Goal: Transaction & Acquisition: Purchase product/service

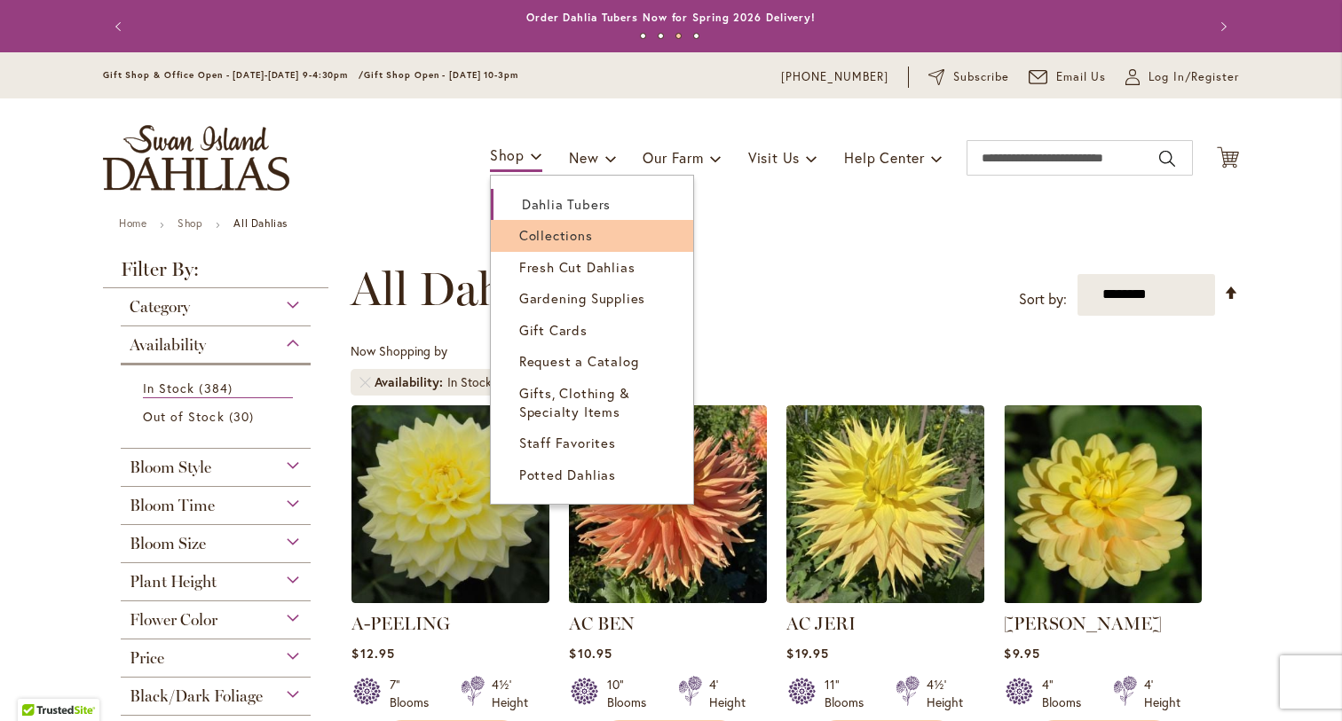
click at [541, 234] on span "Collections" at bounding box center [556, 235] width 74 height 18
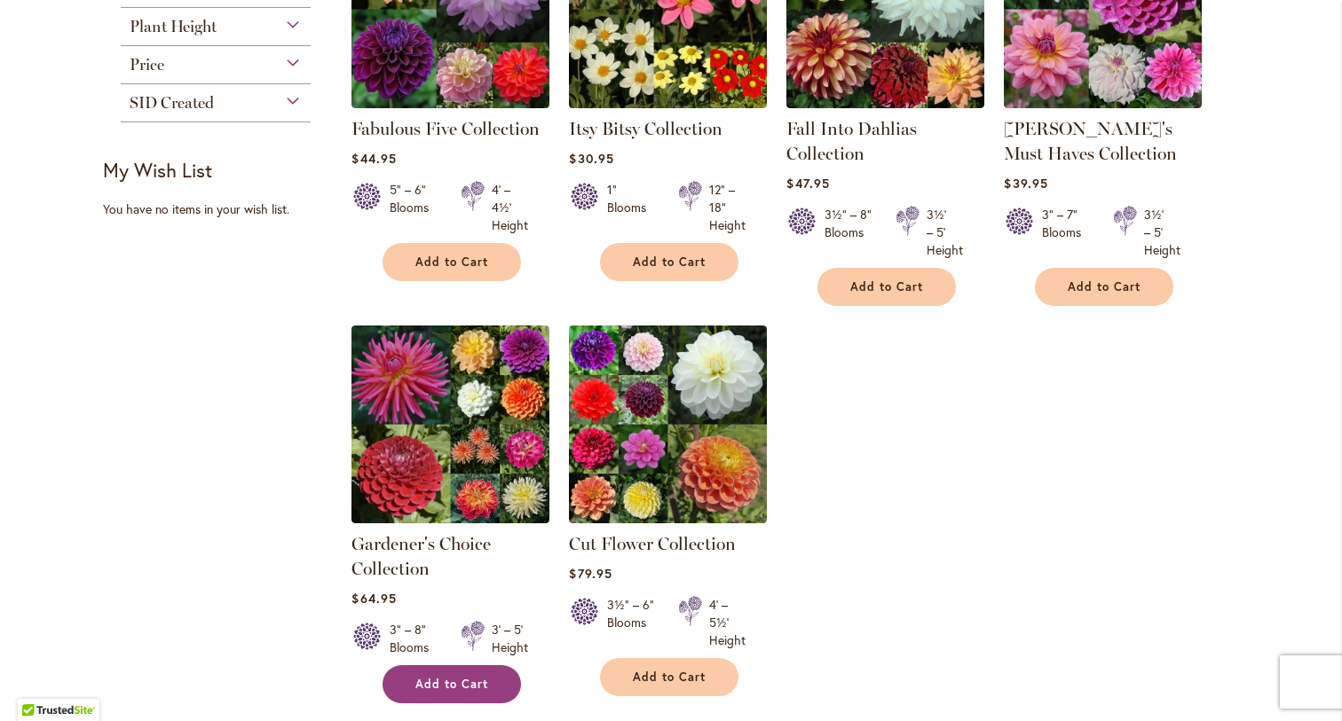
scroll to position [437, 0]
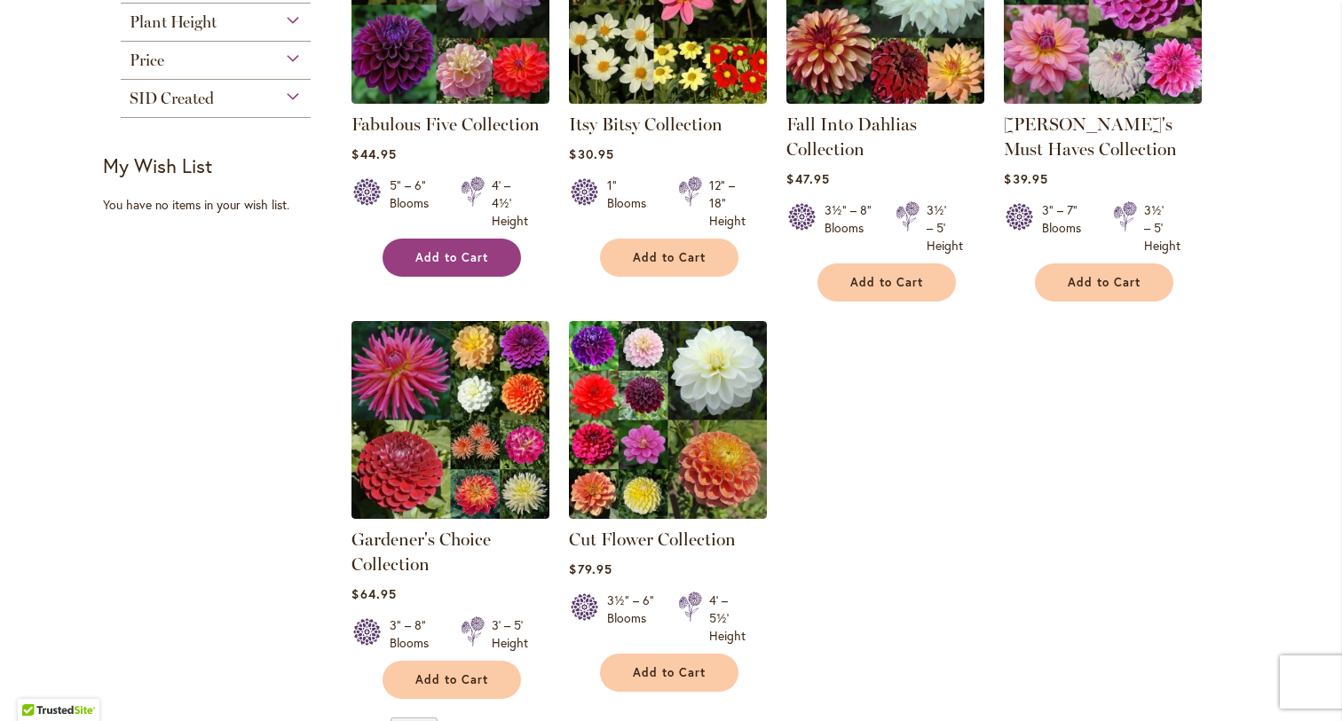
click at [451, 262] on span "Add to Cart" at bounding box center [451, 257] width 73 height 15
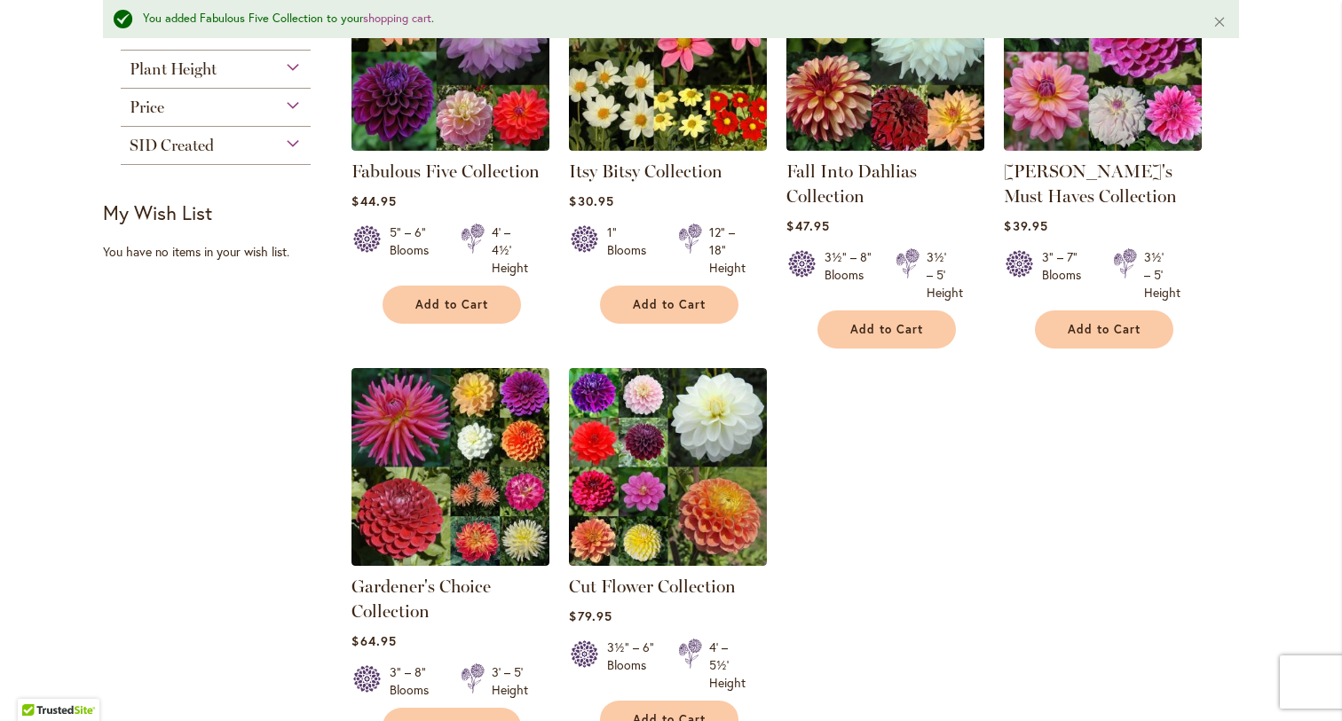
click at [999, 502] on ol "Fabulous Five Collection $44.95 5" – 6" Blooms 4' – 4½' Height Add to Cart" at bounding box center [795, 349] width 888 height 795
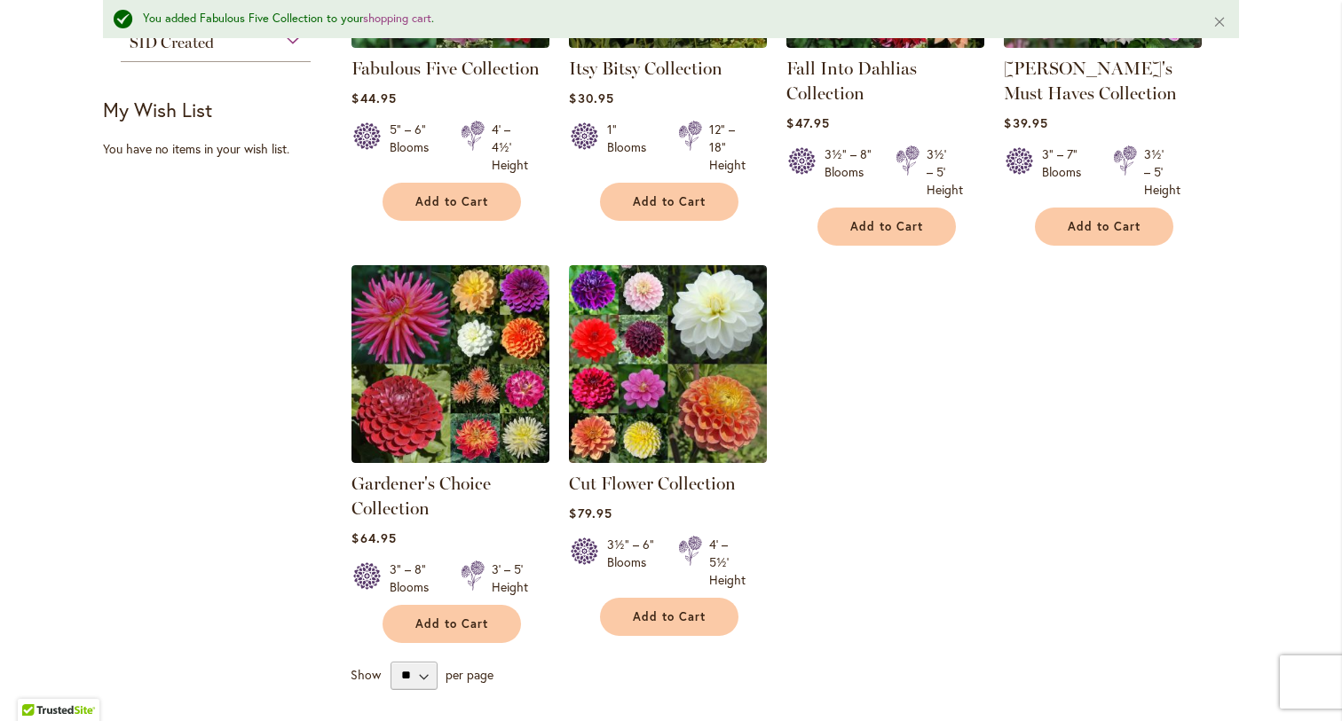
scroll to position [609, 0]
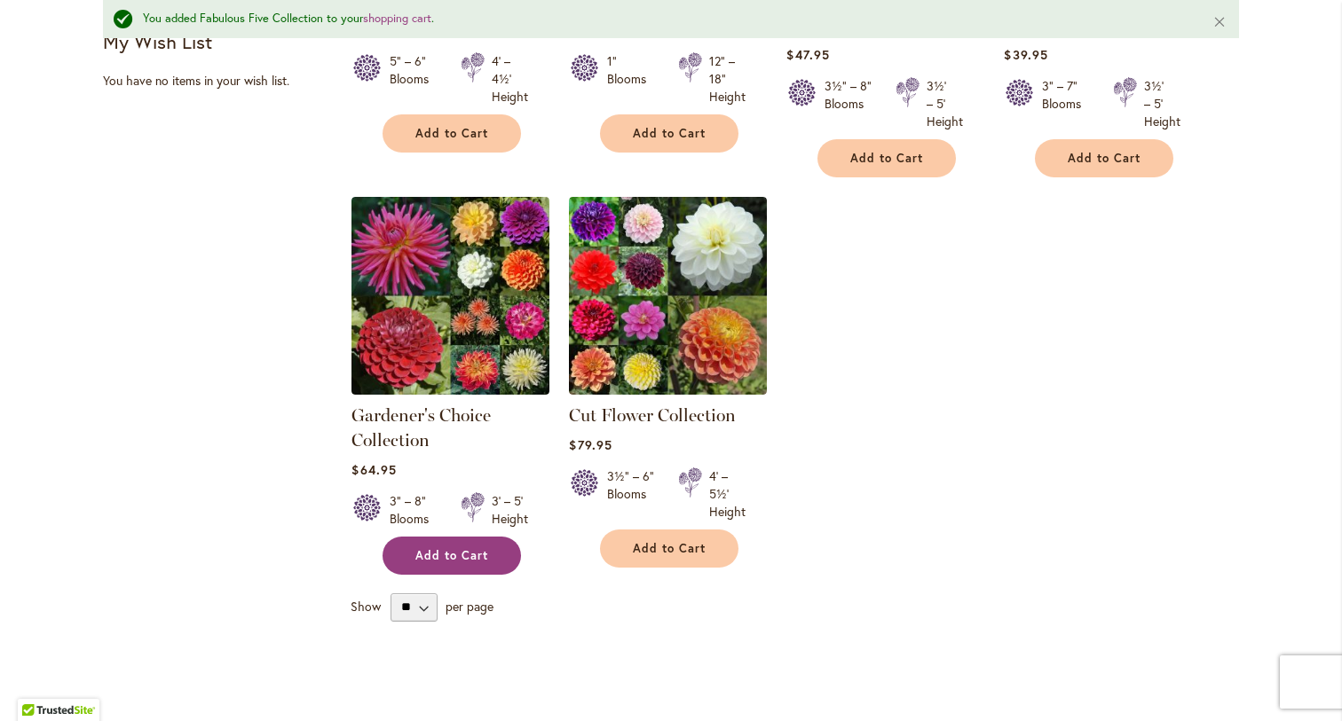
click at [463, 558] on span "Add to Cart" at bounding box center [451, 555] width 73 height 15
click at [1044, 529] on ol "Fabulous Five Collection $44.95 5" – 6" Blooms 4' – 4½' Height Add to Cart" at bounding box center [795, 178] width 888 height 795
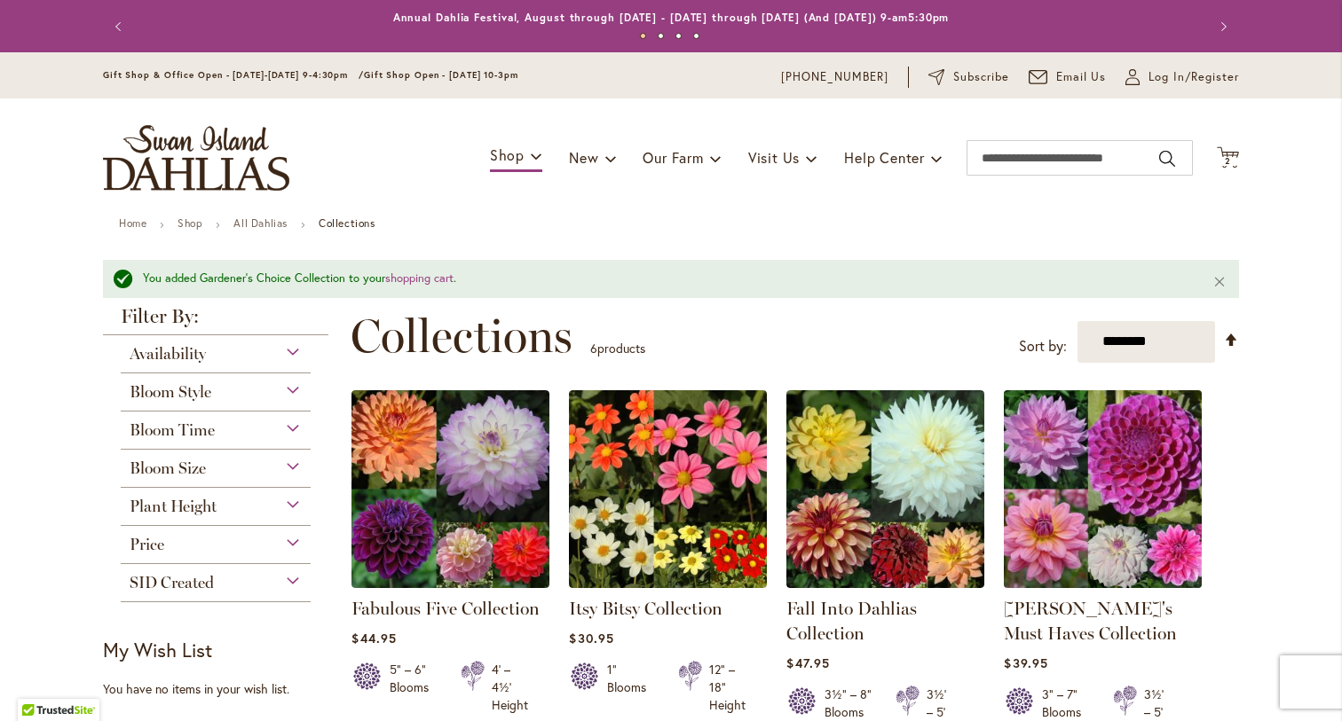
scroll to position [0, 0]
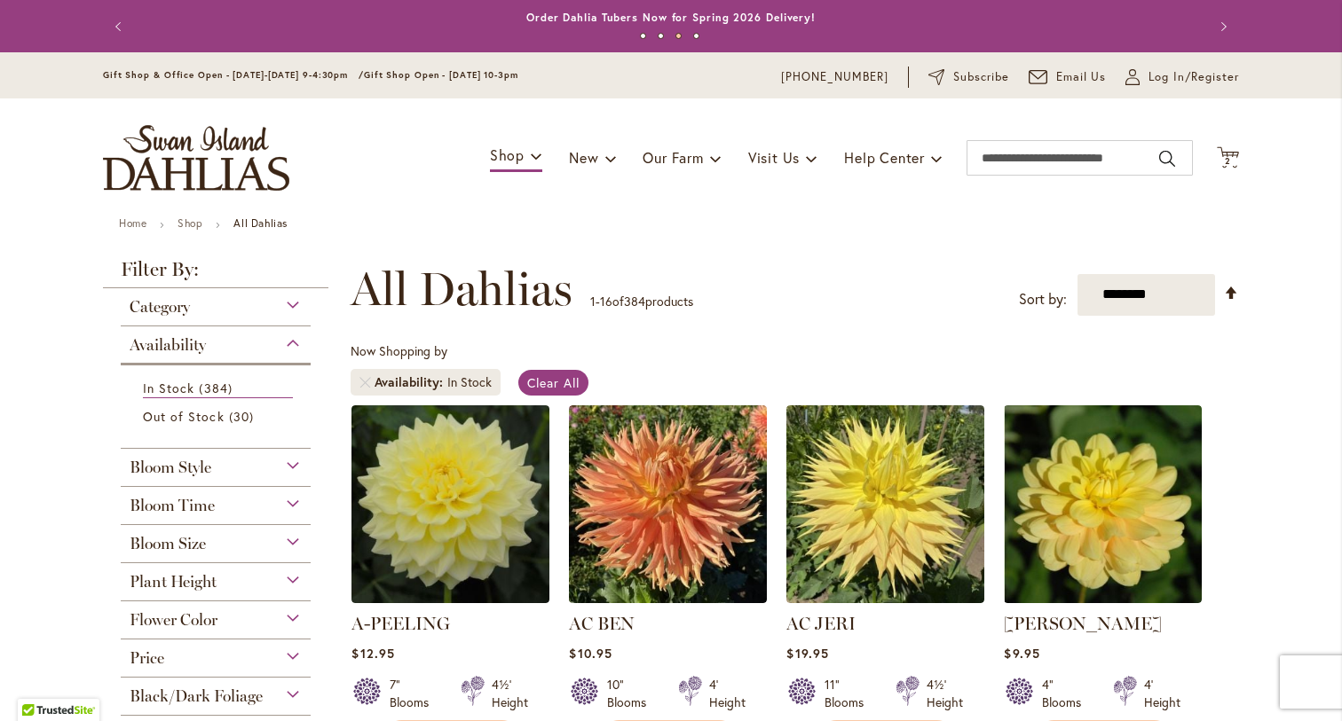
click at [854, 304] on div "**********" at bounding box center [795, 289] width 888 height 53
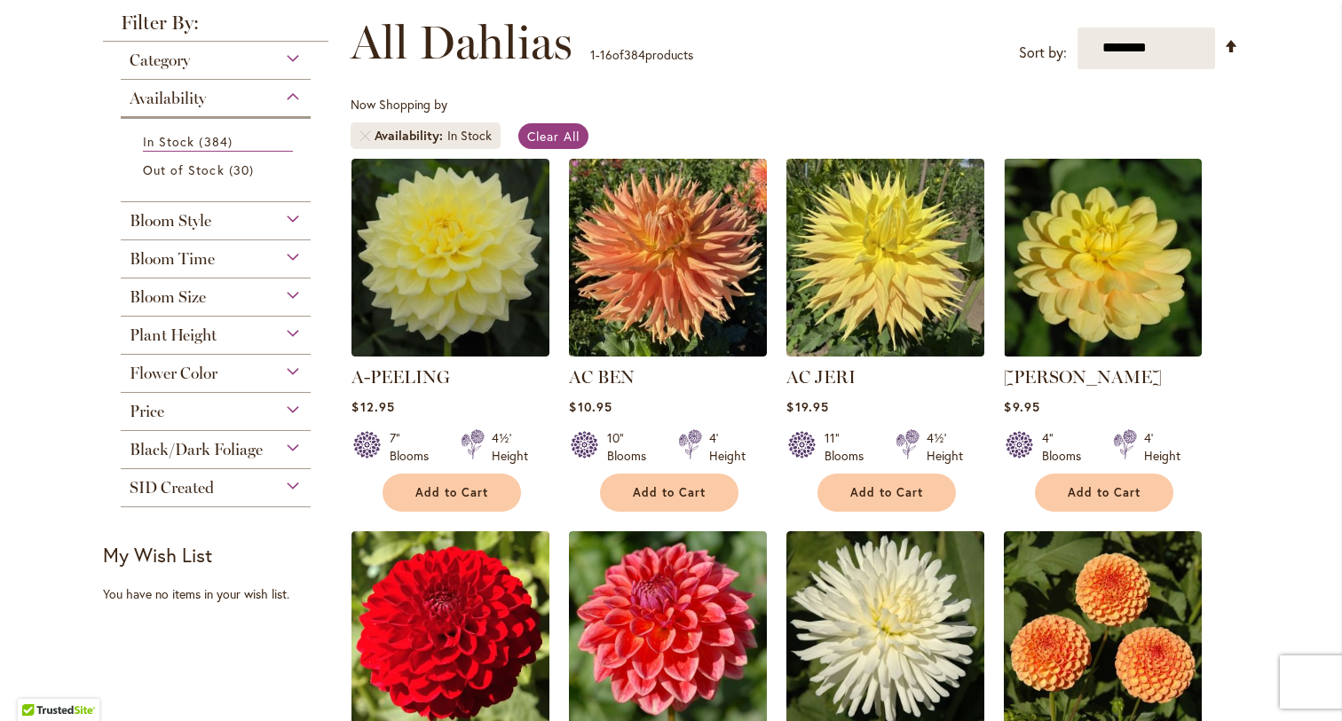
scroll to position [250, 0]
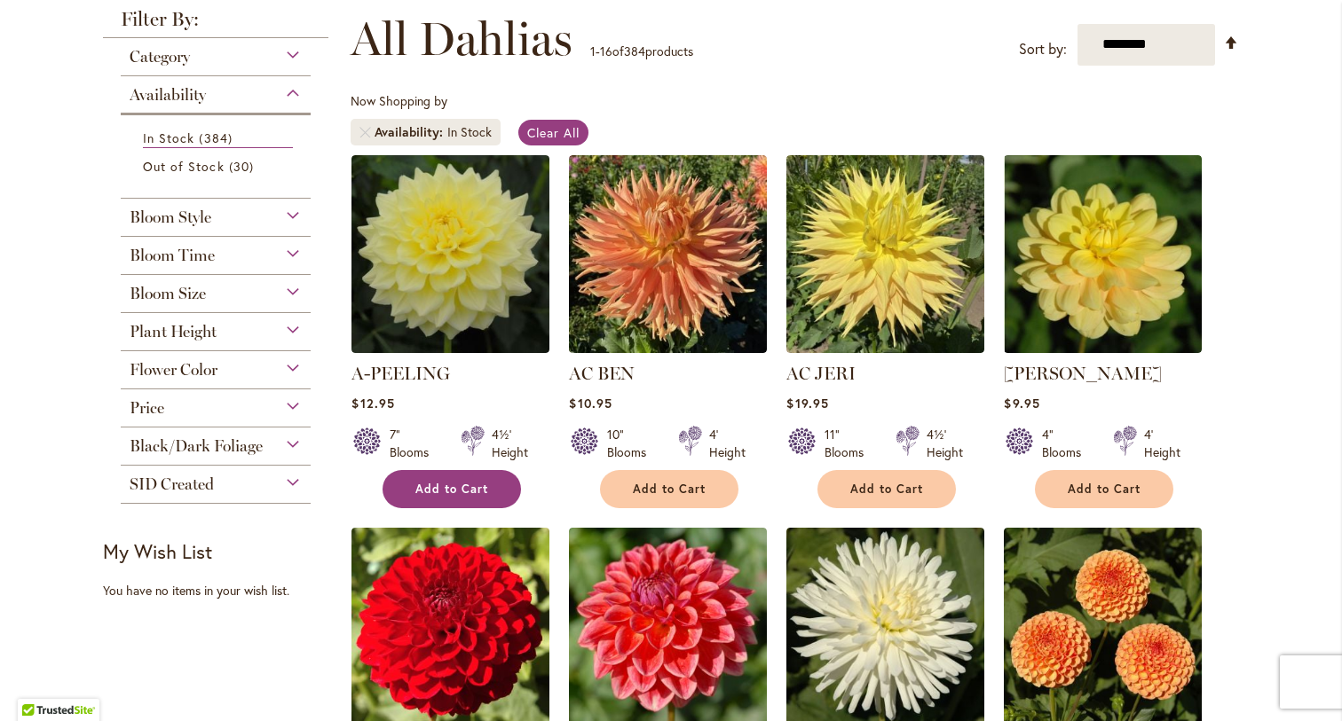
click at [437, 495] on button "Add to Cart" at bounding box center [451, 489] width 138 height 38
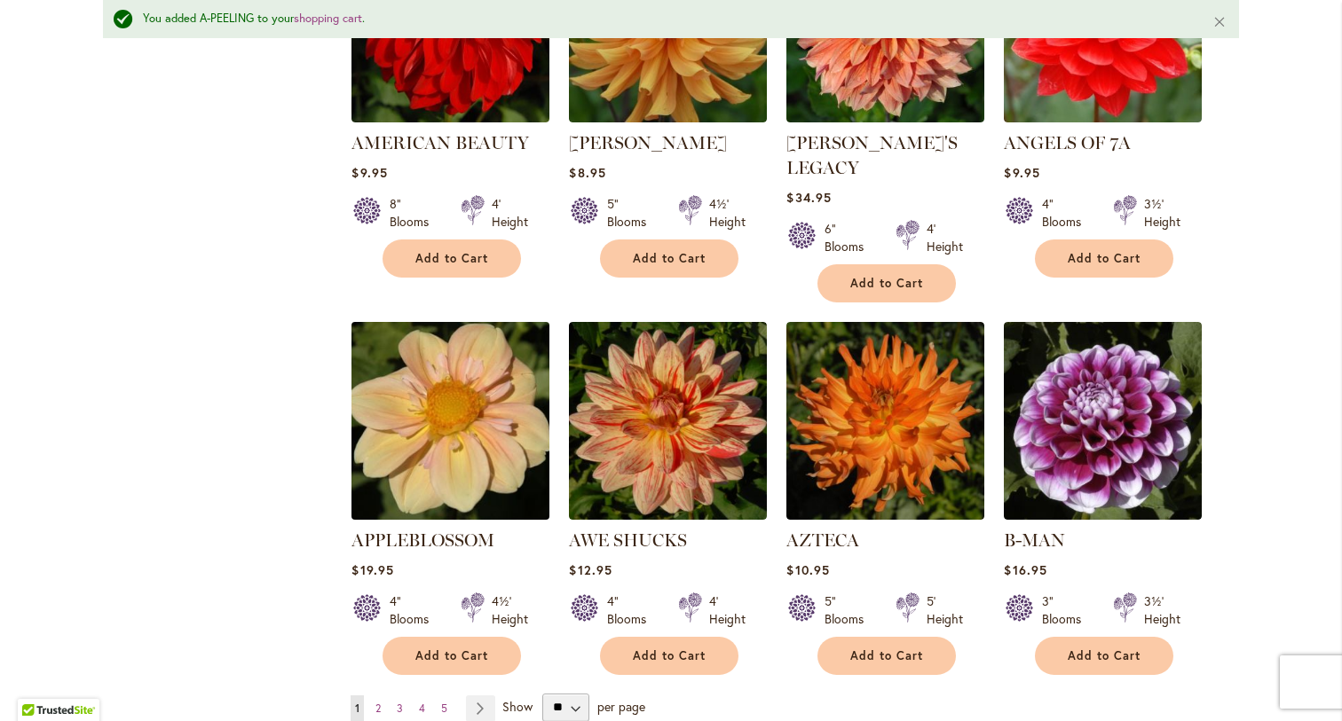
scroll to position [1295, 0]
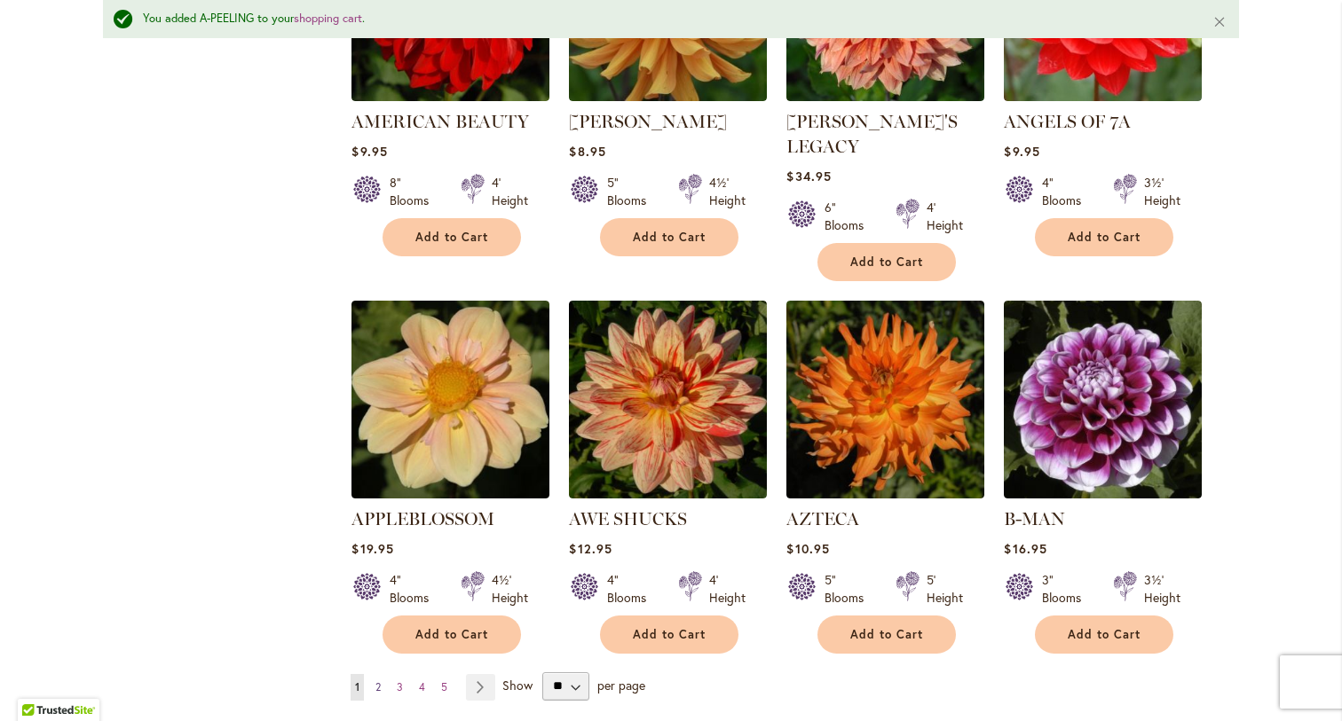
click at [378, 681] on span "2" at bounding box center [377, 687] width 5 height 13
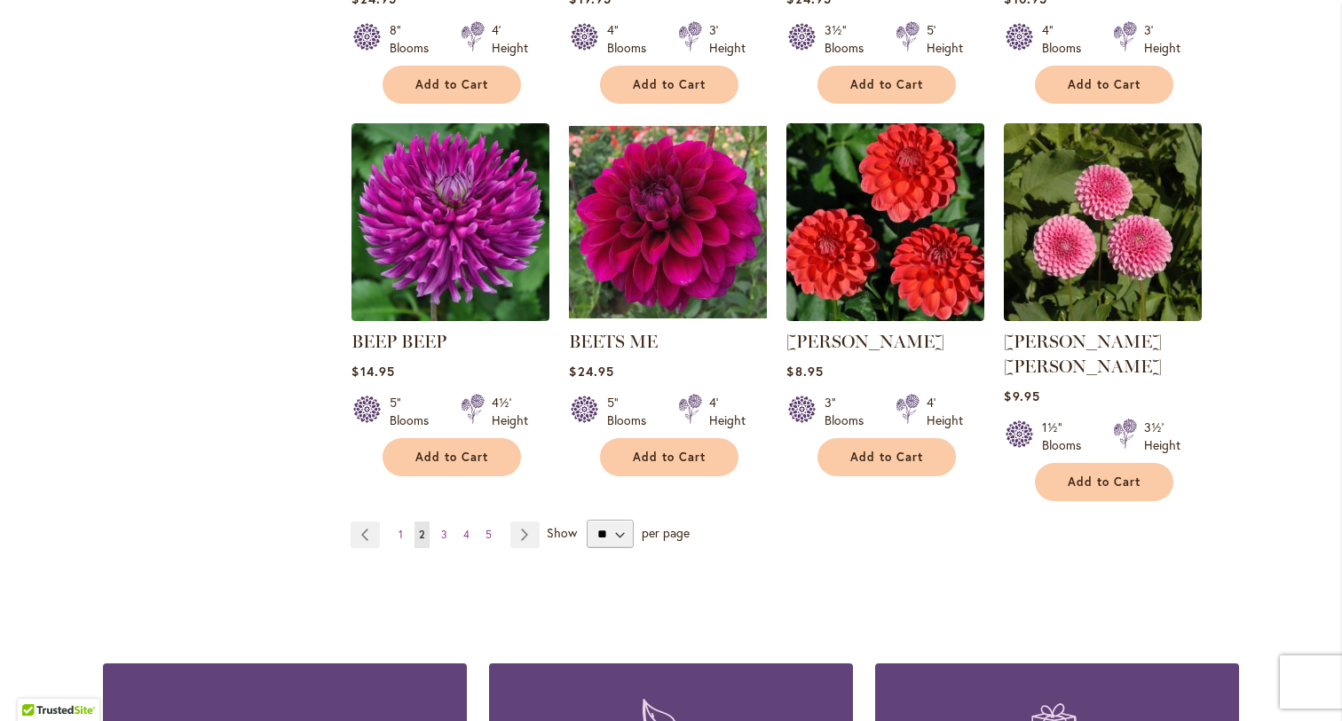
scroll to position [1401, 0]
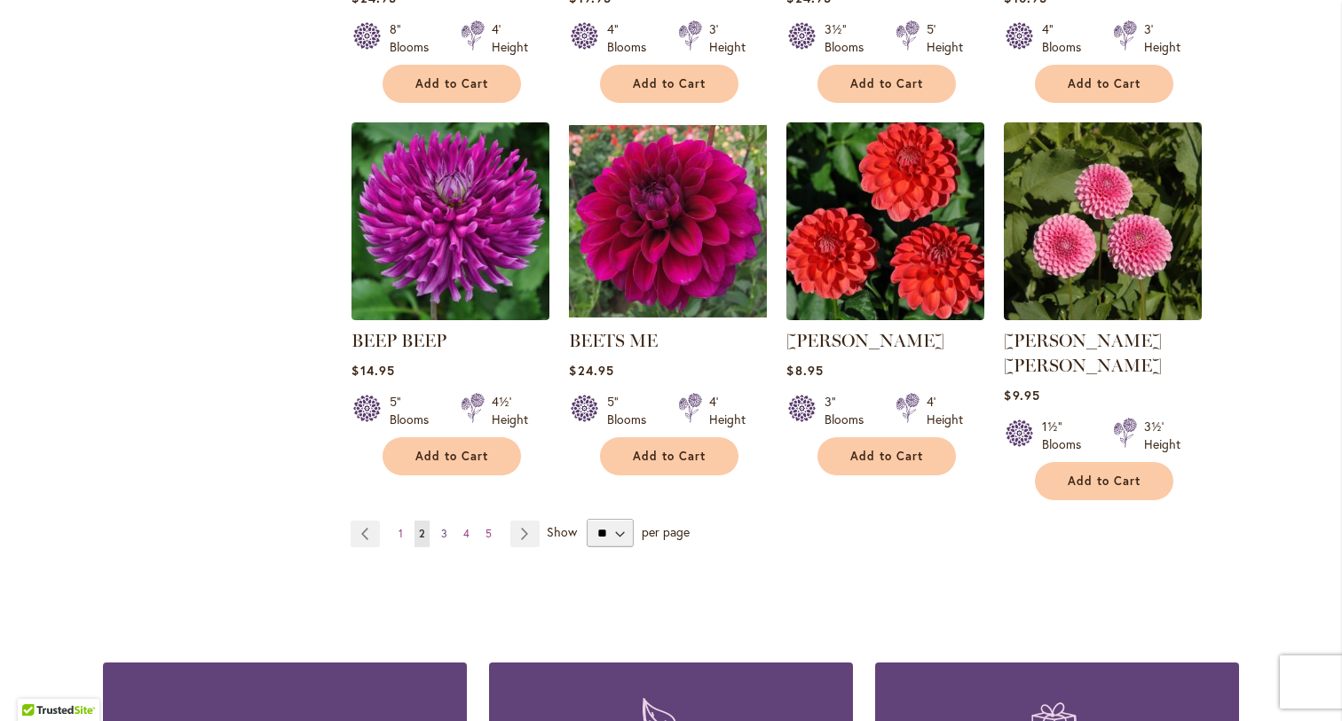
click at [448, 521] on link "Page 3" at bounding box center [444, 534] width 15 height 27
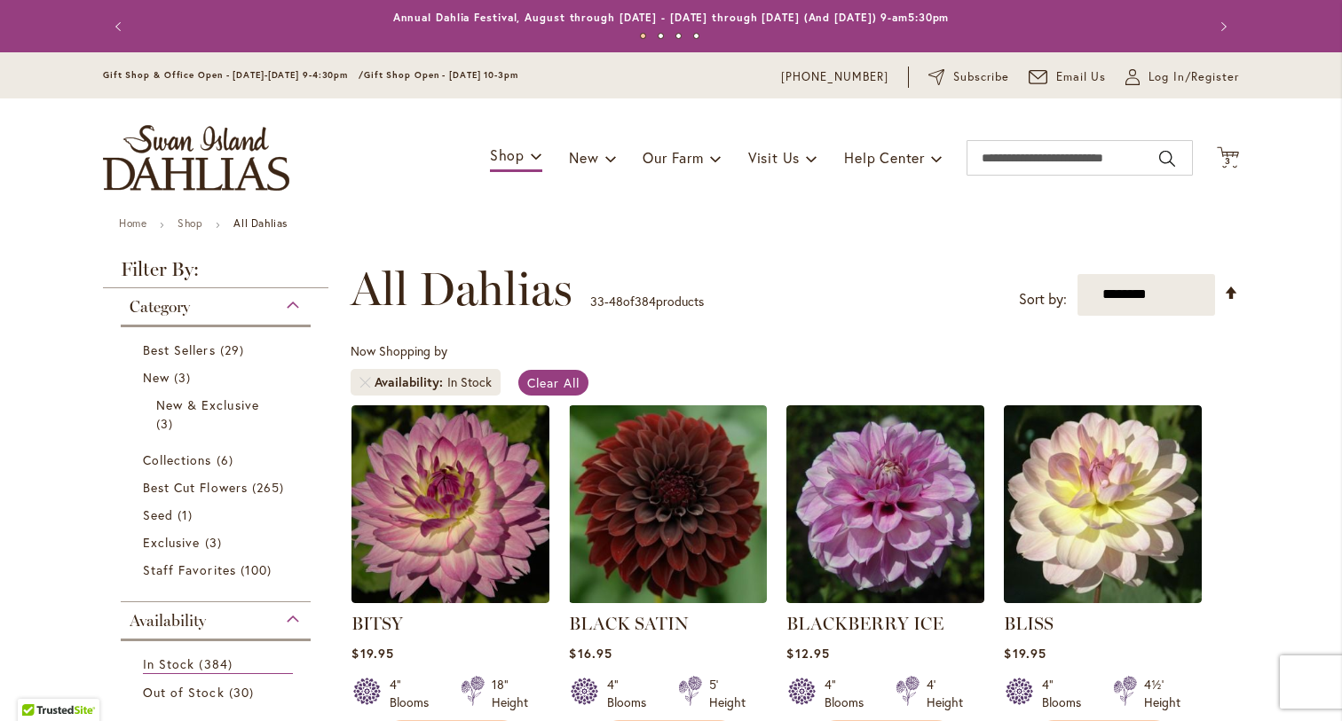
click at [822, 310] on div "**********" at bounding box center [795, 289] width 888 height 53
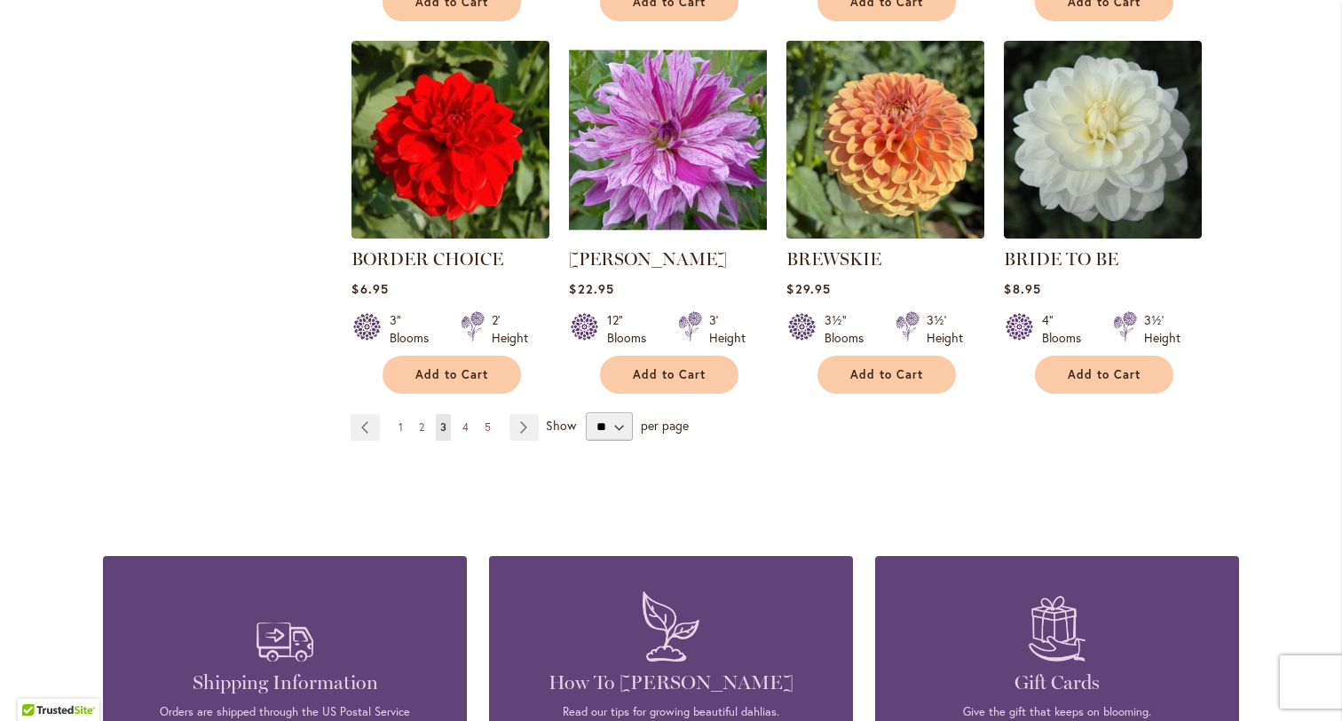
scroll to position [1486, 0]
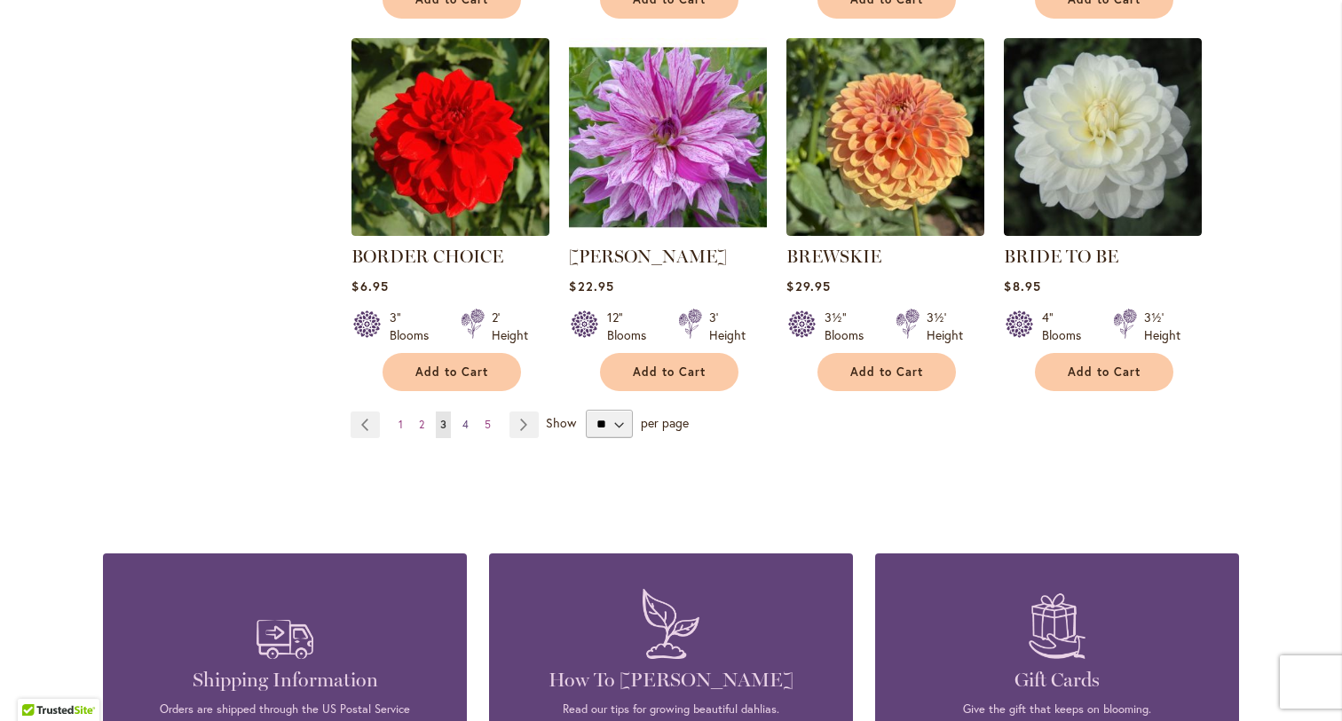
click at [469, 421] on link "Page 4" at bounding box center [465, 425] width 15 height 27
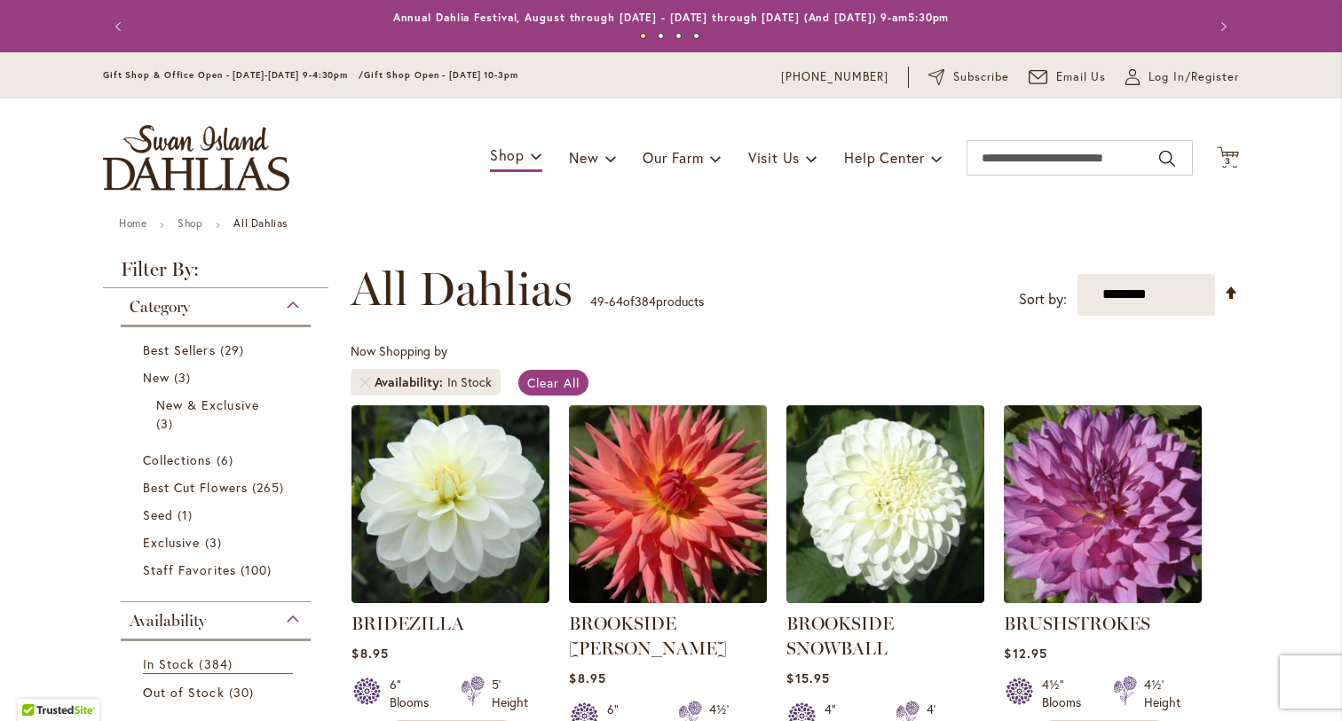
click at [768, 287] on div "**********" at bounding box center [795, 289] width 888 height 53
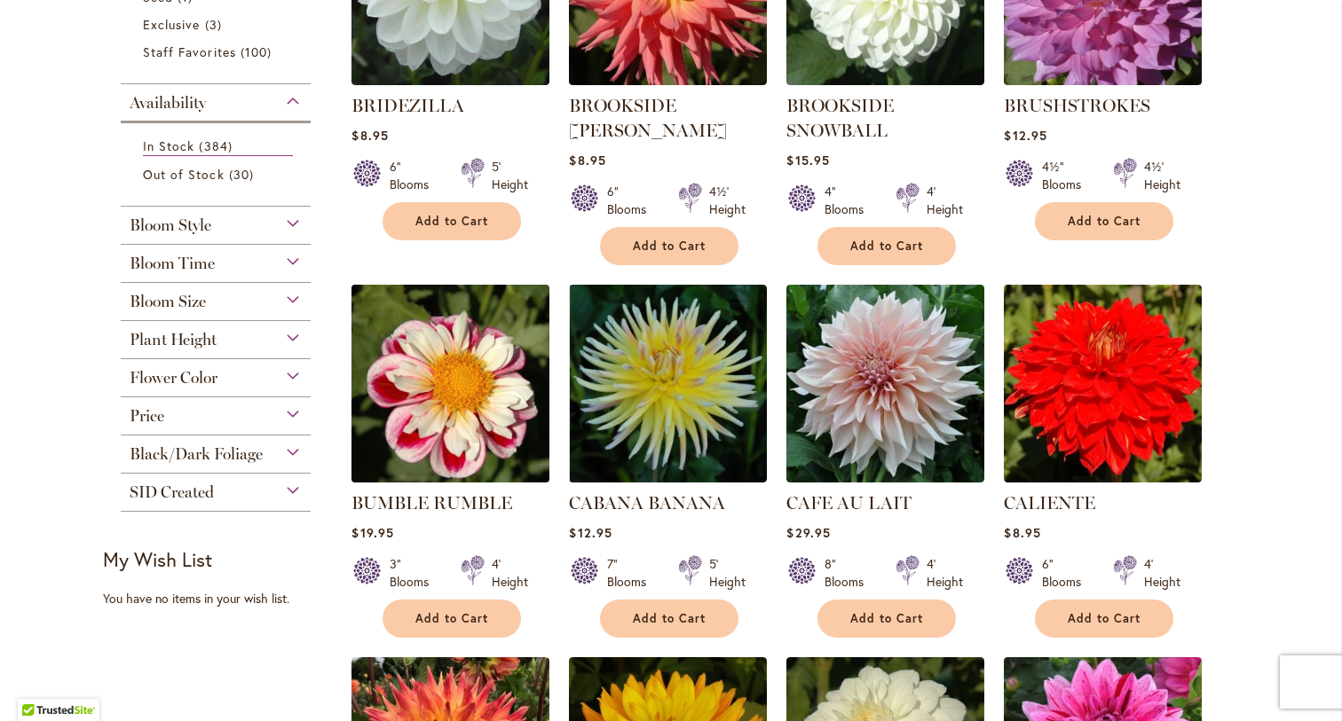
scroll to position [563, 0]
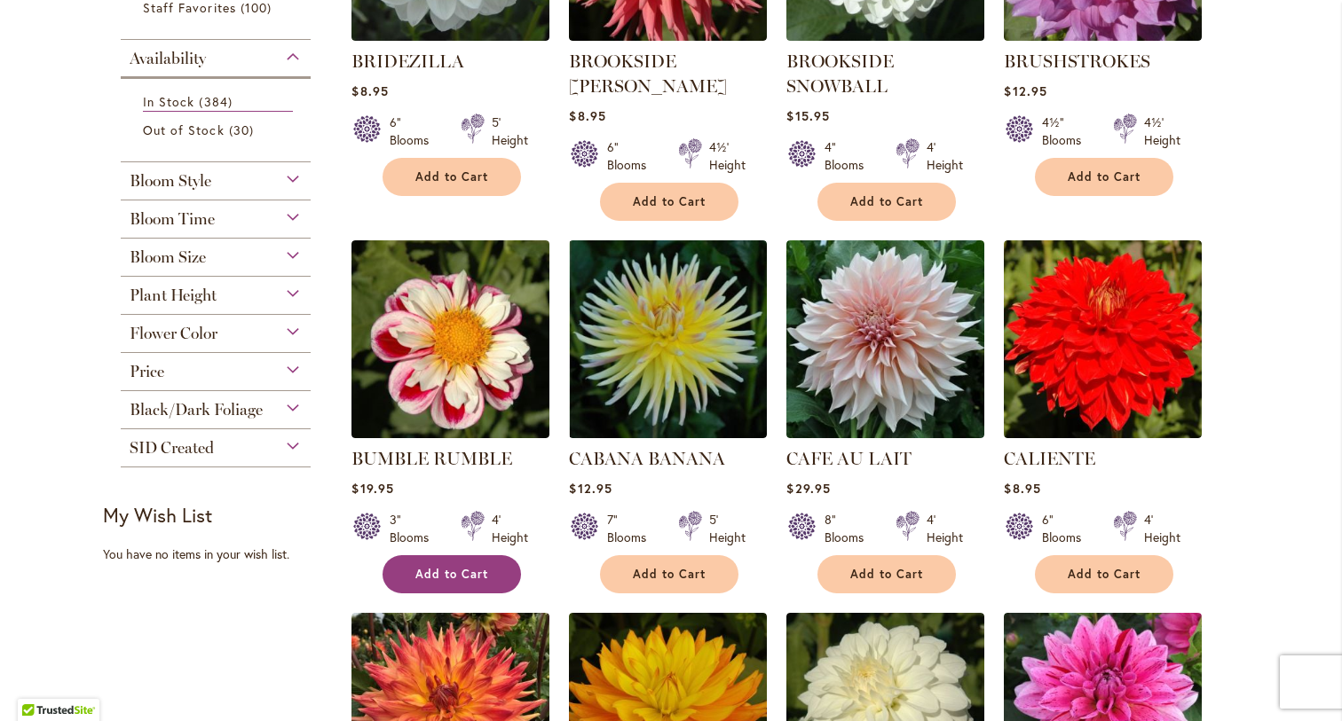
click at [450, 571] on span "Add to Cart" at bounding box center [451, 574] width 73 height 15
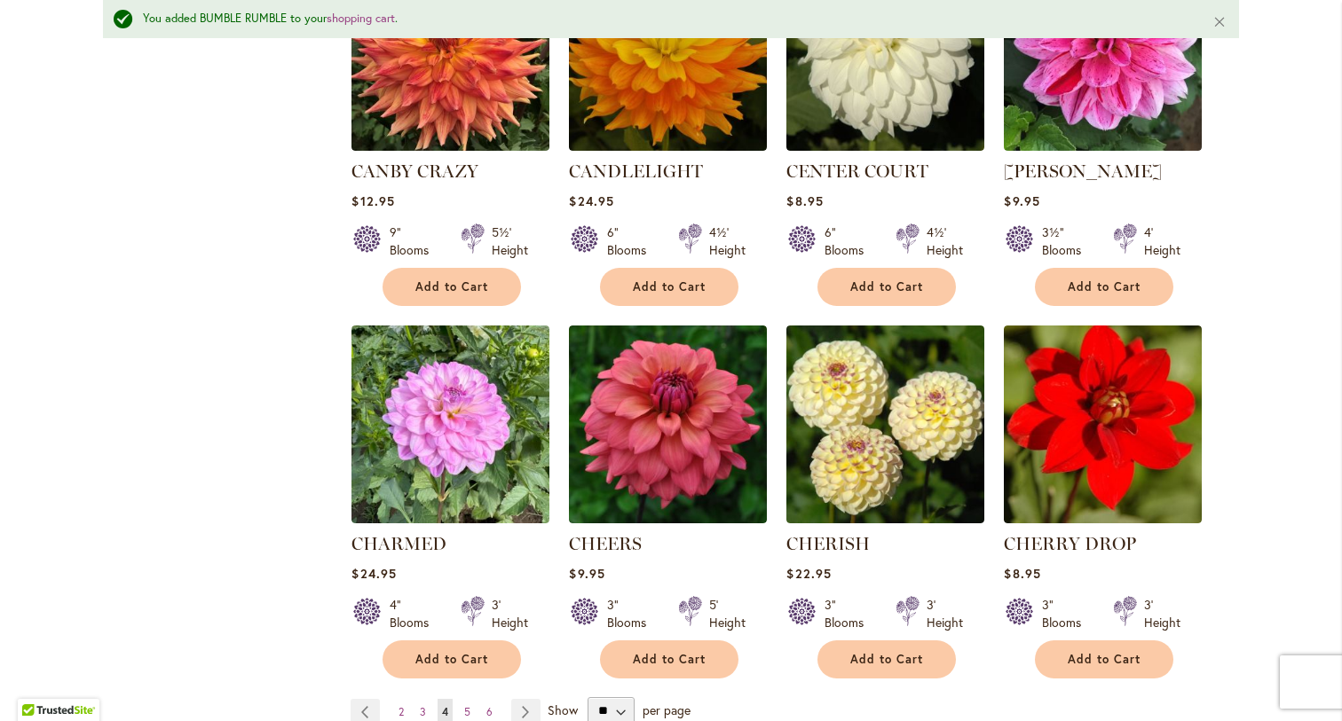
scroll to position [1341, 0]
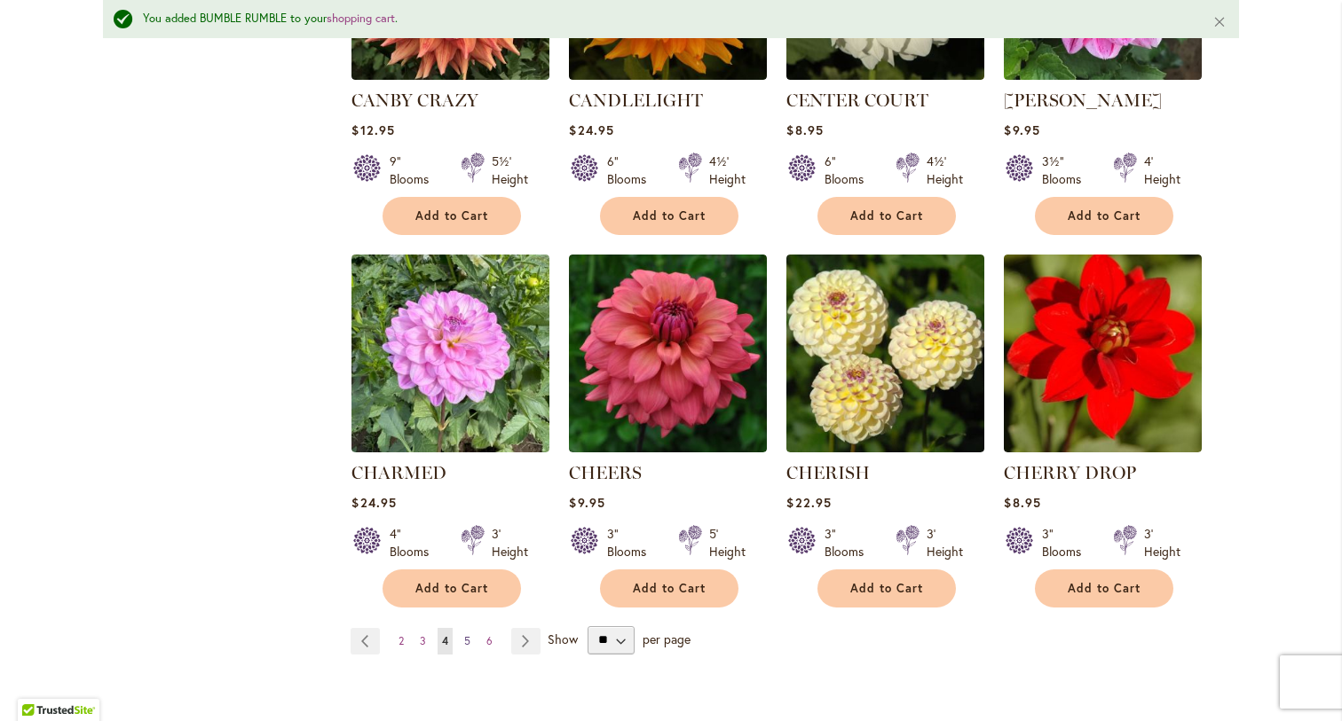
click at [469, 637] on span "5" at bounding box center [467, 640] width 6 height 13
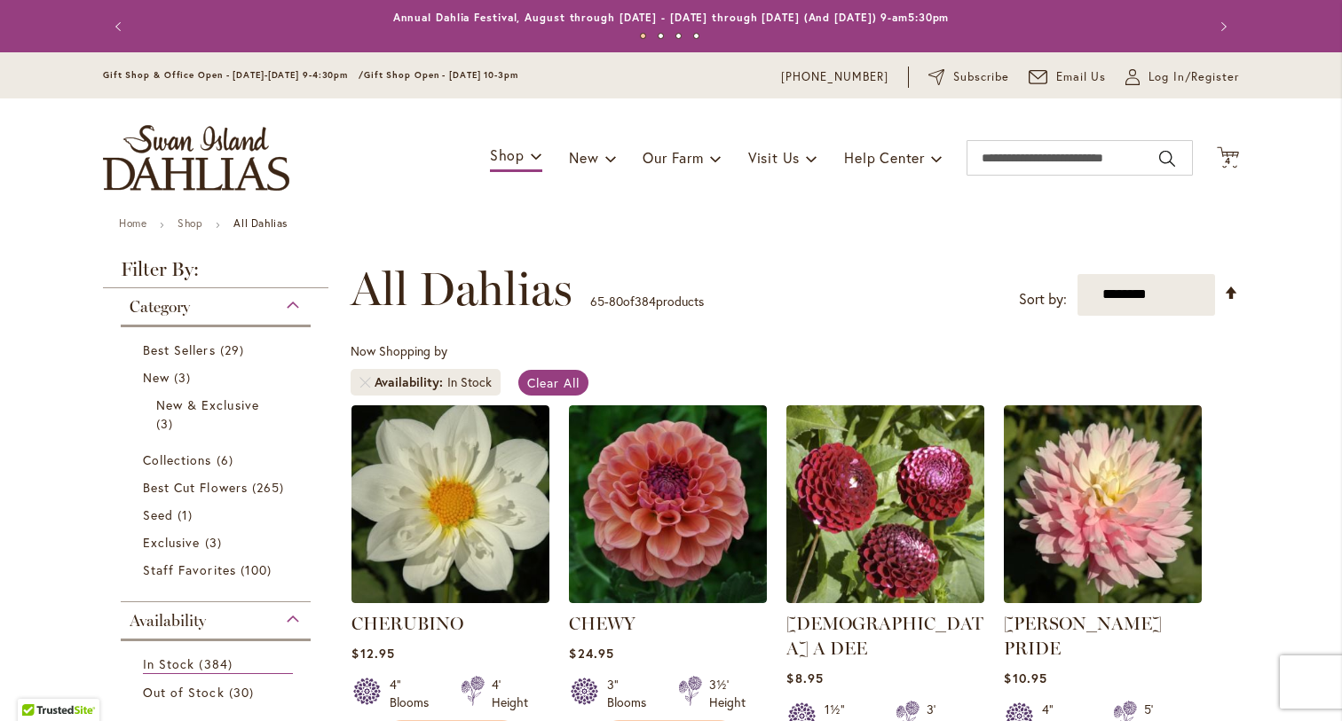
click at [894, 297] on div "**********" at bounding box center [795, 289] width 888 height 53
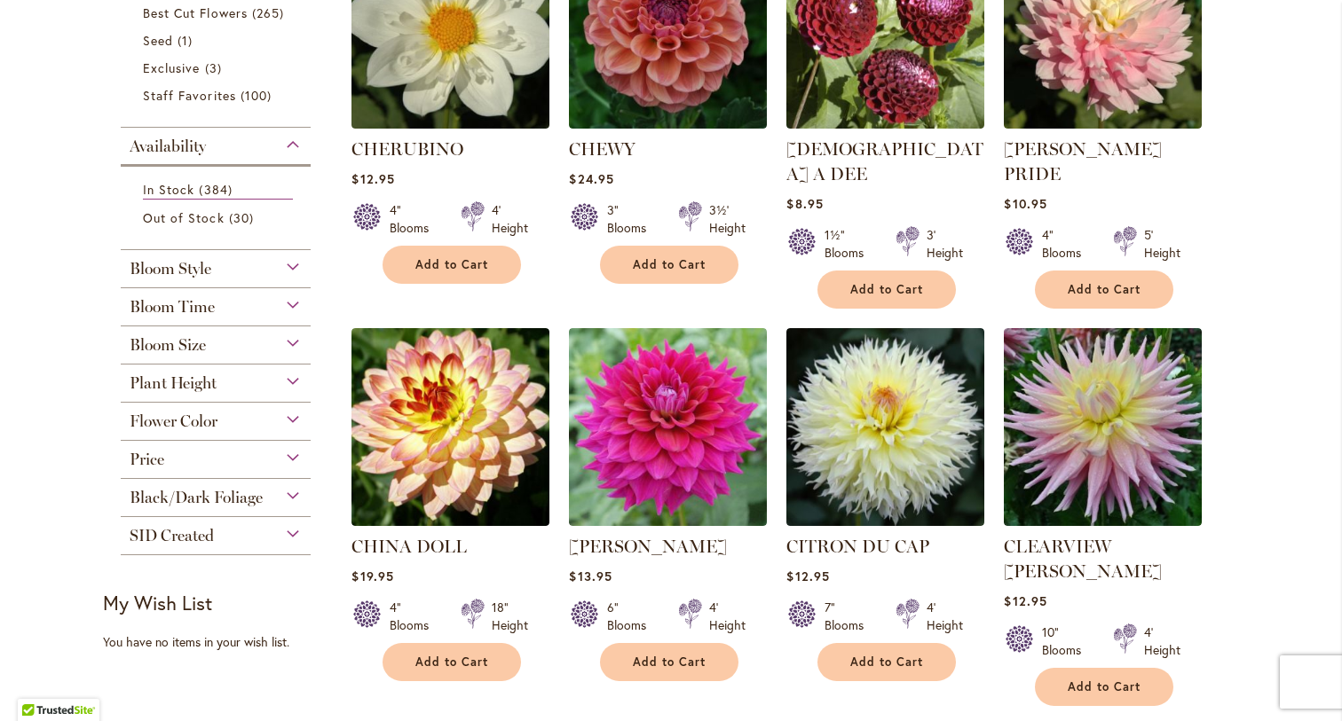
scroll to position [590, 0]
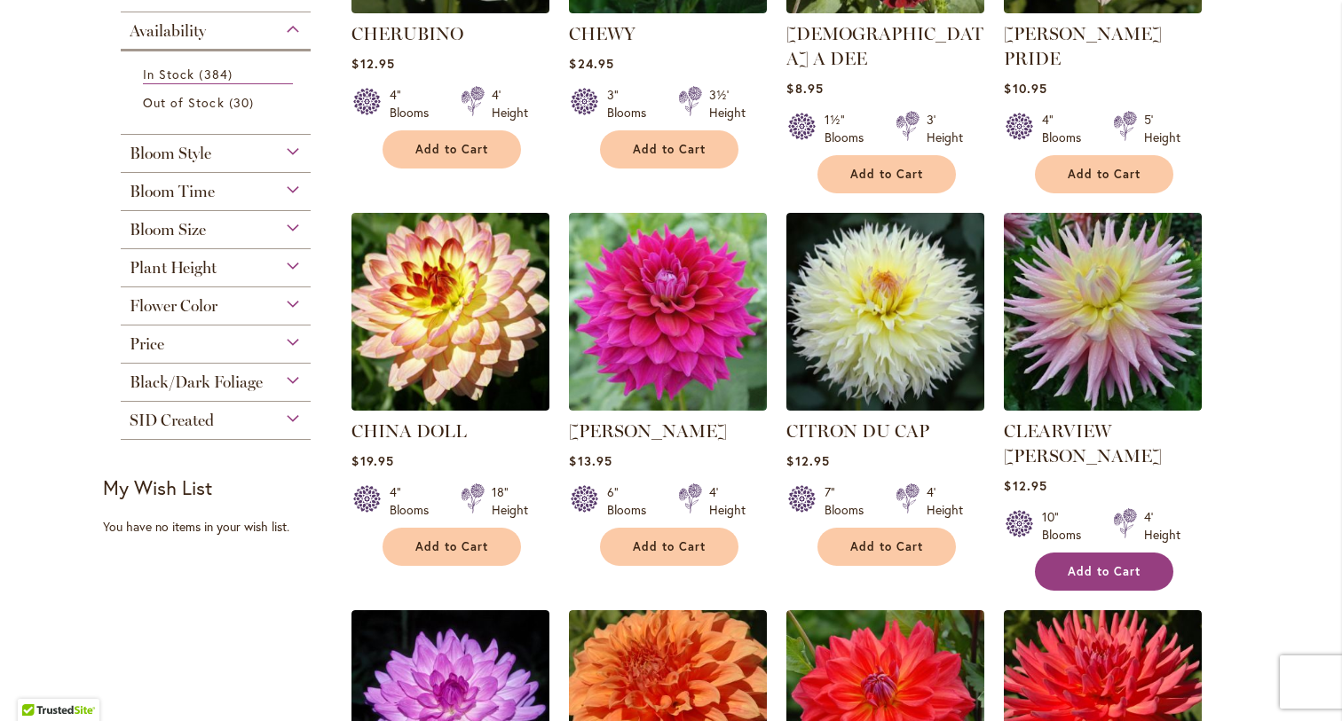
click at [1112, 564] on span "Add to Cart" at bounding box center [1104, 571] width 73 height 15
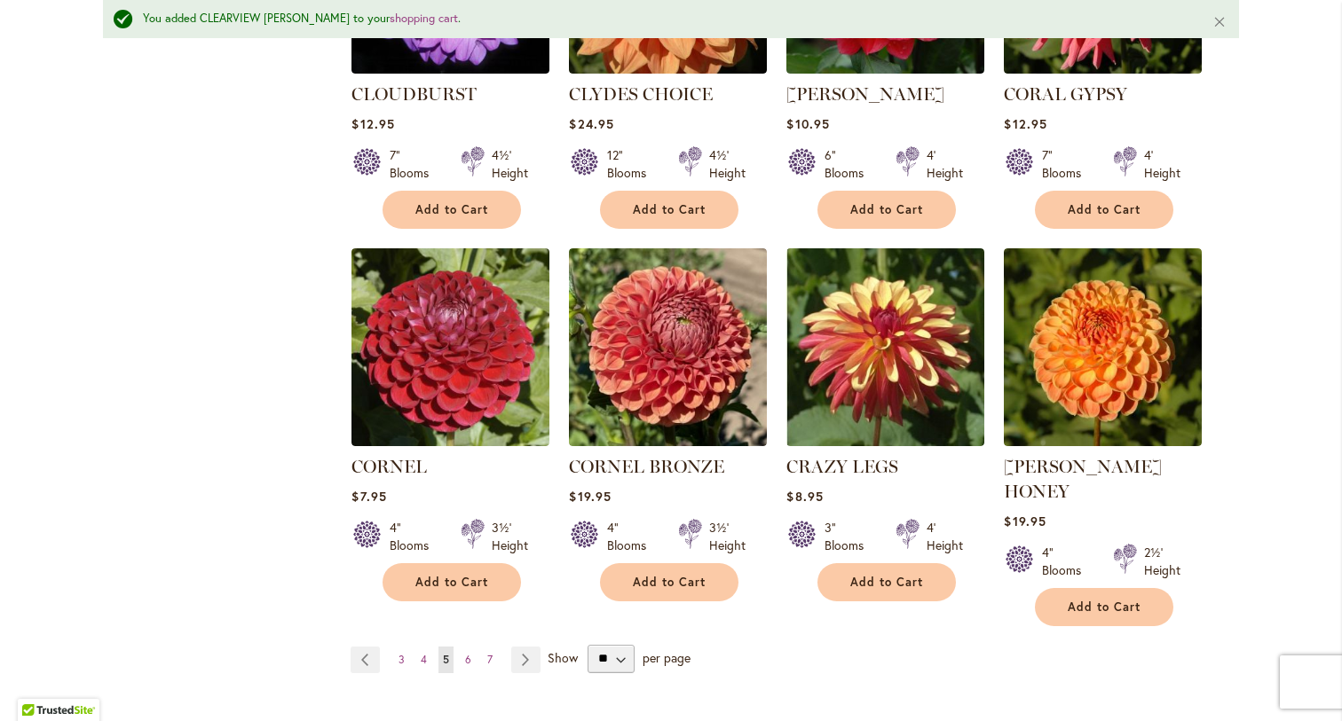
scroll to position [1376, 0]
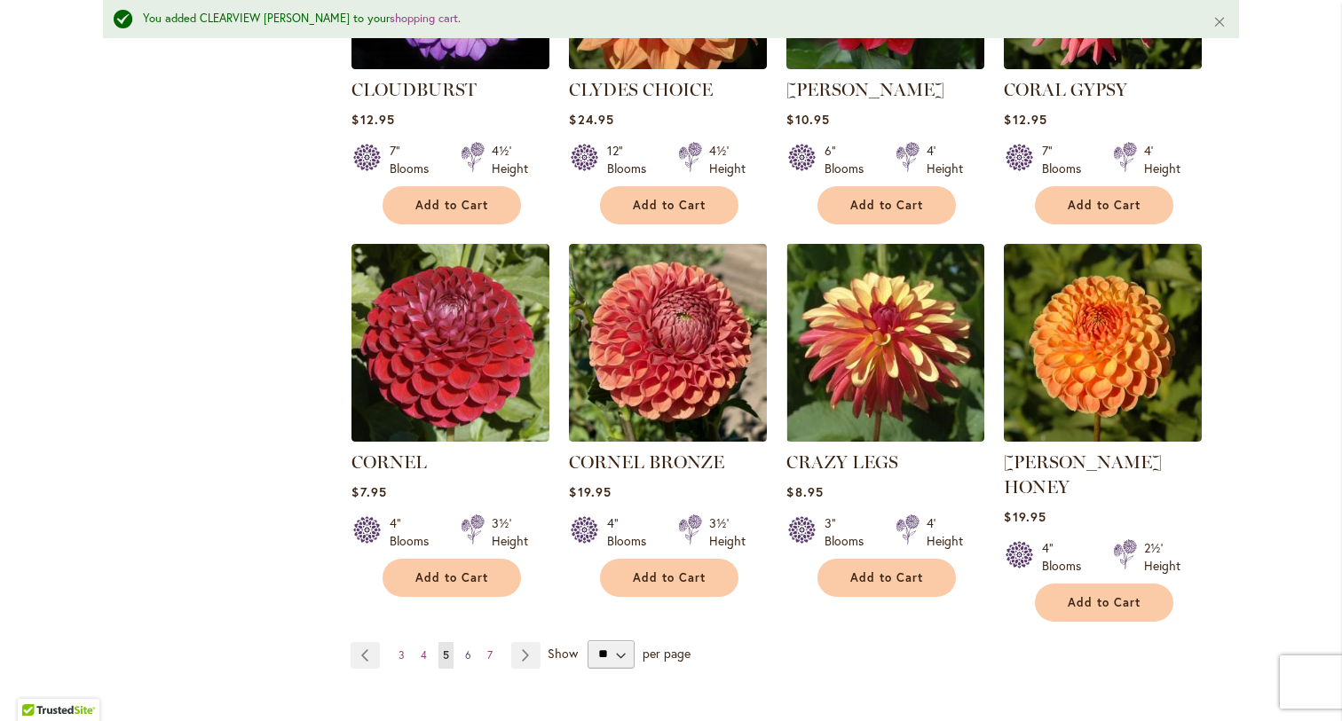
click at [470, 649] on span "6" at bounding box center [468, 655] width 6 height 13
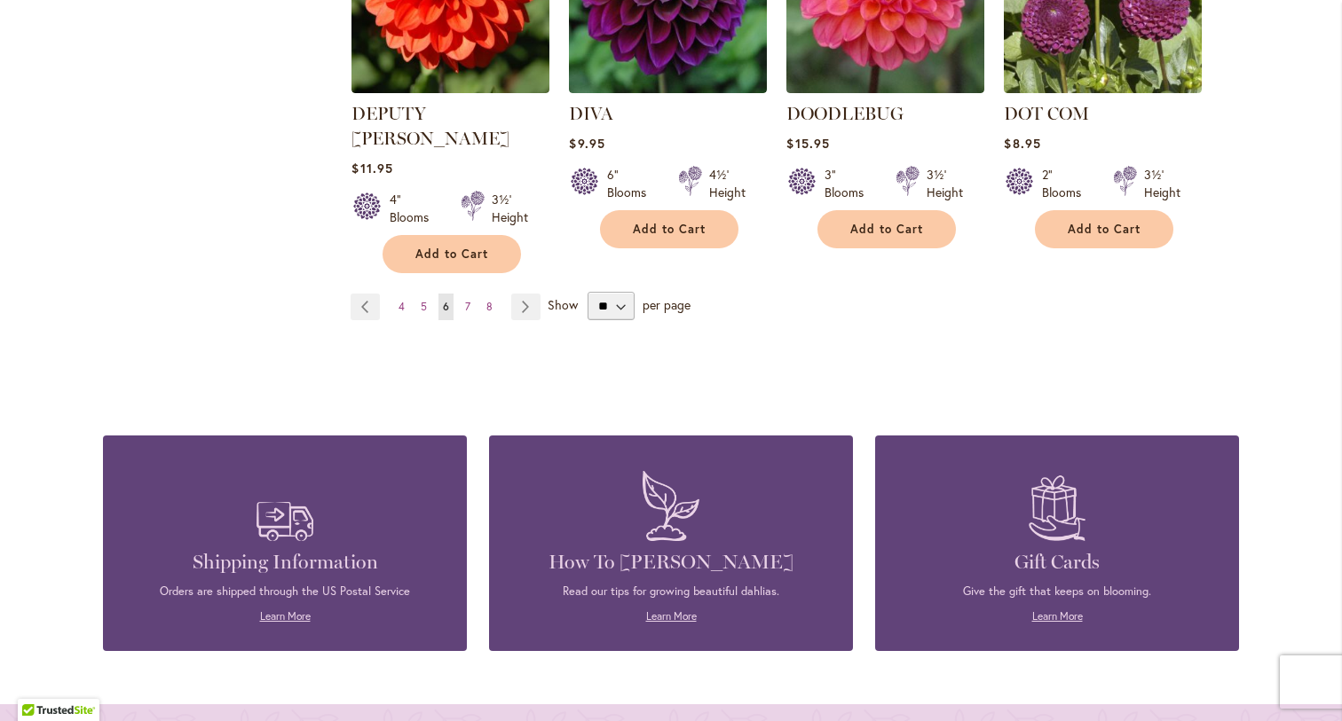
scroll to position [1734, 0]
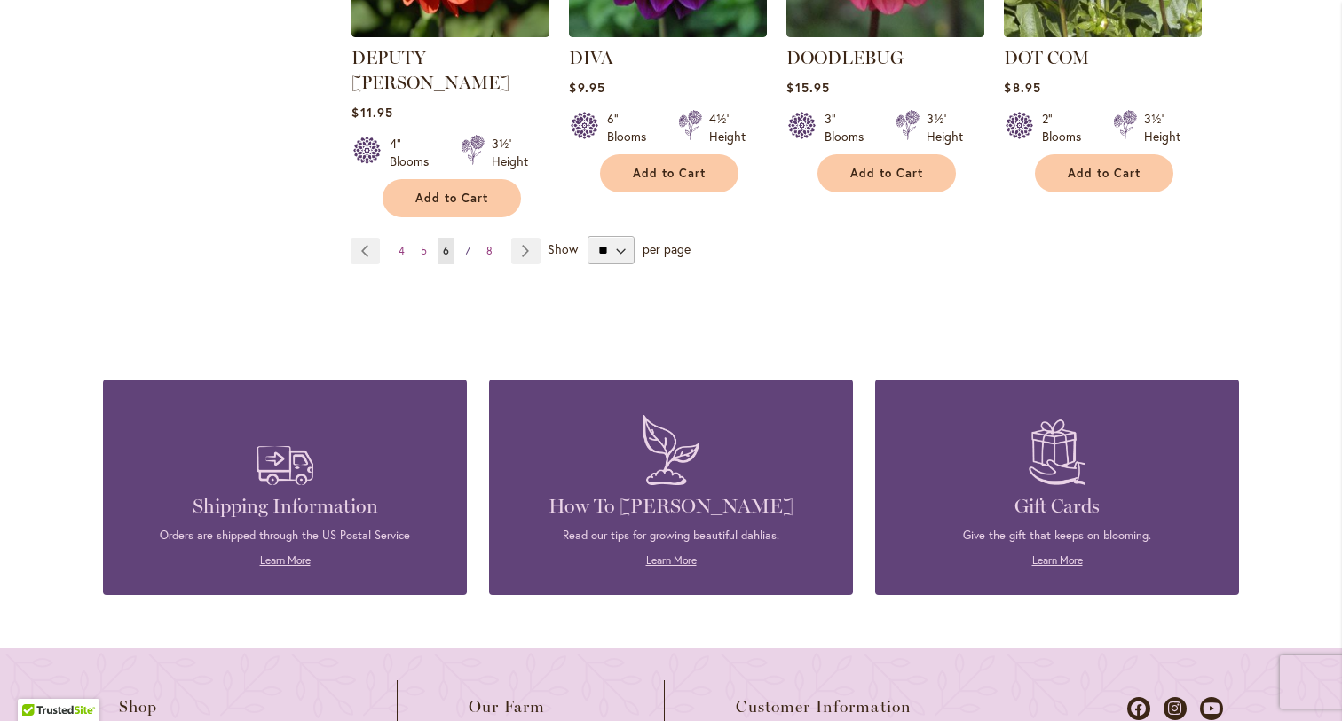
click at [469, 244] on span "7" at bounding box center [467, 250] width 5 height 13
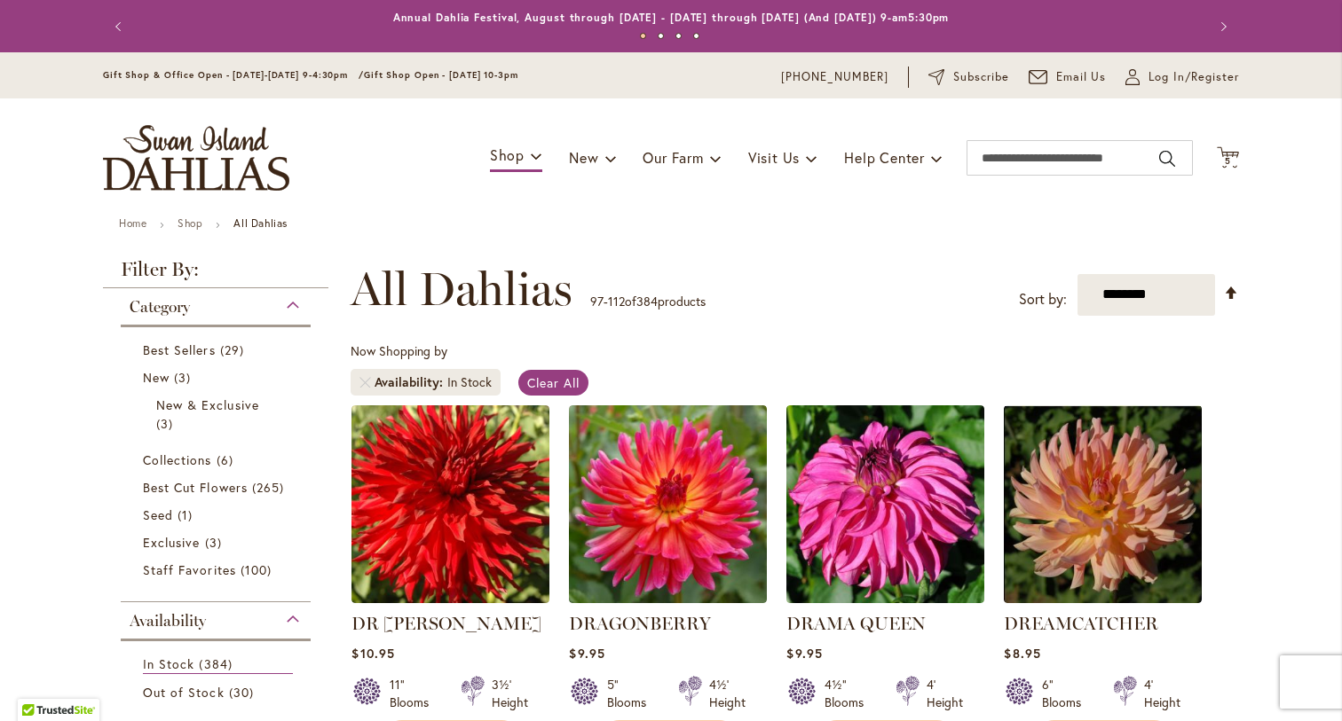
click at [986, 343] on div "Now Shopping by Availability In Stock Clear All" at bounding box center [795, 374] width 888 height 62
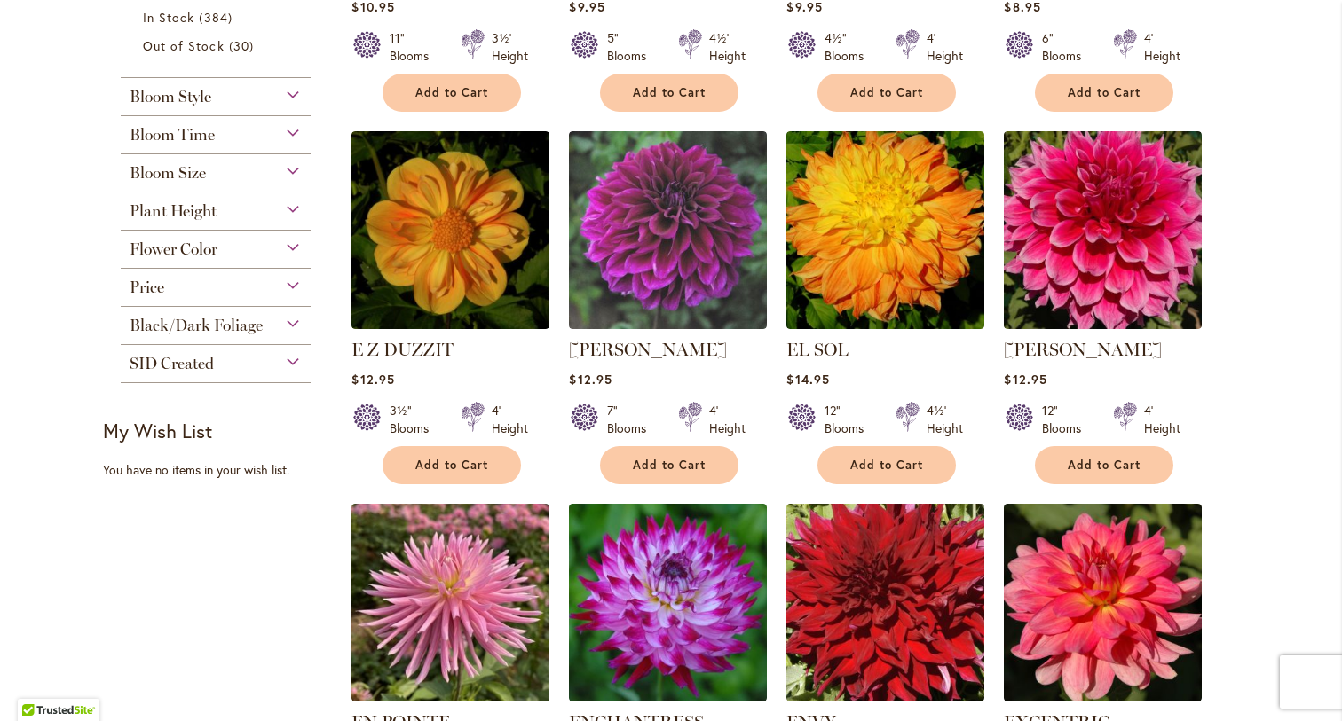
scroll to position [645, 0]
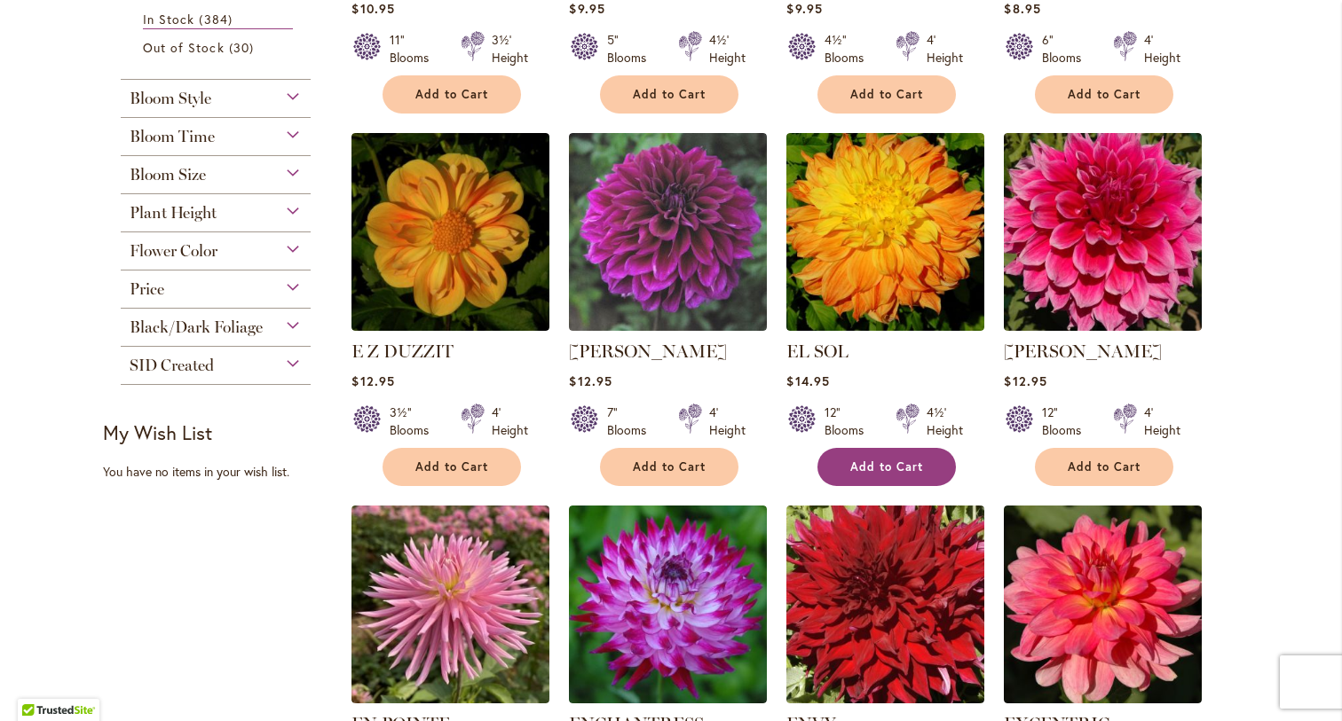
click at [862, 463] on span "Add to Cart" at bounding box center [886, 467] width 73 height 15
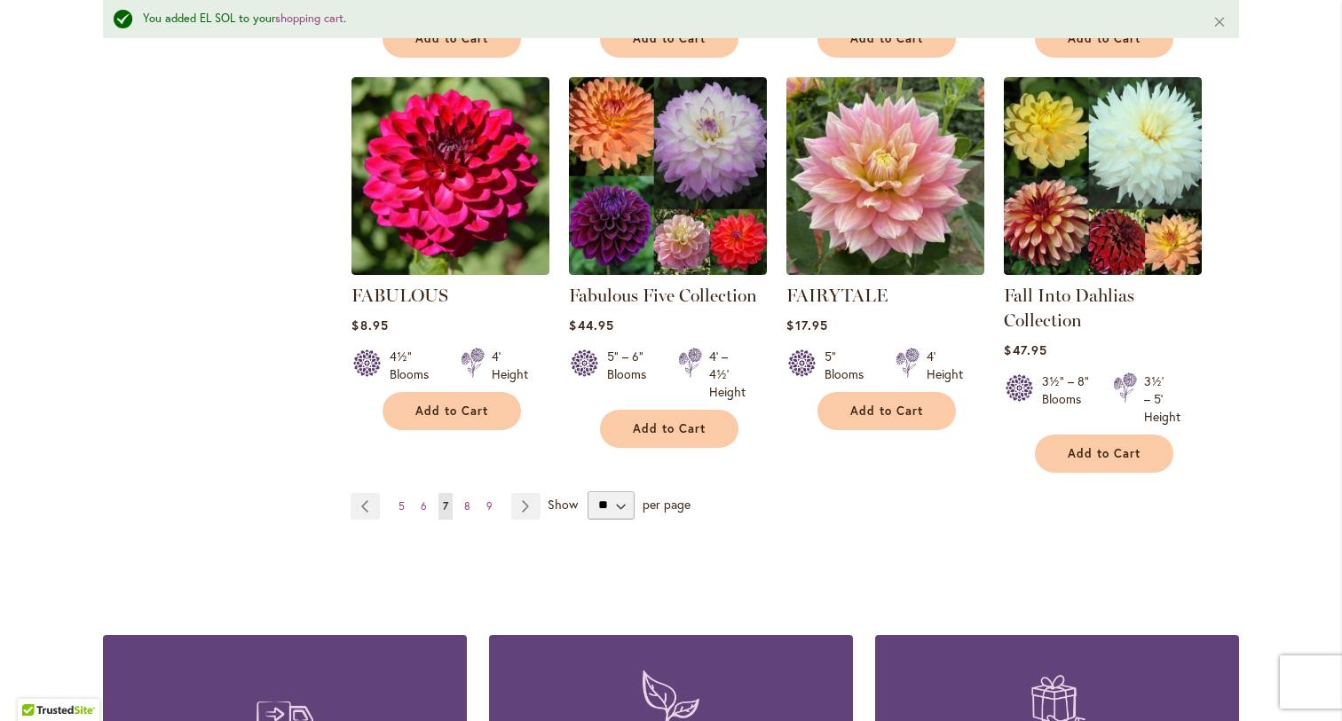
scroll to position [1497, 0]
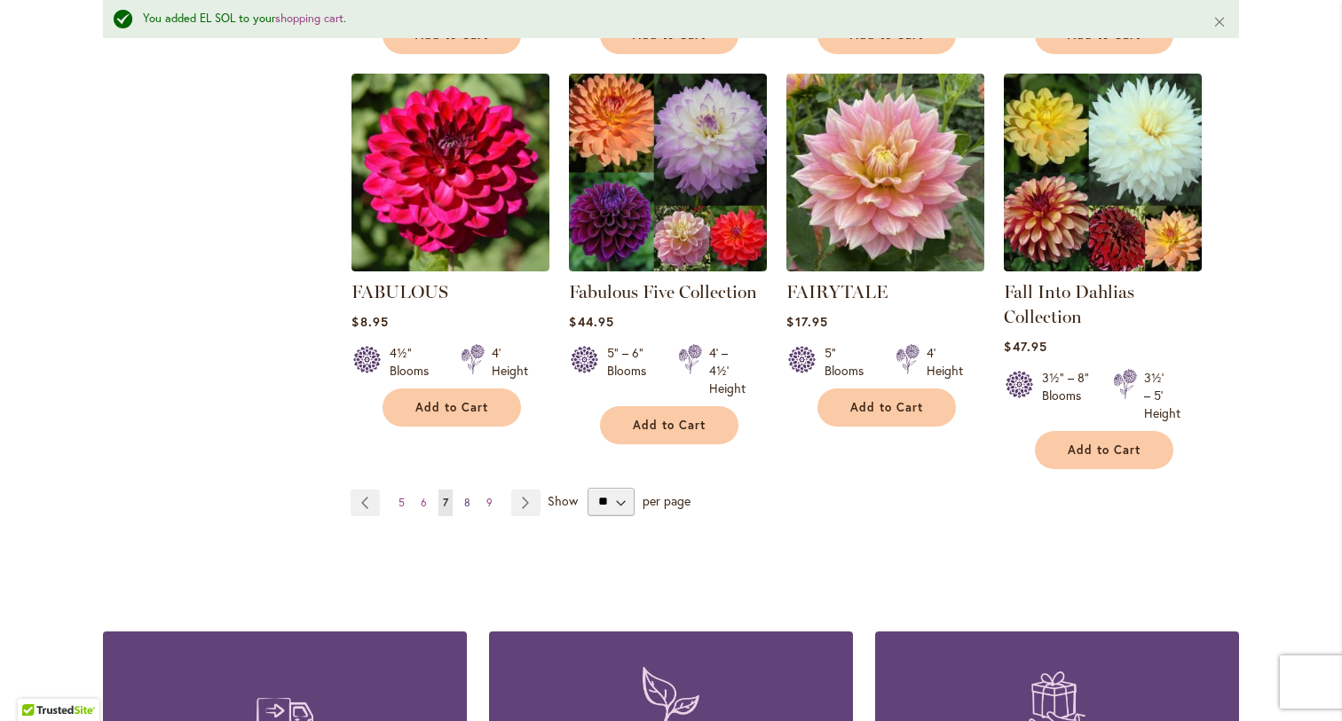
click at [468, 500] on span "8" at bounding box center [467, 502] width 6 height 13
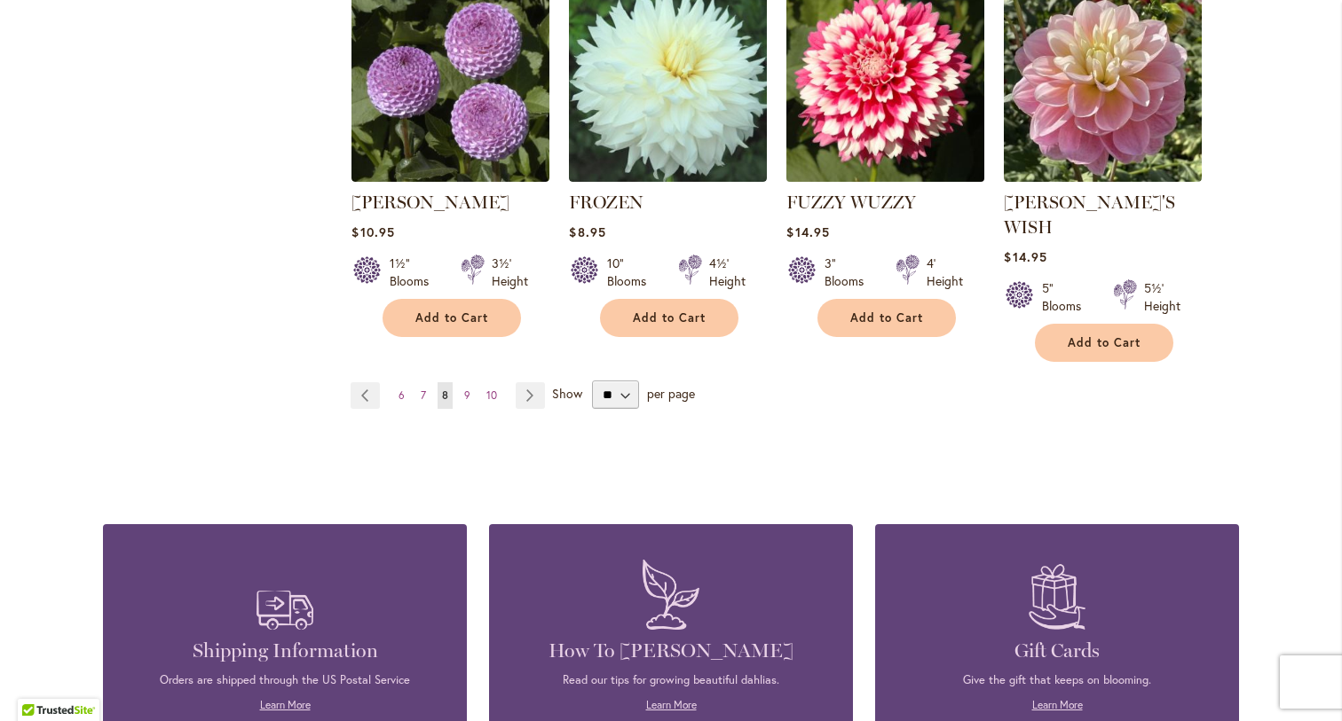
scroll to position [1631, 0]
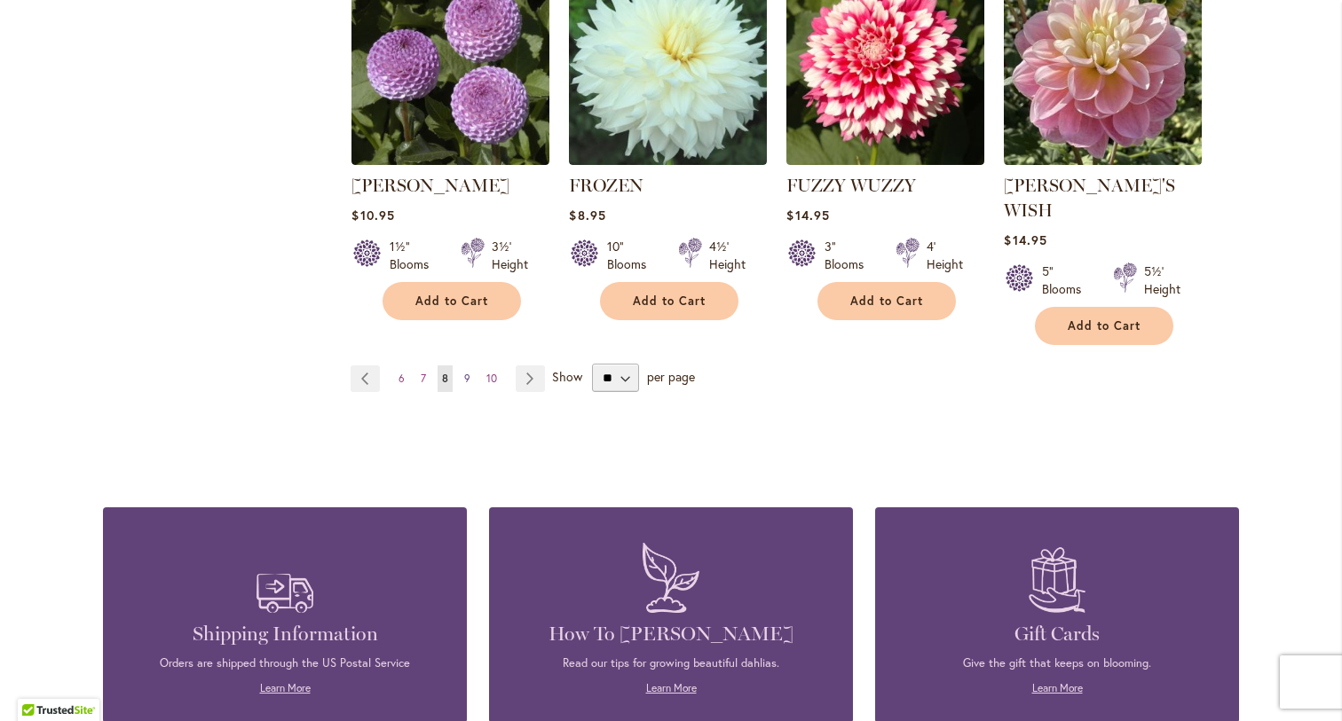
click at [471, 366] on link "Page 9" at bounding box center [467, 379] width 15 height 27
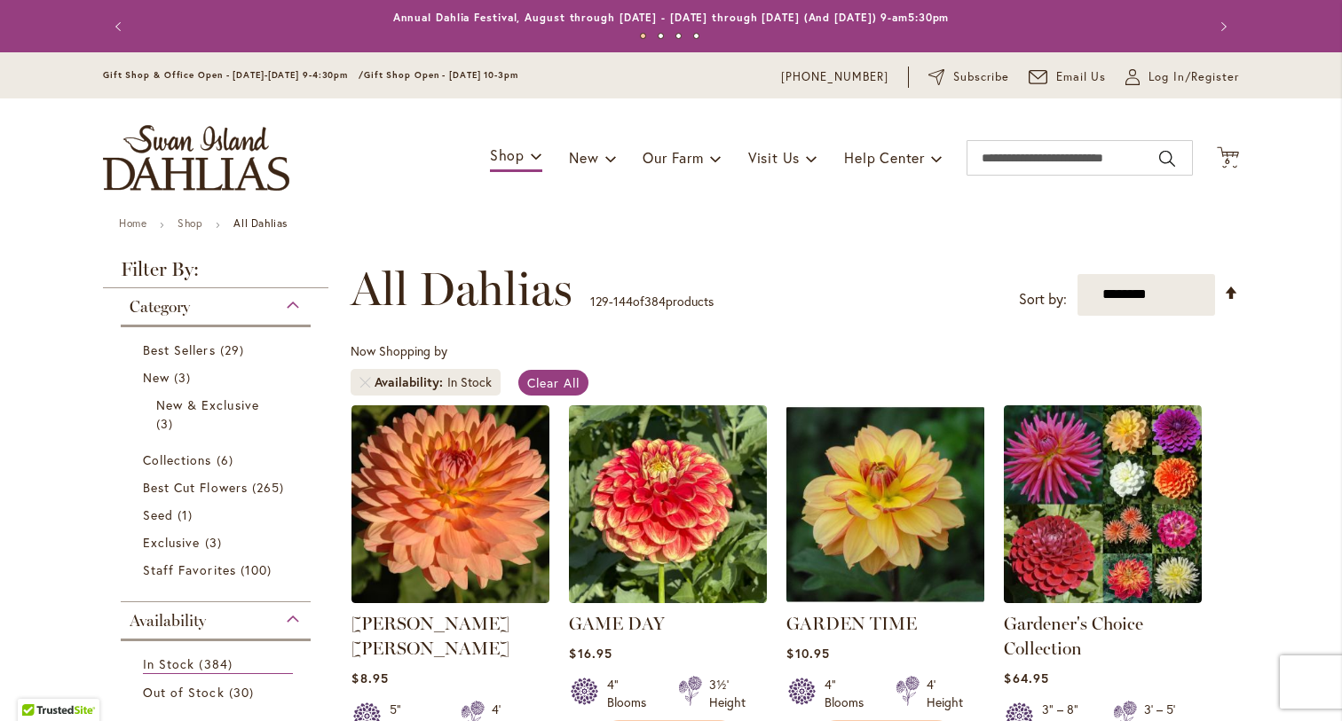
click at [814, 273] on div "**********" at bounding box center [795, 289] width 888 height 53
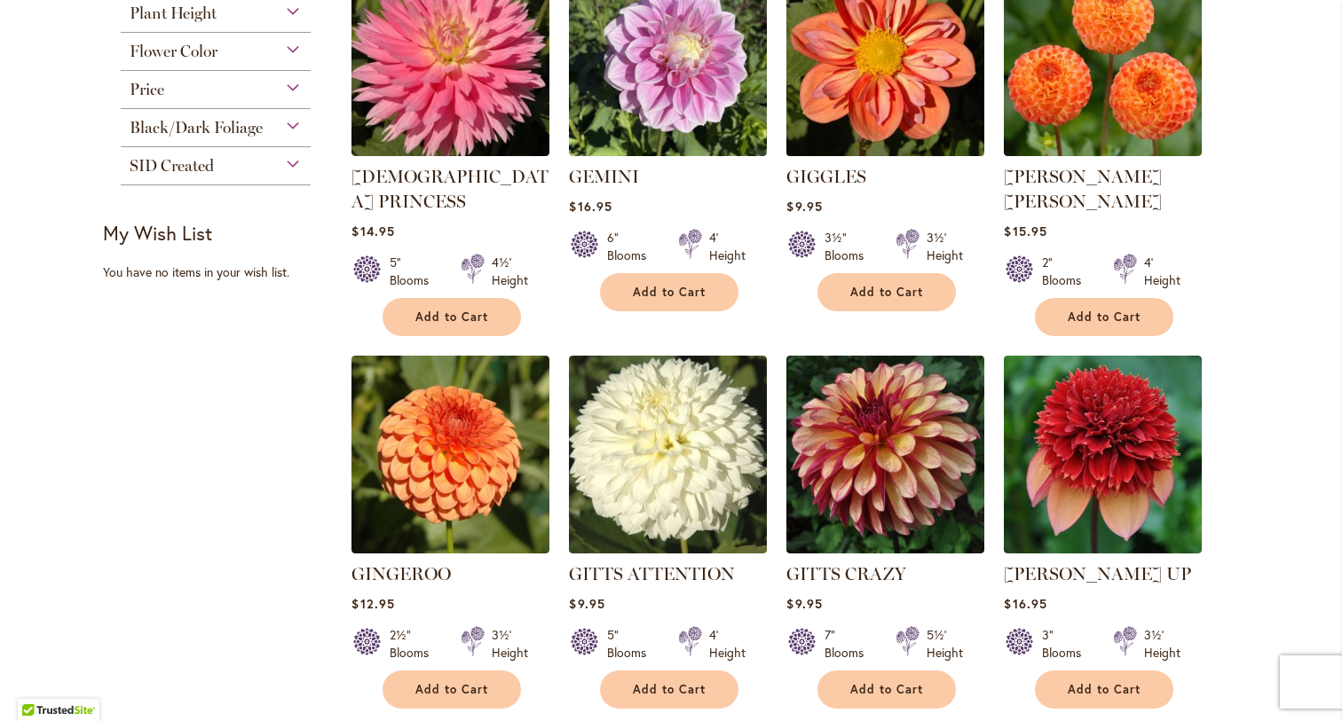
scroll to position [868, 0]
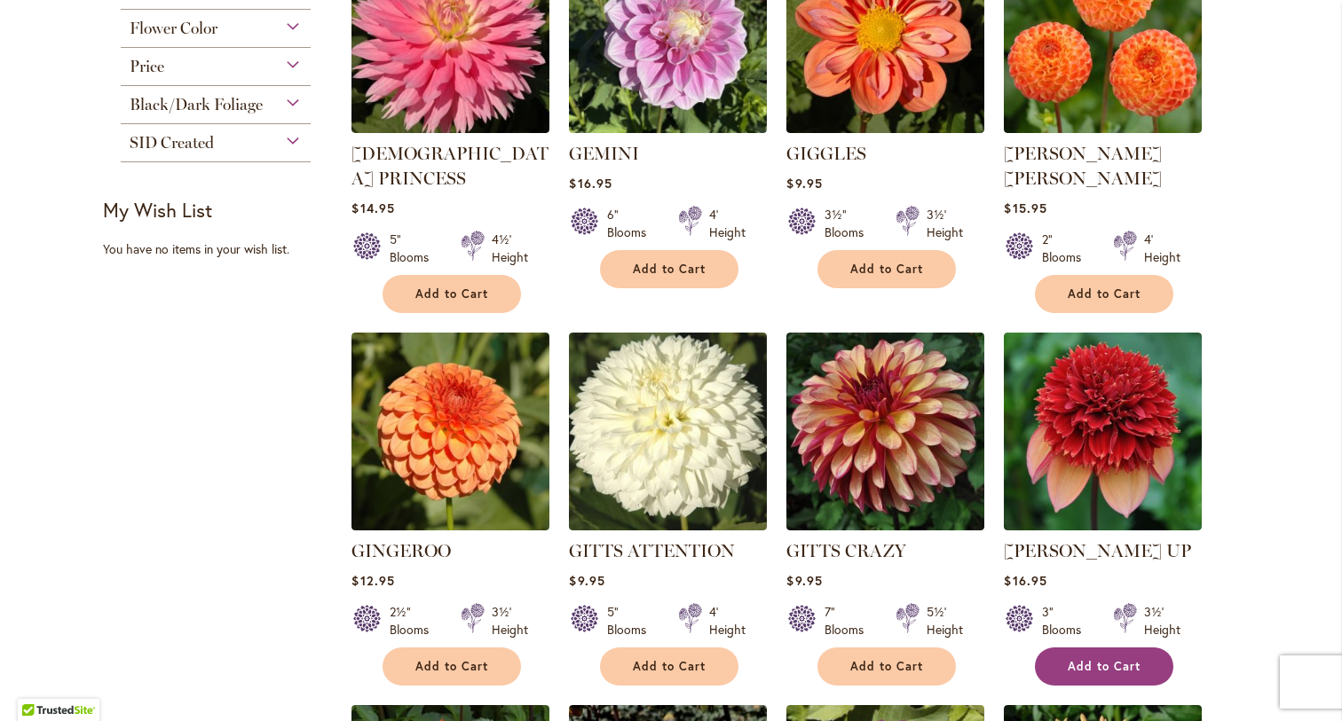
click at [1076, 659] on span "Add to Cart" at bounding box center [1104, 666] width 73 height 15
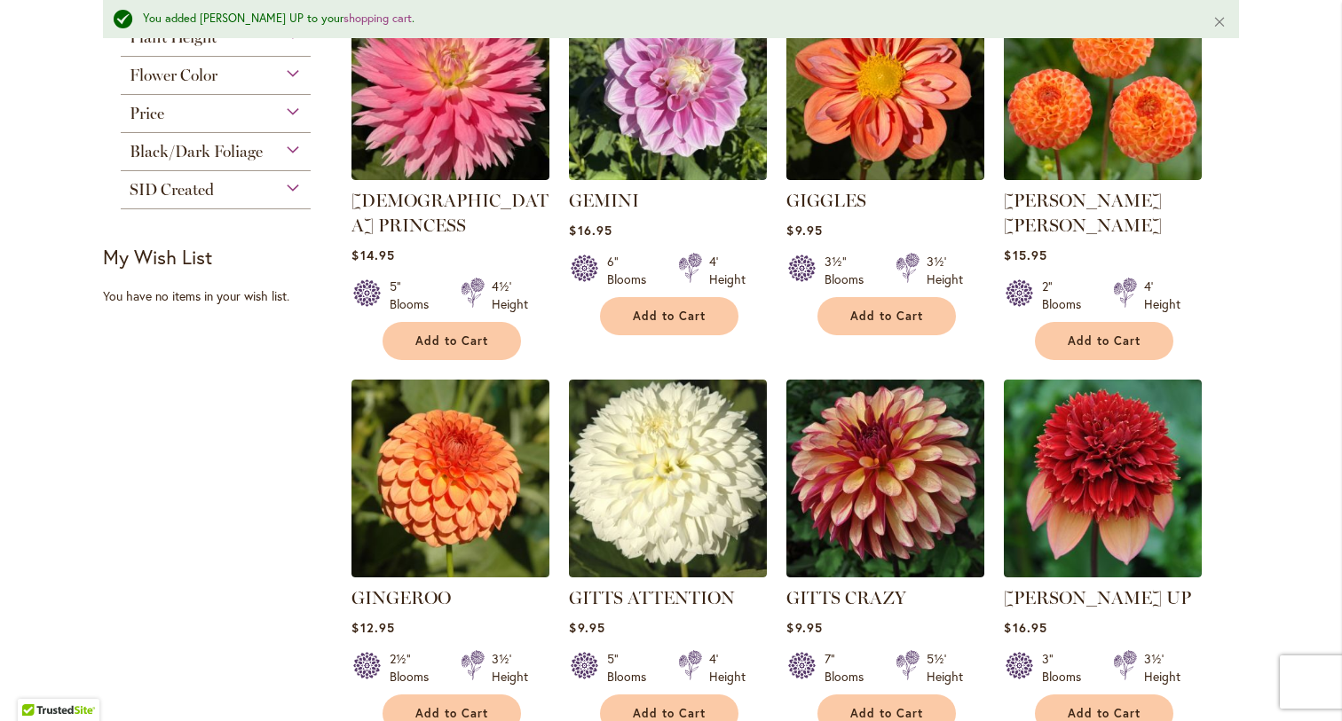
click at [1304, 555] on div "Skip to Content Gift Shop & Office Open - Monday-Friday 9-4:30pm / Gift Shop Op…" at bounding box center [671, 617] width 1342 height 2867
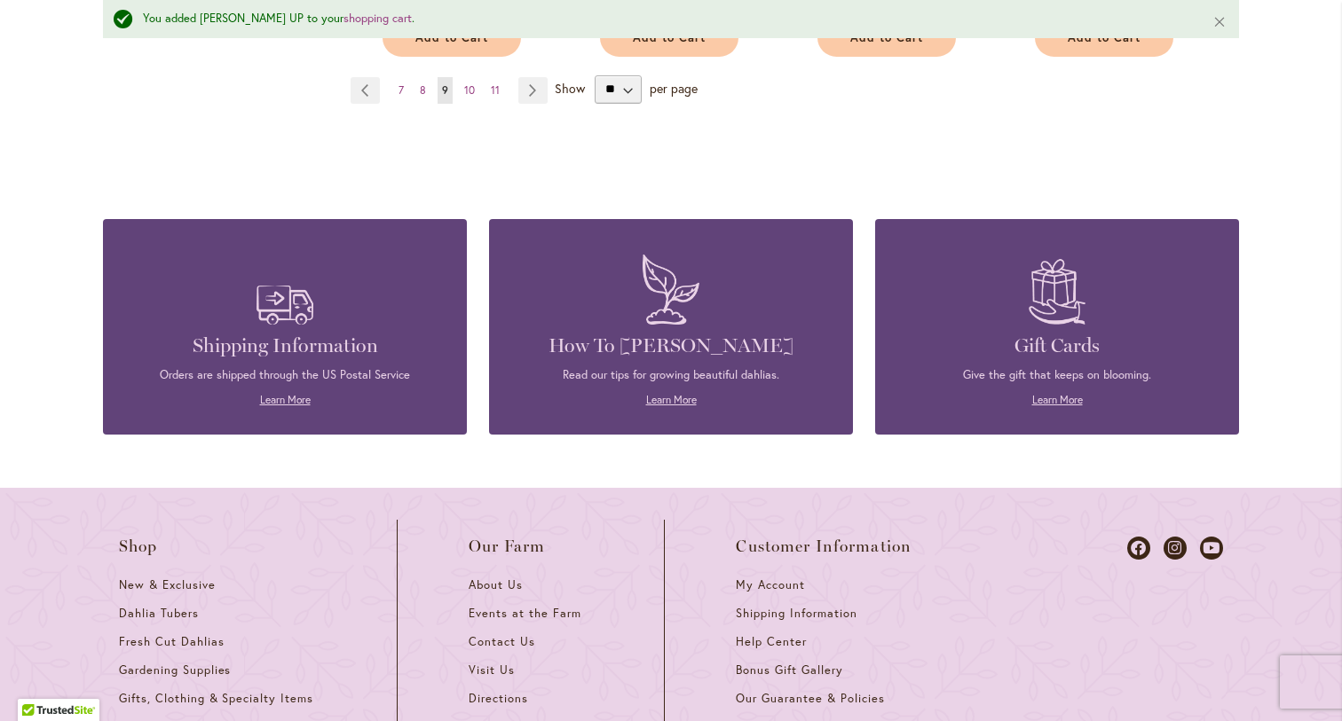
scroll to position [1920, 0]
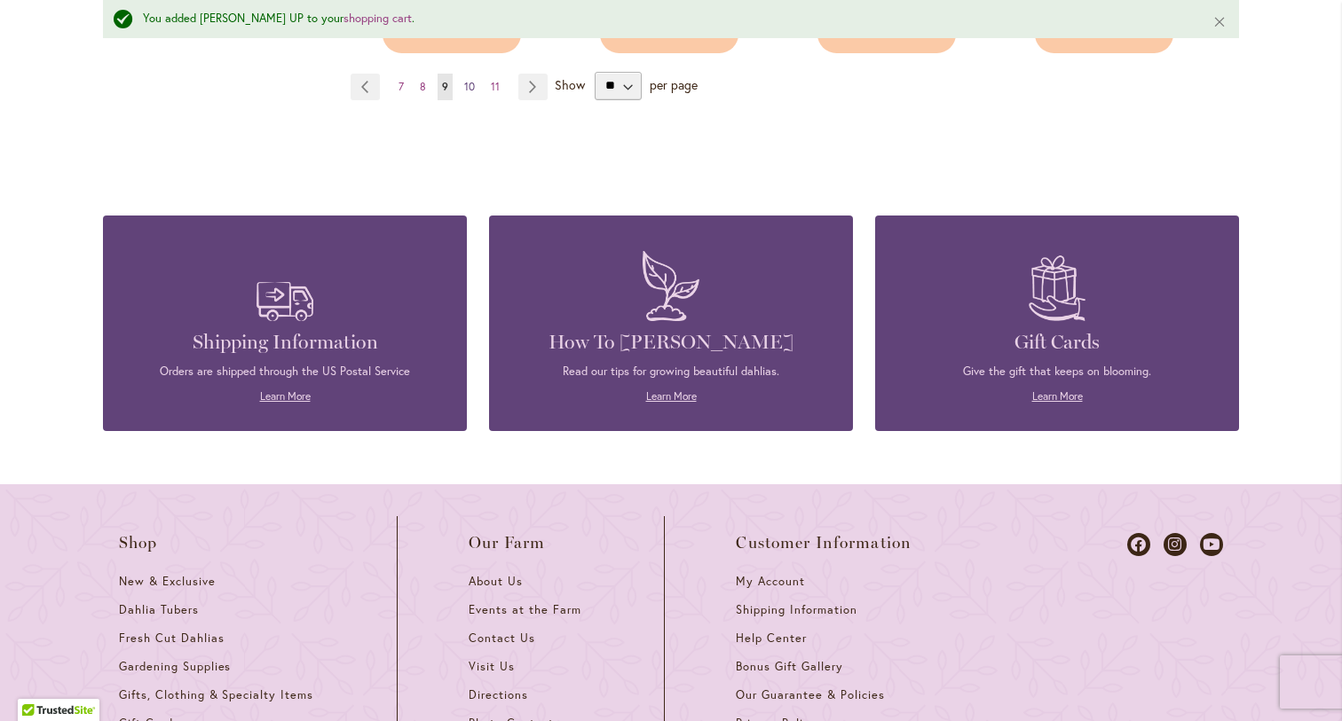
click at [471, 80] on span "10" at bounding box center [469, 86] width 11 height 13
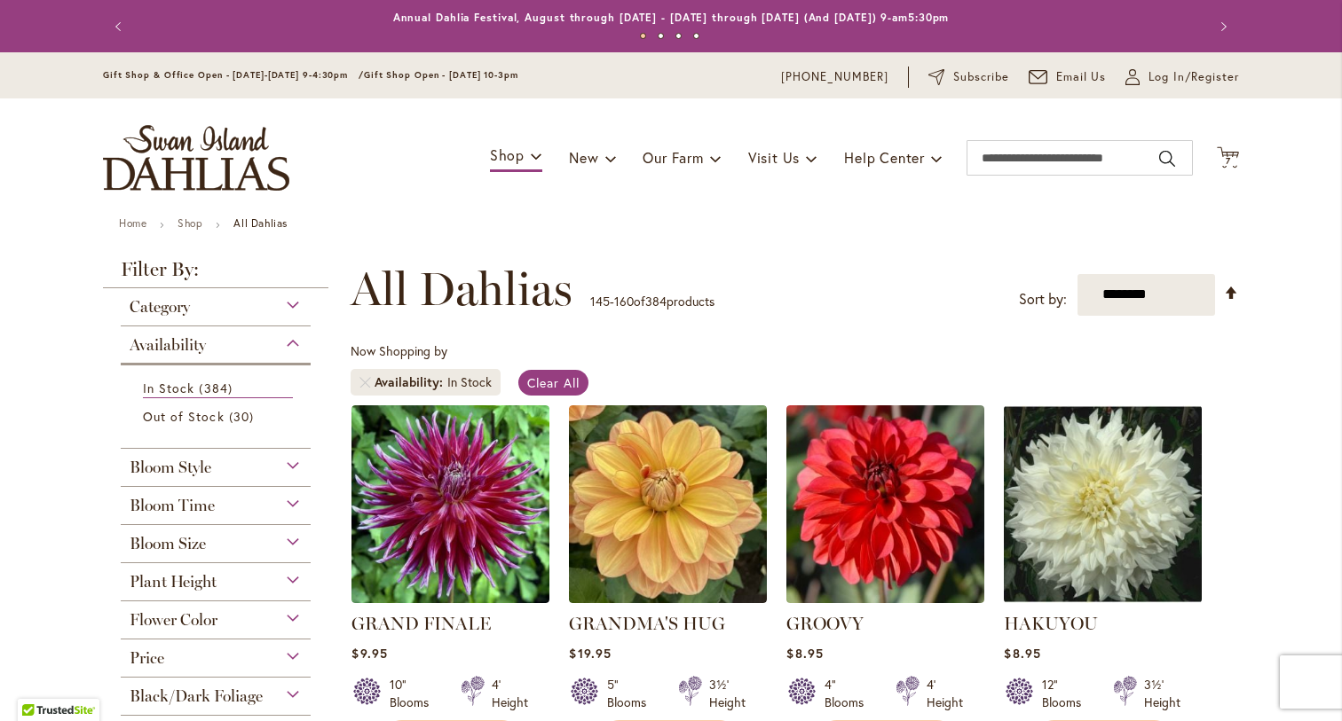
click at [928, 307] on div "**********" at bounding box center [795, 289] width 888 height 53
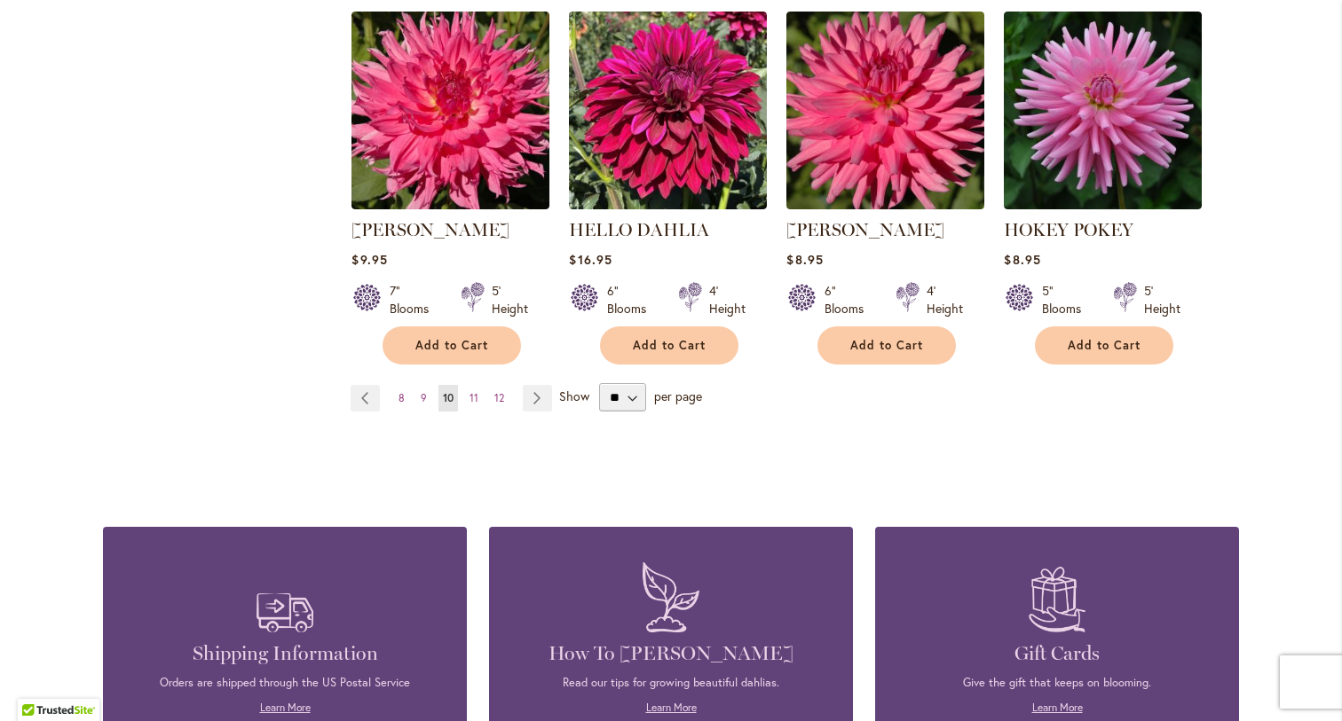
scroll to position [1653, 0]
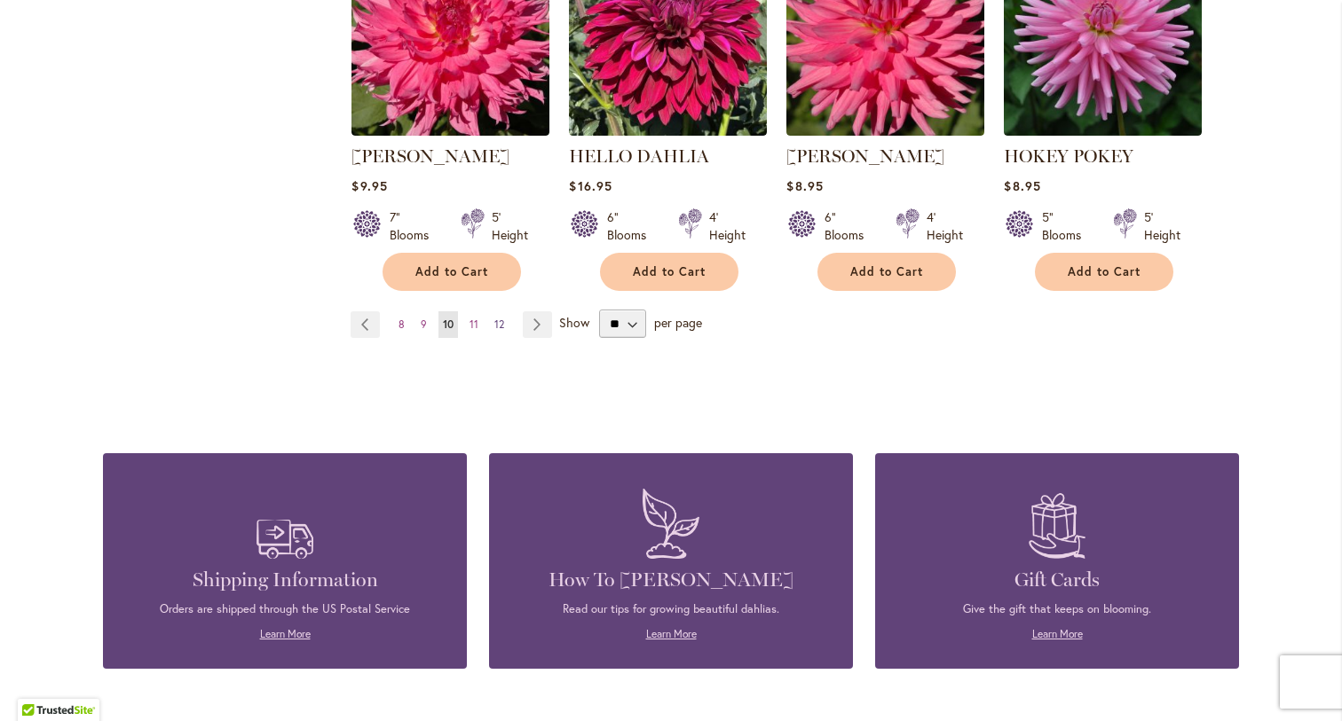
click at [491, 321] on link "Page 12" at bounding box center [499, 324] width 19 height 27
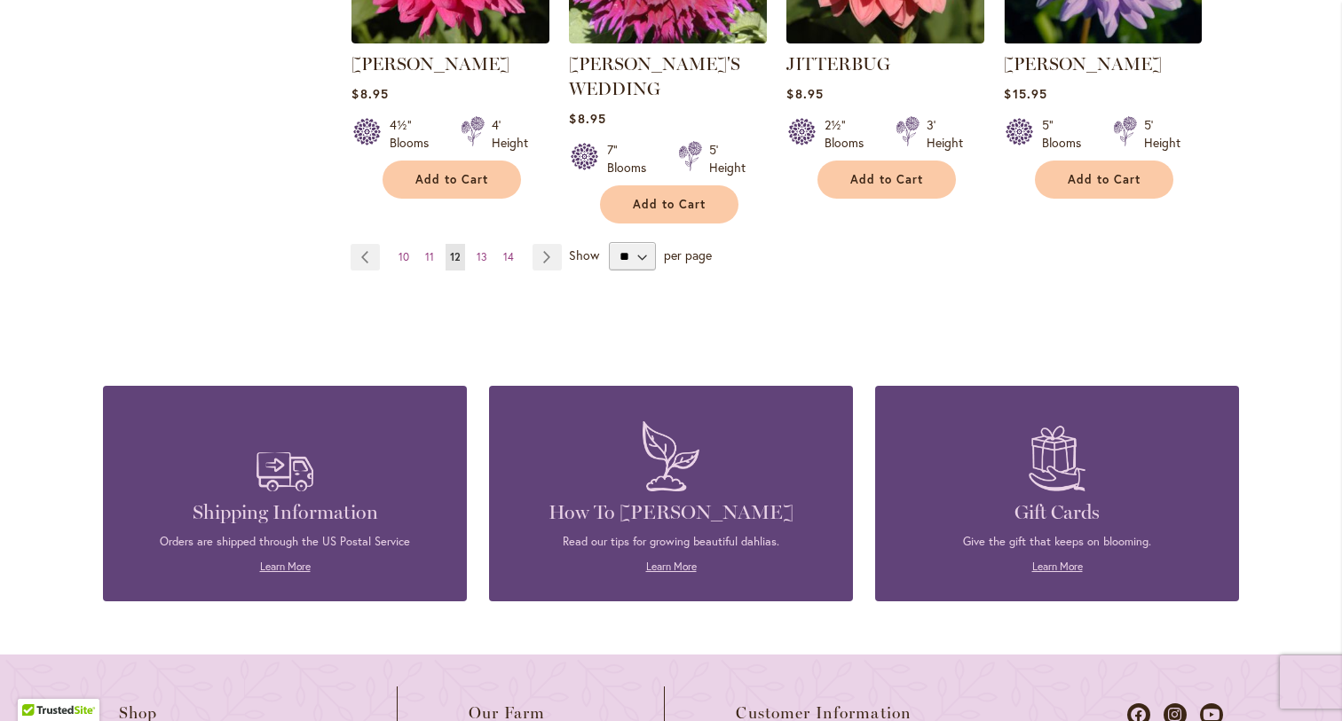
scroll to position [1724, 0]
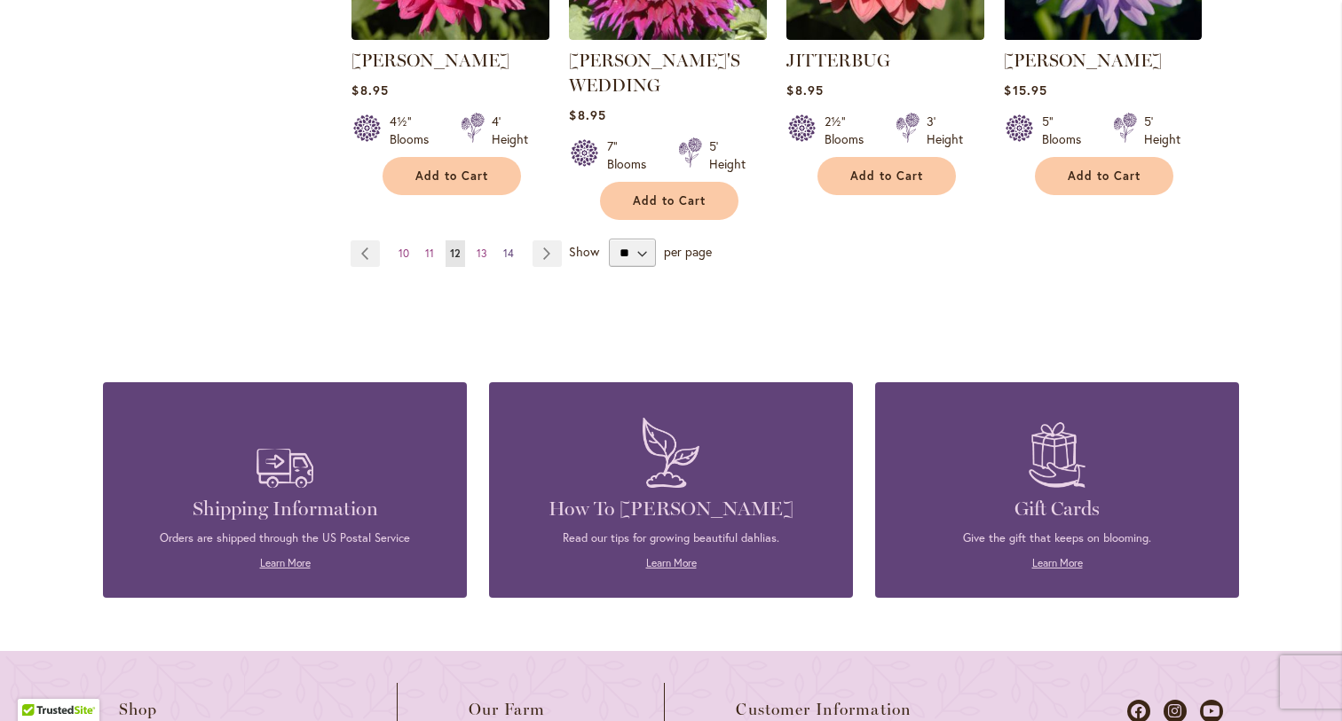
click at [509, 247] on span "14" at bounding box center [508, 253] width 11 height 13
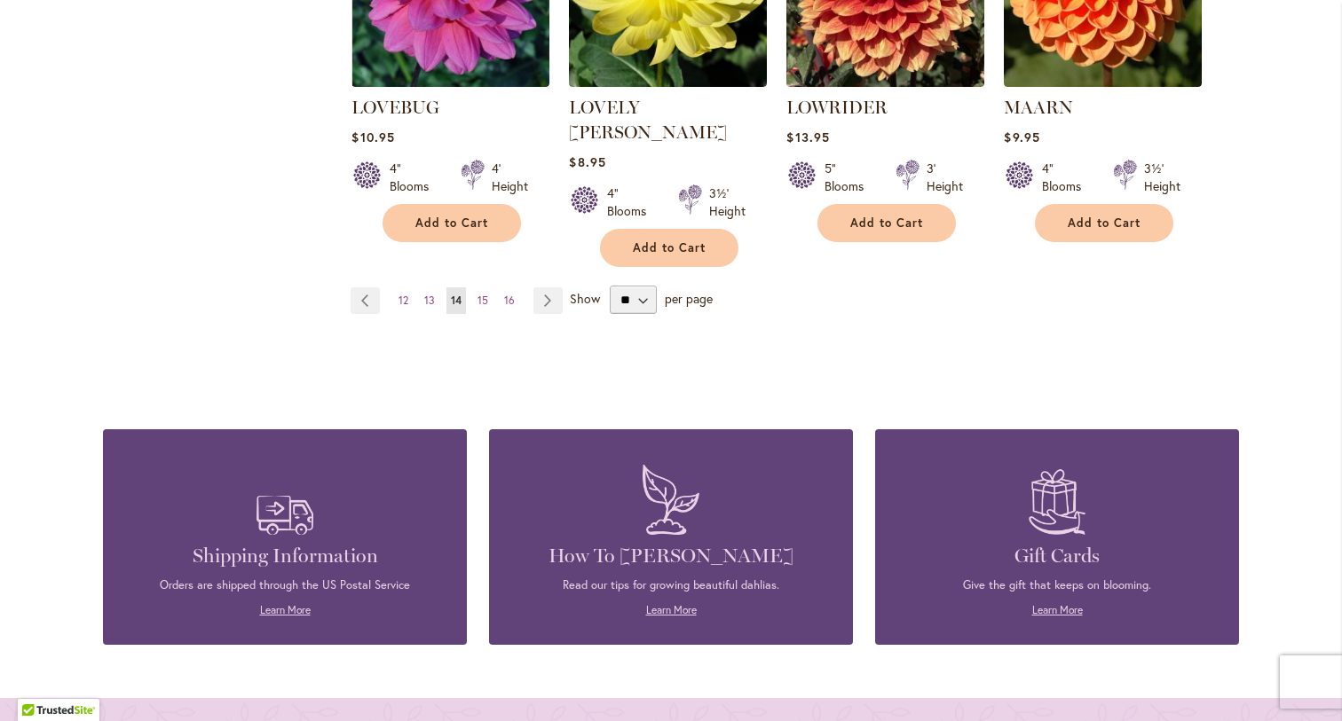
scroll to position [1701, 0]
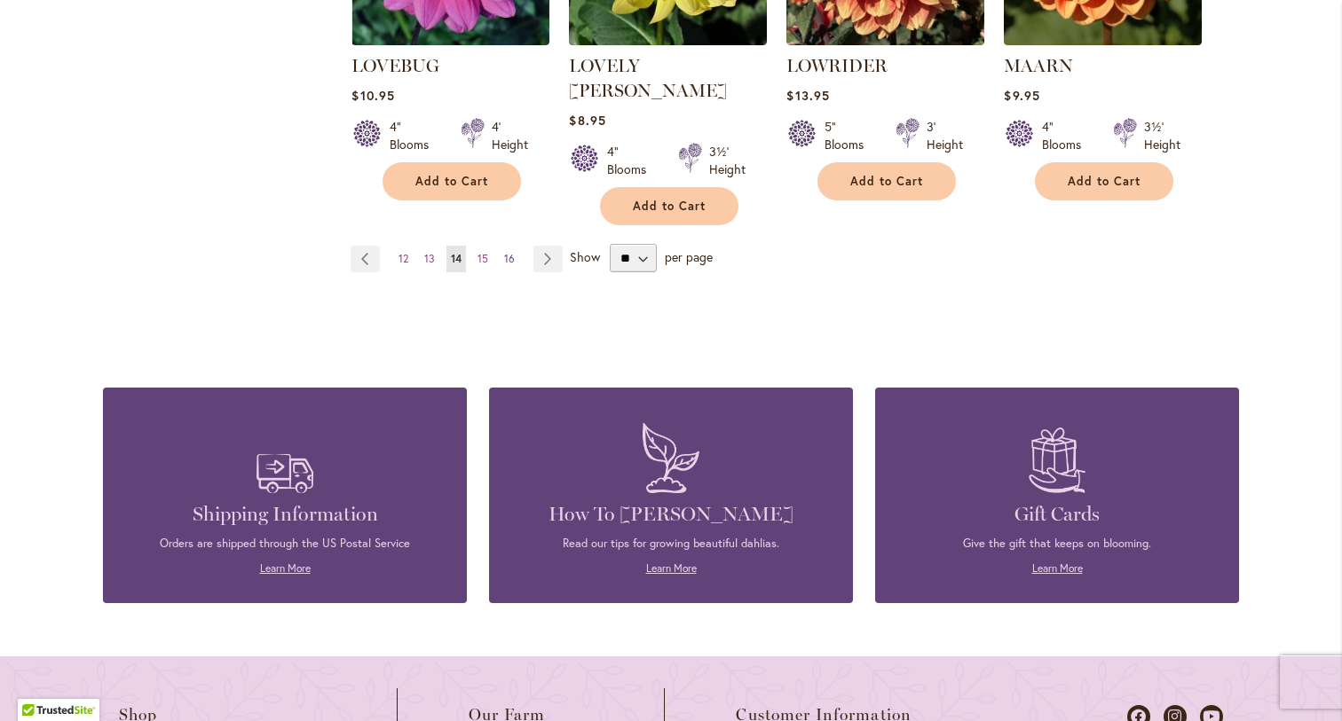
click at [510, 252] on span "16" at bounding box center [509, 258] width 11 height 13
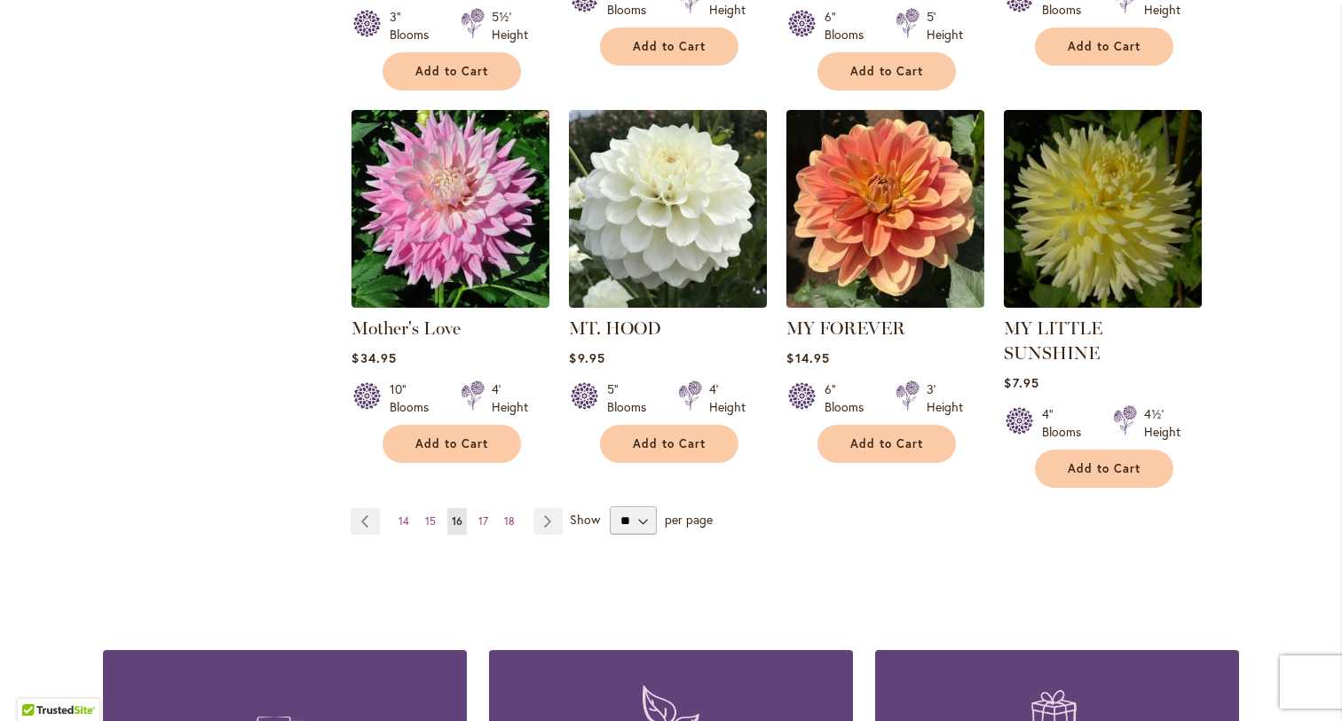
scroll to position [1486, 0]
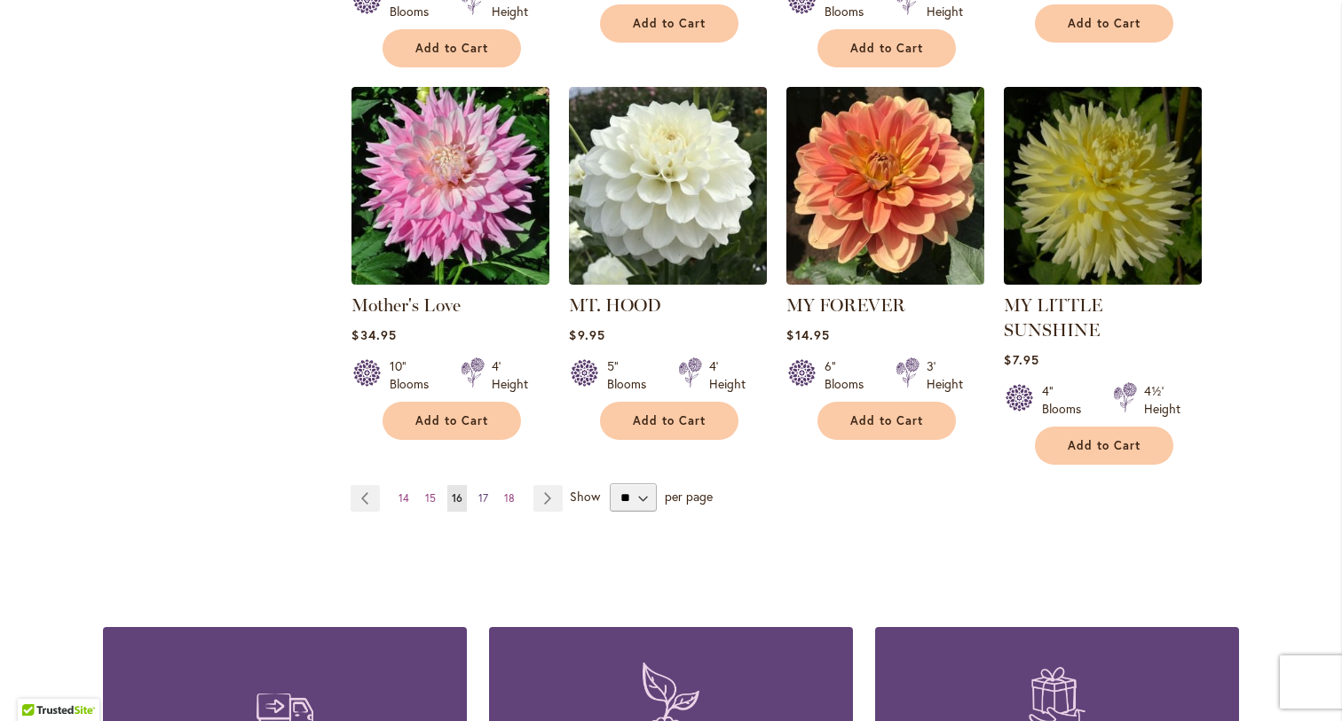
click at [483, 492] on span "17" at bounding box center [483, 498] width 10 height 13
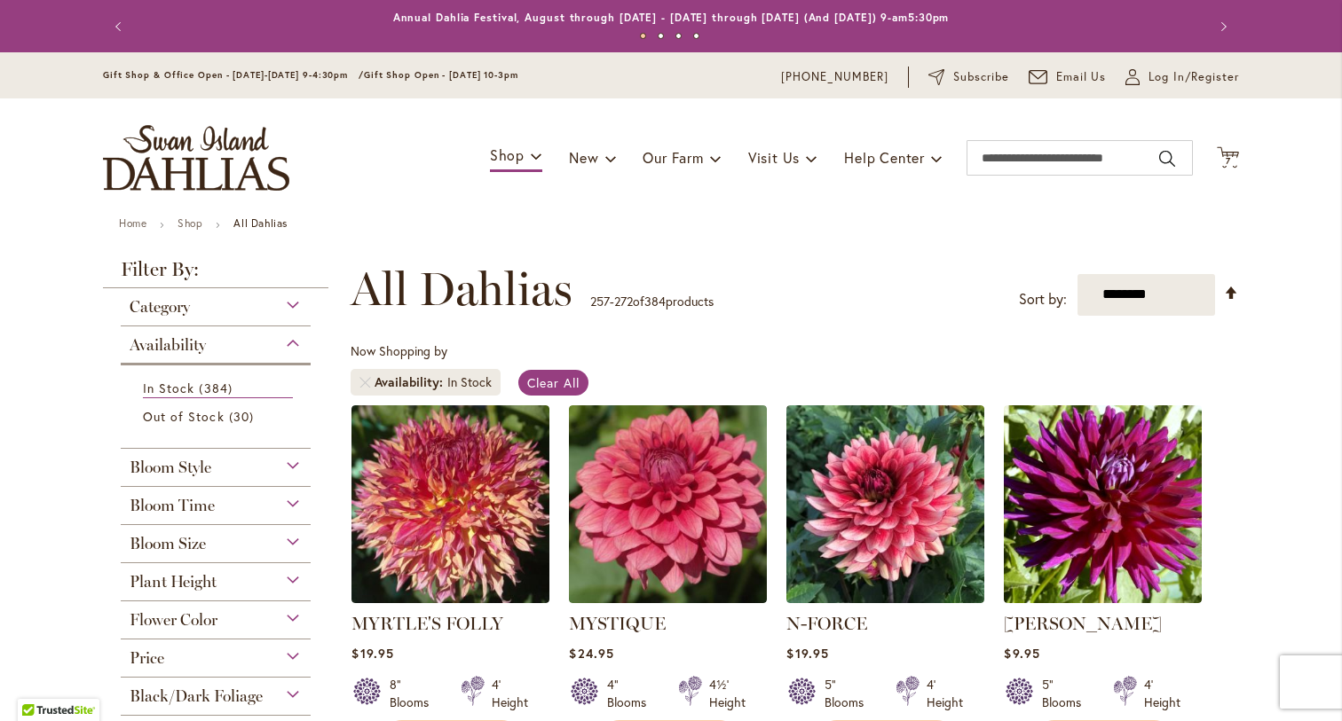
click at [768, 300] on div "**********" at bounding box center [795, 289] width 888 height 53
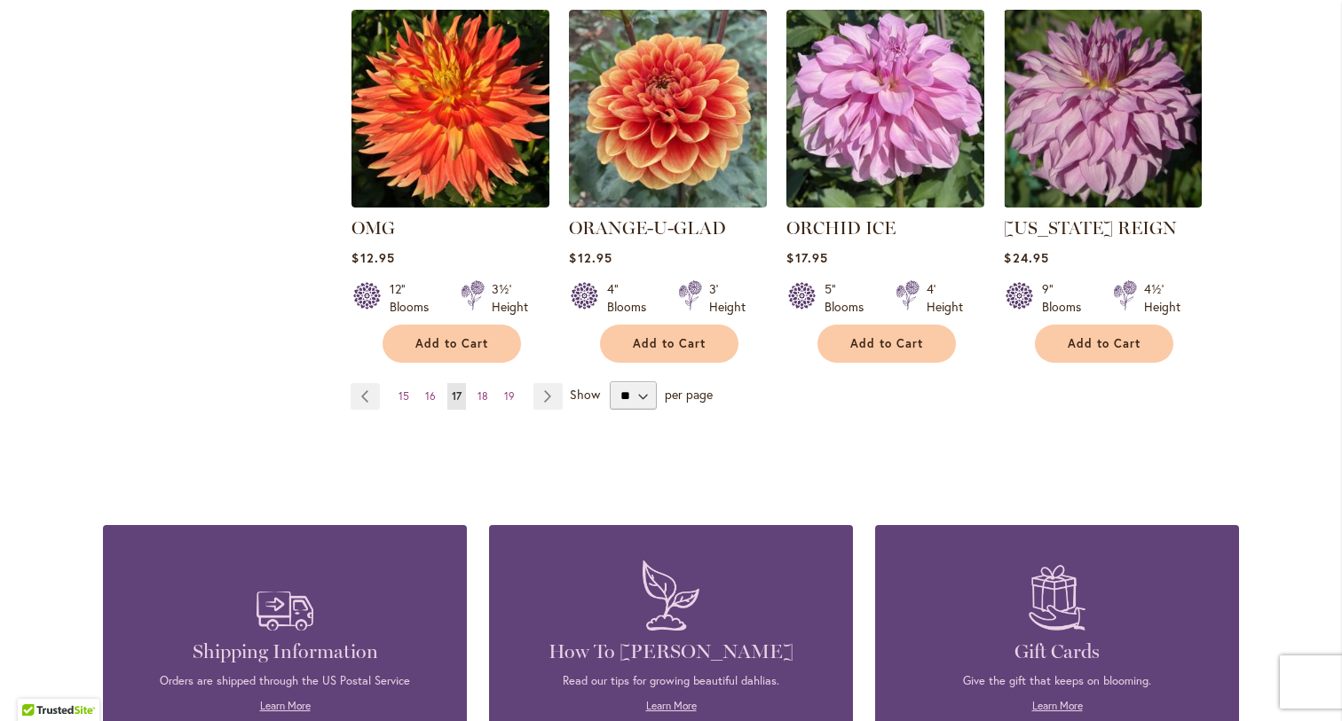
scroll to position [1517, 0]
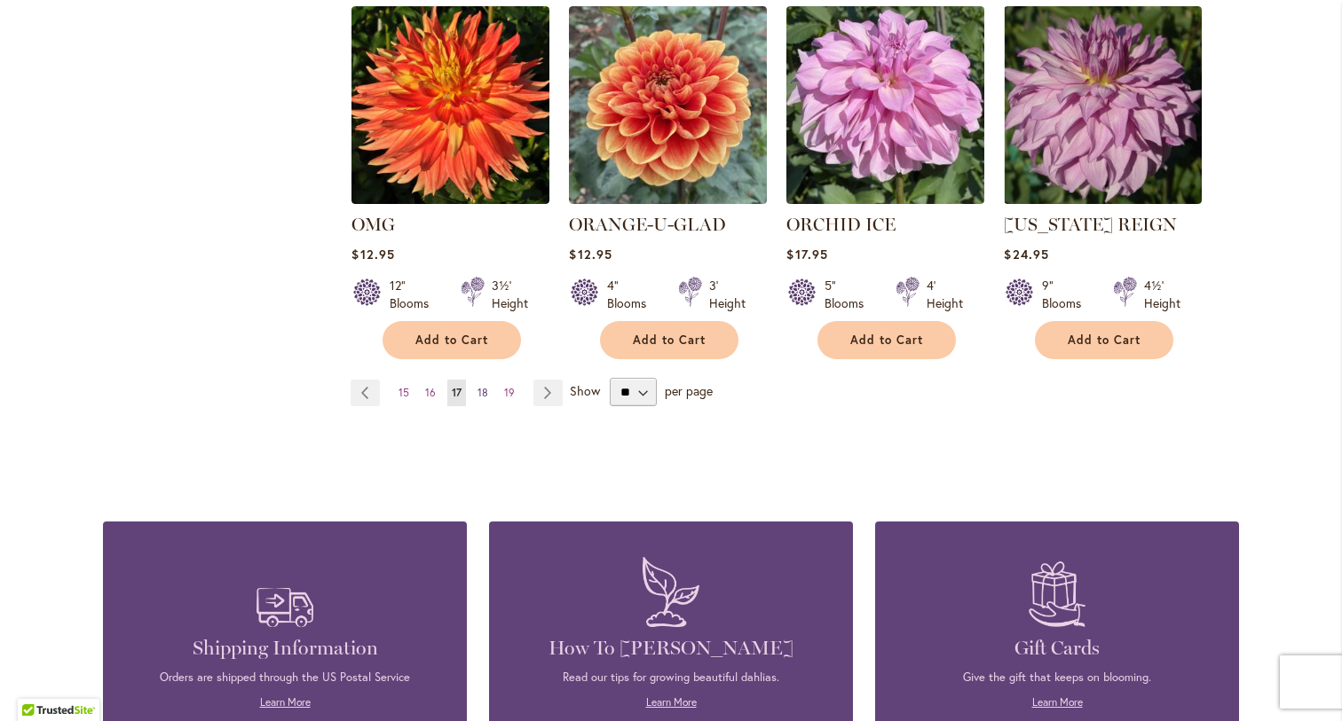
click at [482, 390] on span "18" at bounding box center [482, 392] width 11 height 13
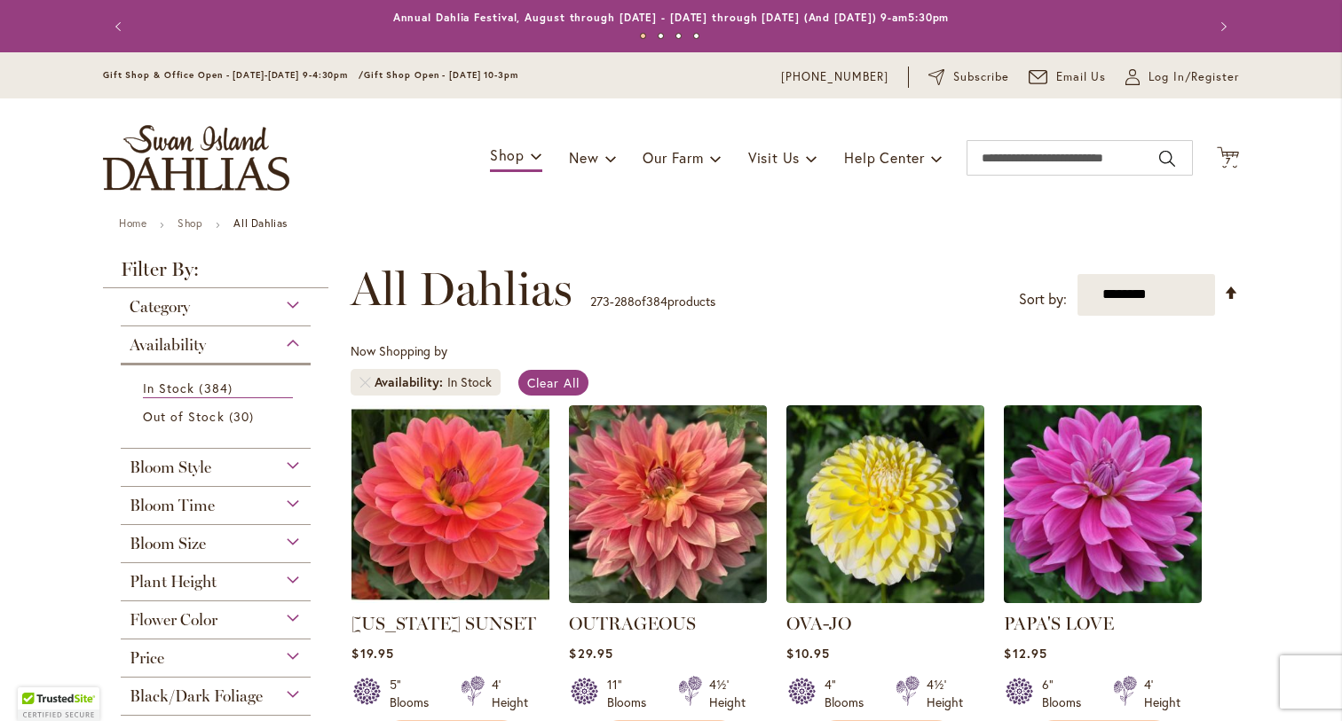
click at [793, 298] on div "**********" at bounding box center [795, 289] width 888 height 53
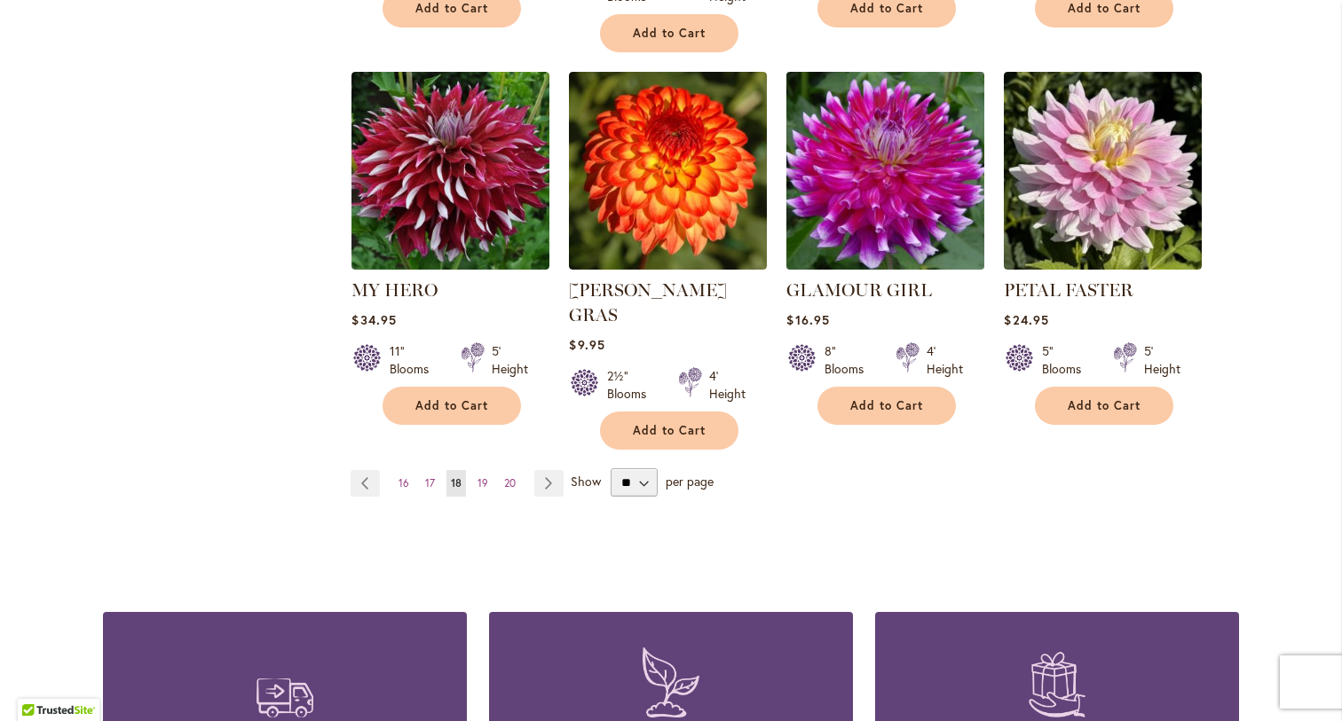
scroll to position [1533, 0]
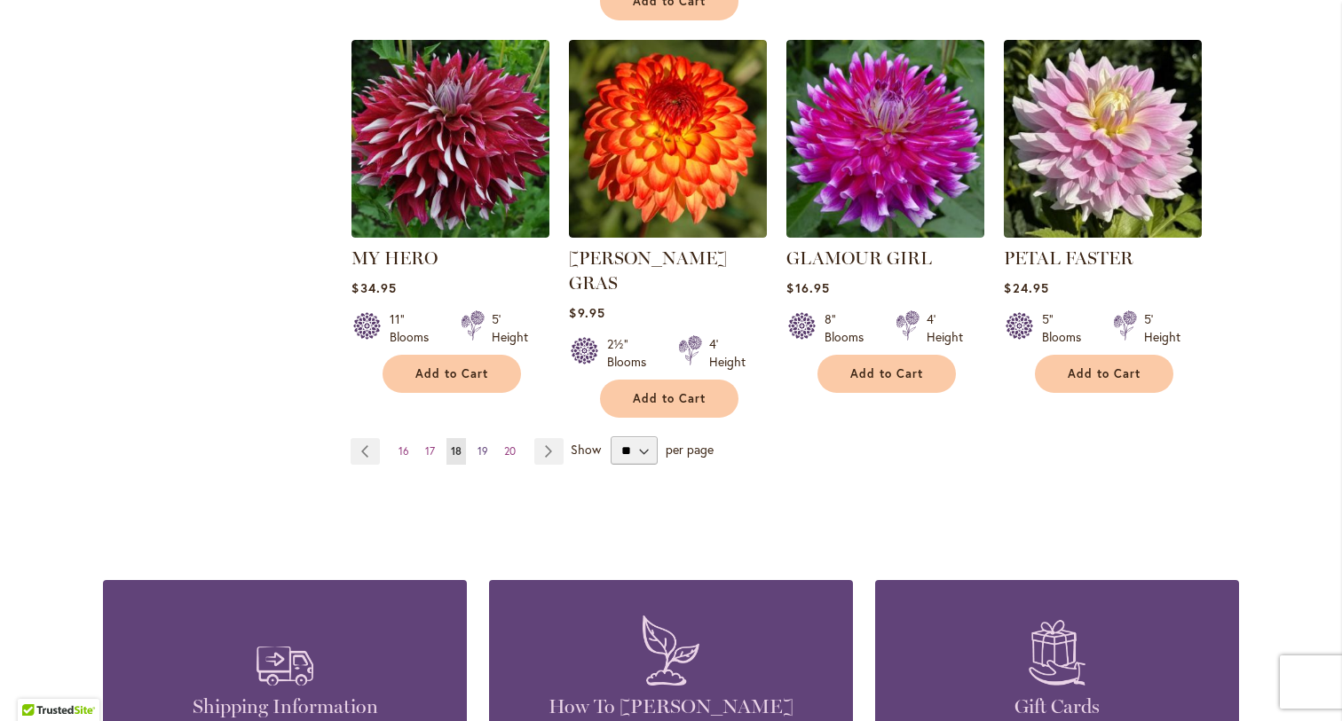
click at [483, 445] on span "19" at bounding box center [482, 451] width 11 height 13
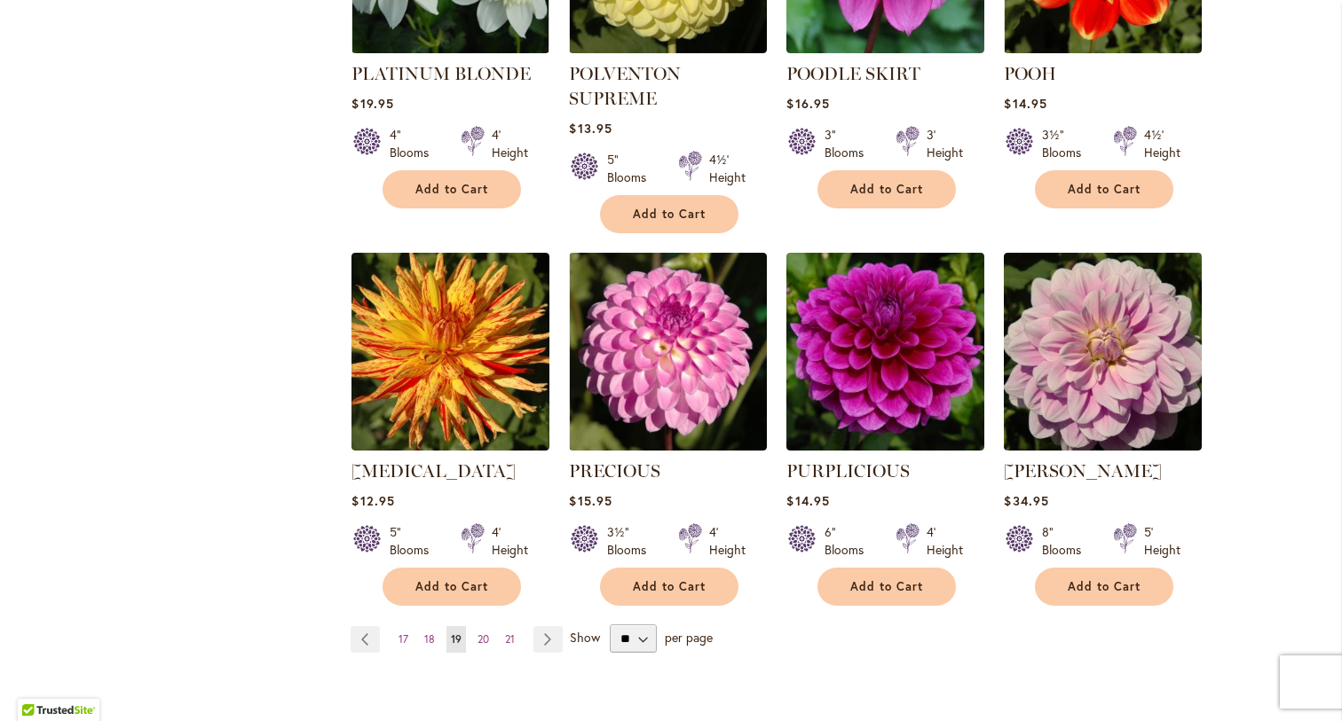
scroll to position [1410, 0]
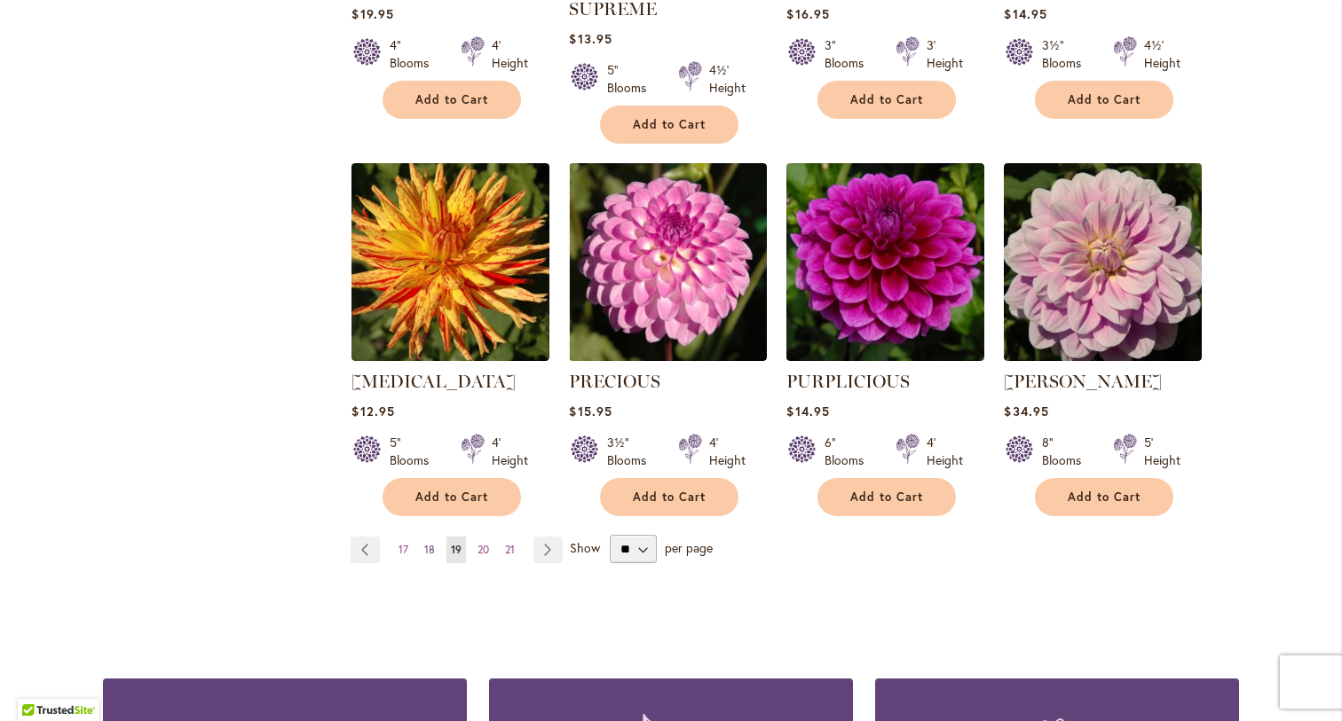
click at [429, 543] on span "18" at bounding box center [429, 549] width 11 height 13
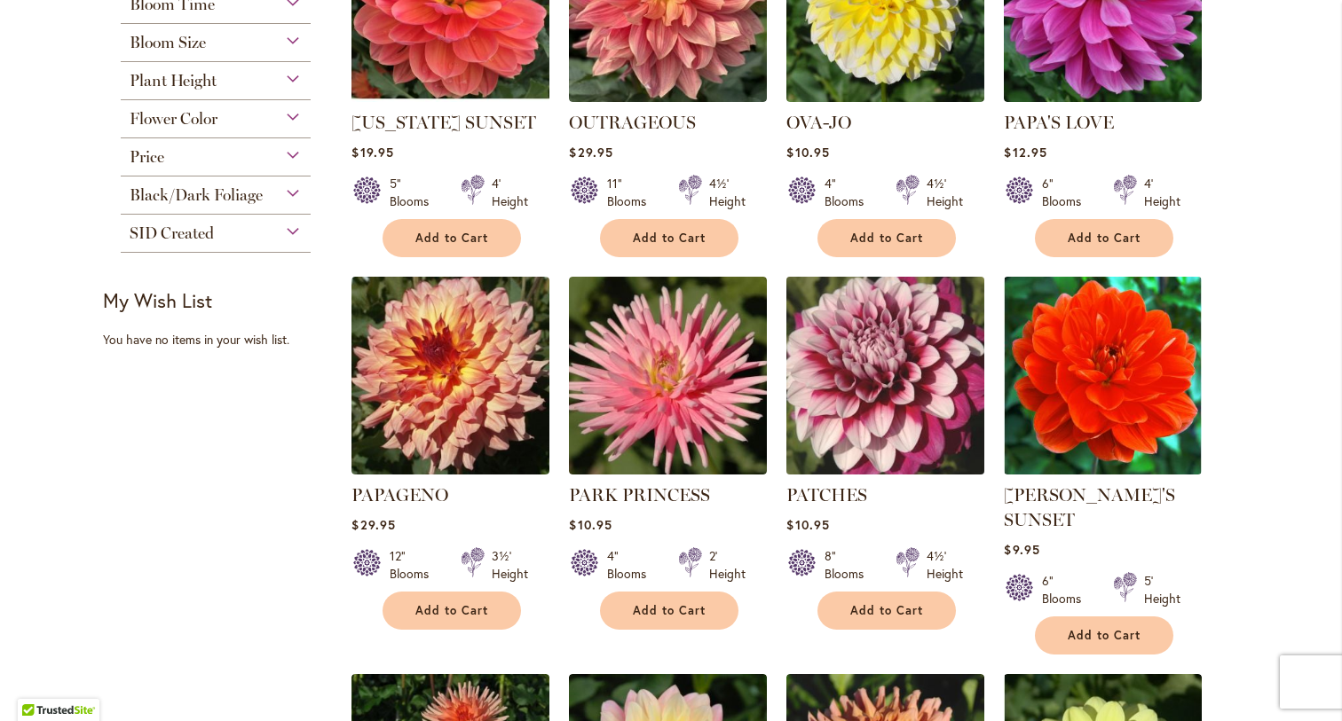
scroll to position [506, 0]
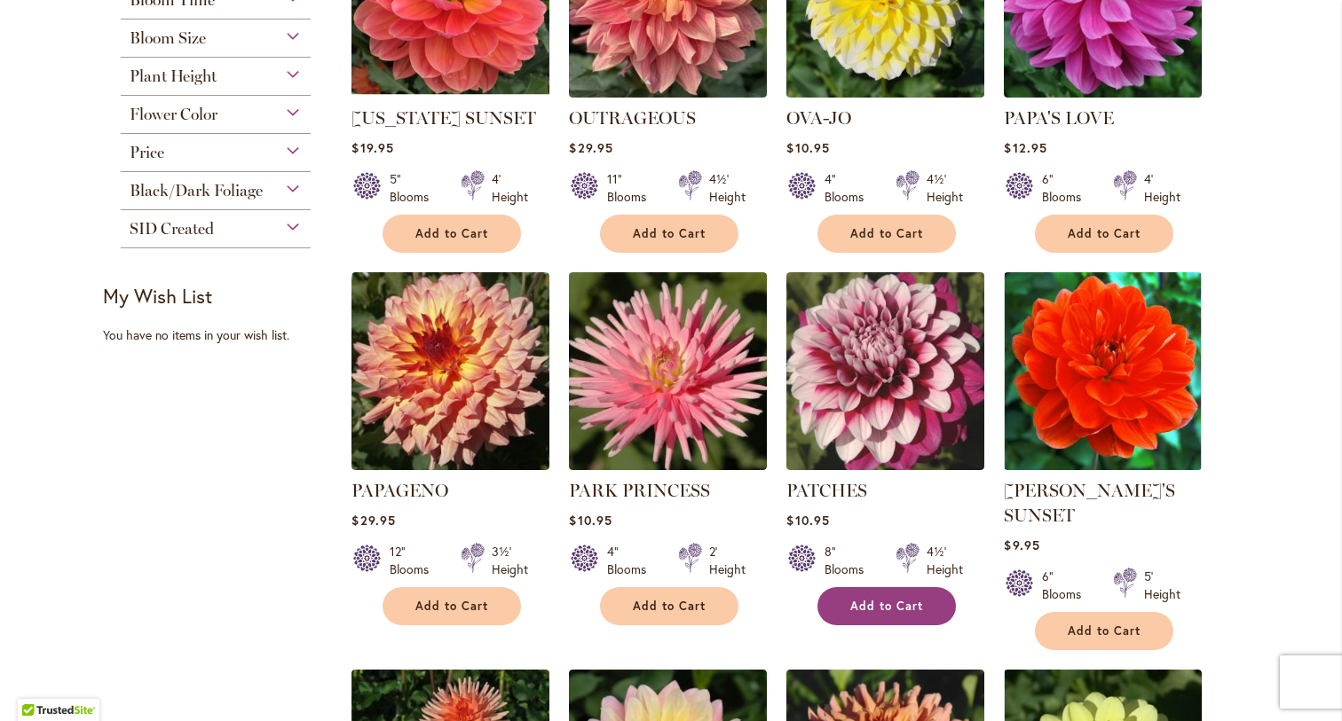
click at [896, 600] on span "Add to Cart" at bounding box center [886, 606] width 73 height 15
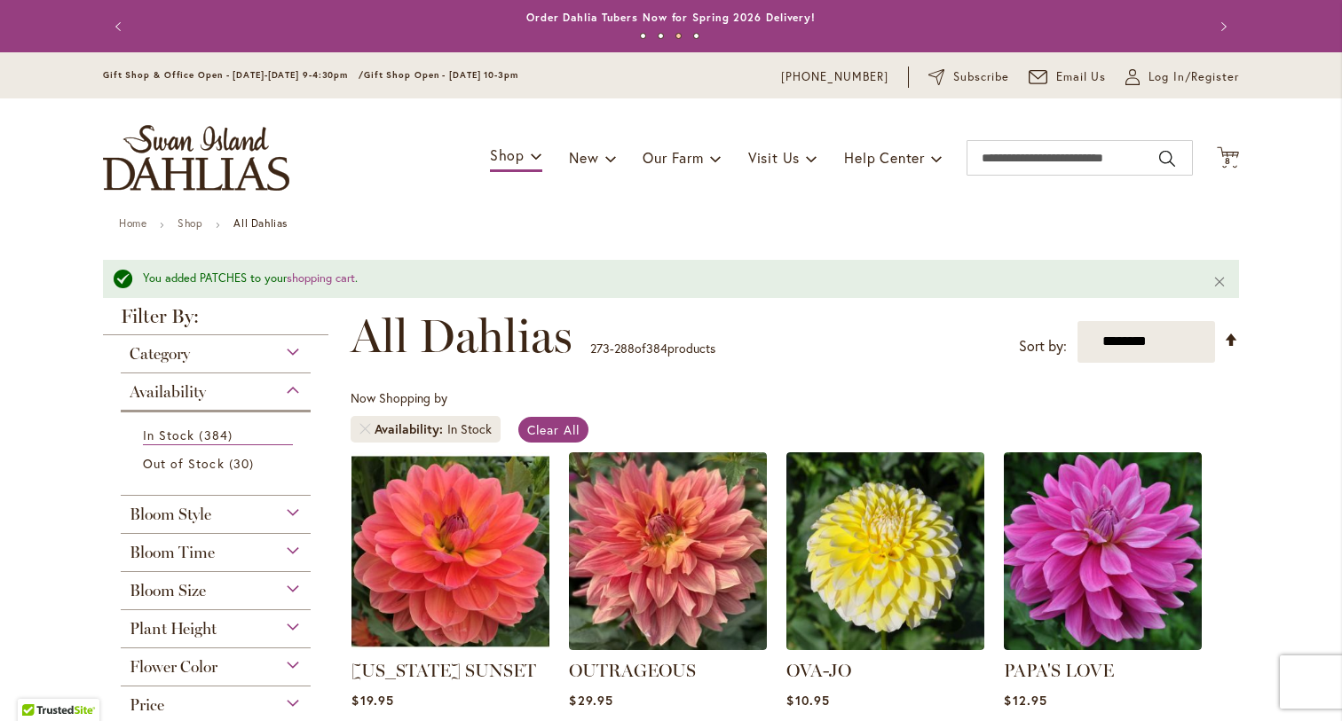
scroll to position [0, 0]
click at [1233, 161] on span "8 8 items" at bounding box center [1228, 161] width 18 height 9
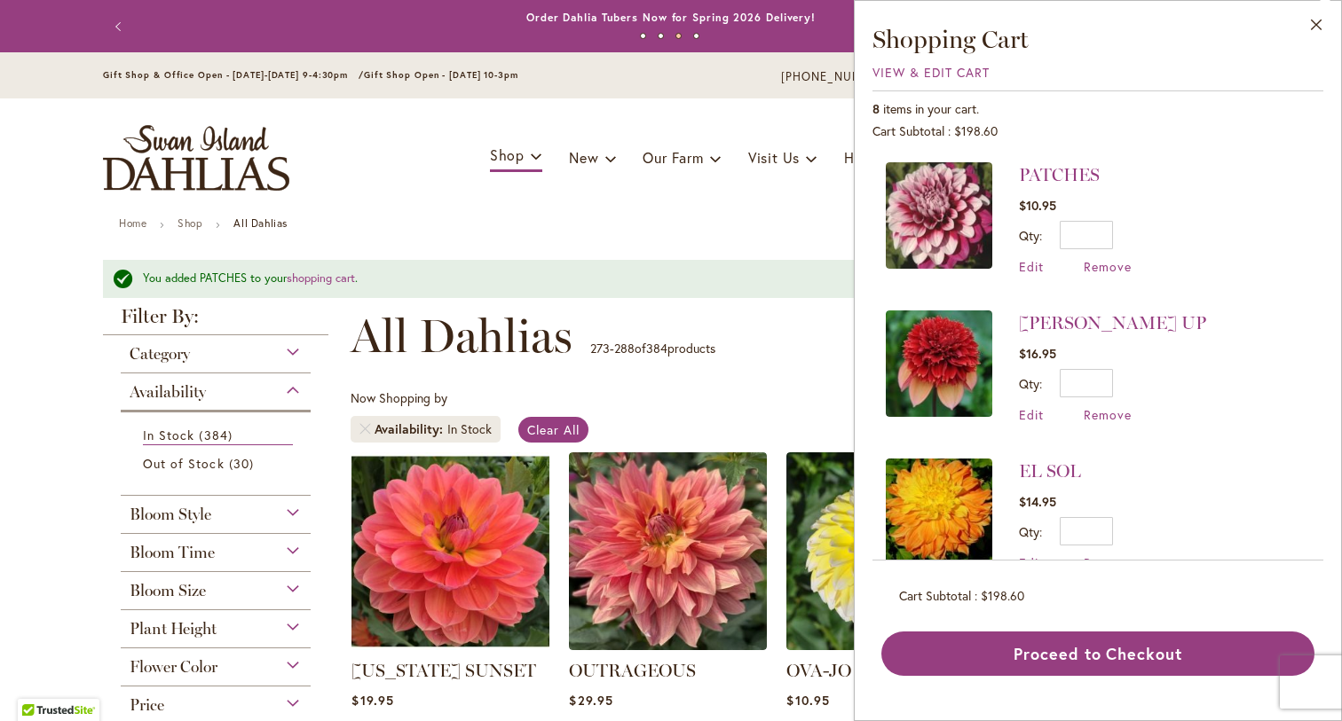
click at [1296, 176] on li "PATCHES $10.95 Qty * Update Edit Remove" at bounding box center [1098, 227] width 424 height 130
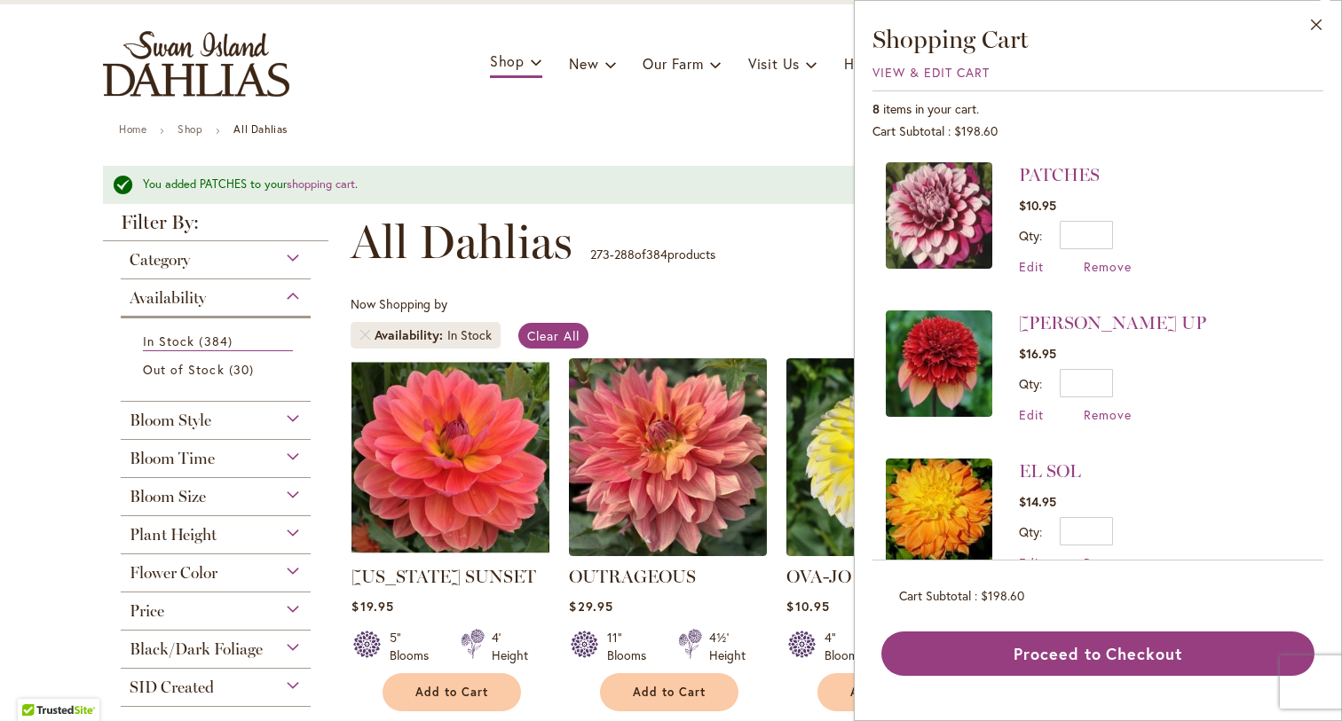
scroll to position [177, 0]
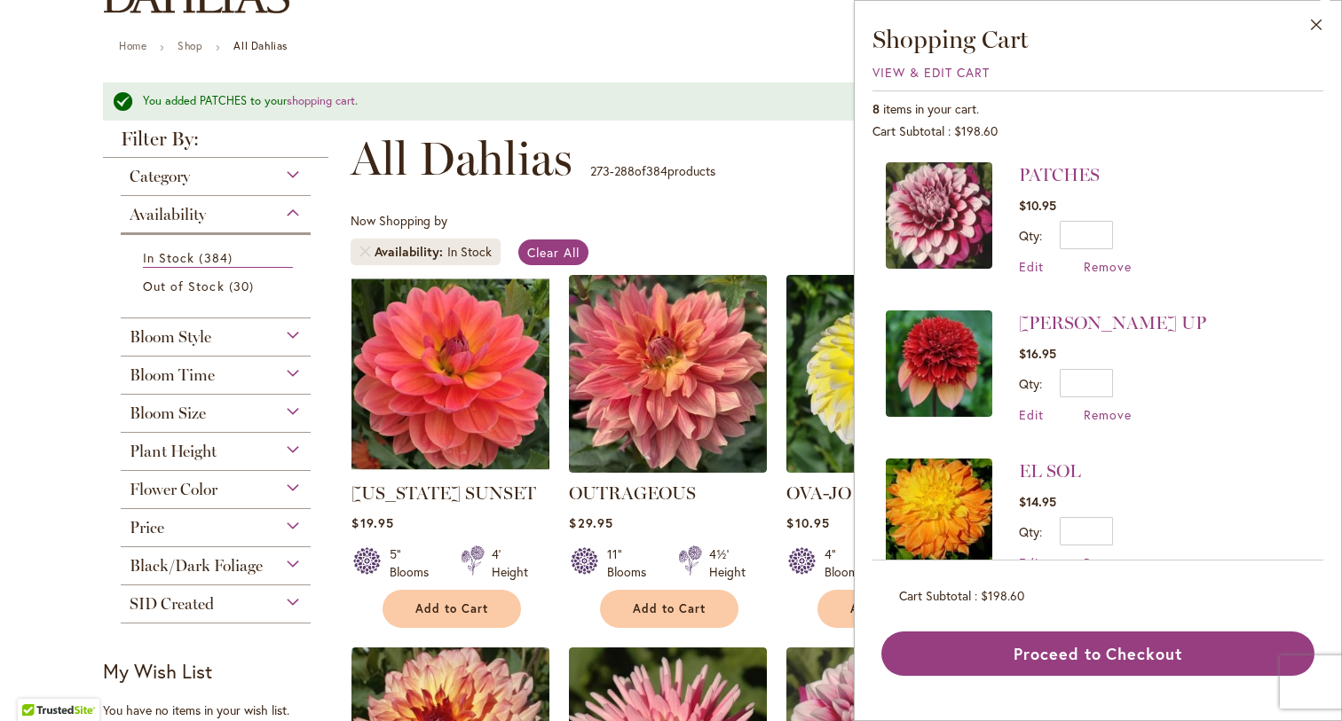
drag, startPoint x: 1226, startPoint y: 443, endPoint x: 1236, endPoint y: 443, distance: 10.6
click at [1226, 443] on li "EL SOL $14.95 Qty * Update Edit Remove" at bounding box center [1098, 515] width 424 height 148
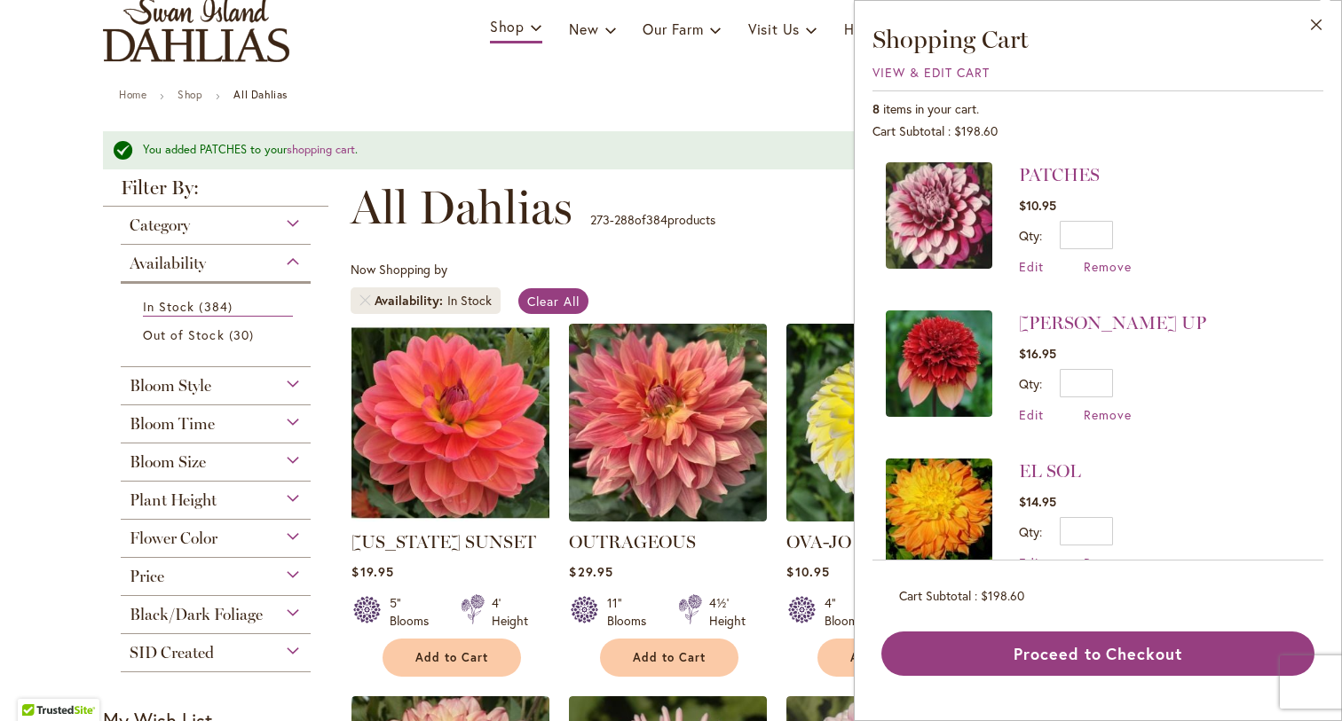
scroll to position [110, 0]
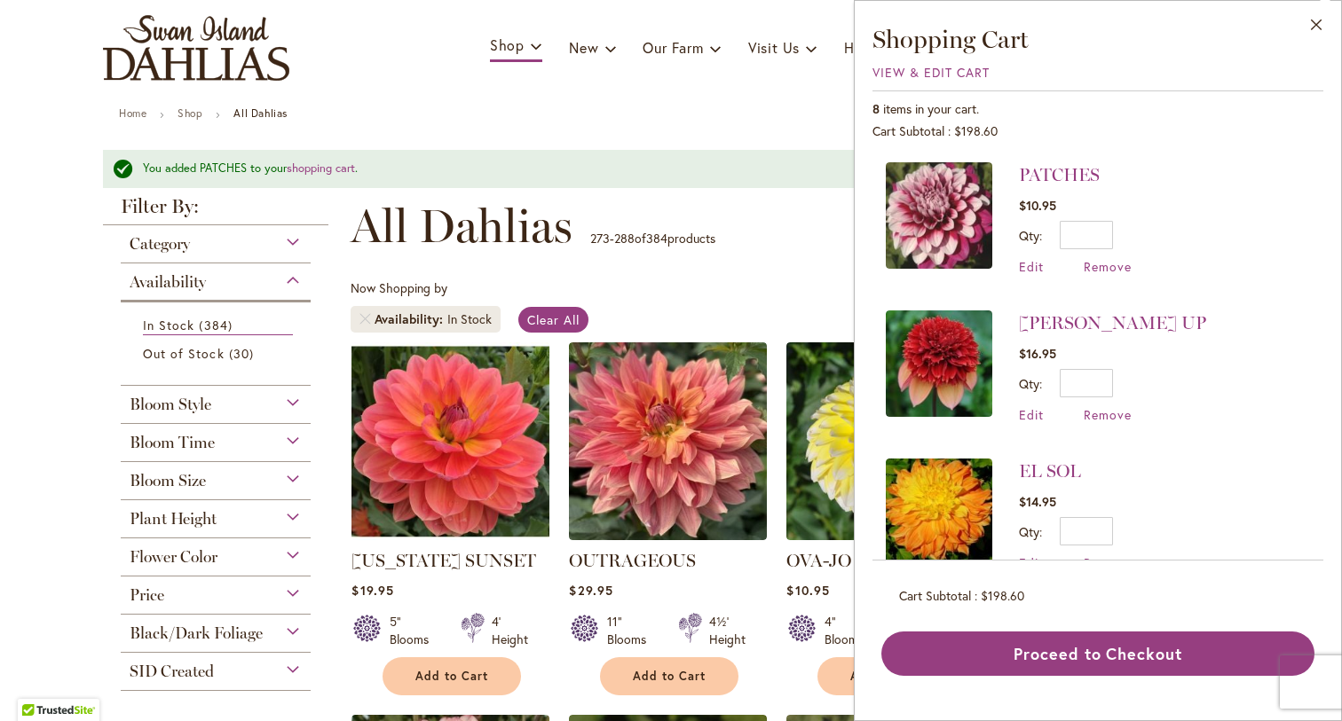
drag, startPoint x: 1082, startPoint y: 658, endPoint x: 1093, endPoint y: 658, distance: 11.5
click at [1082, 658] on button "Proceed to Checkout" at bounding box center [1097, 654] width 433 height 44
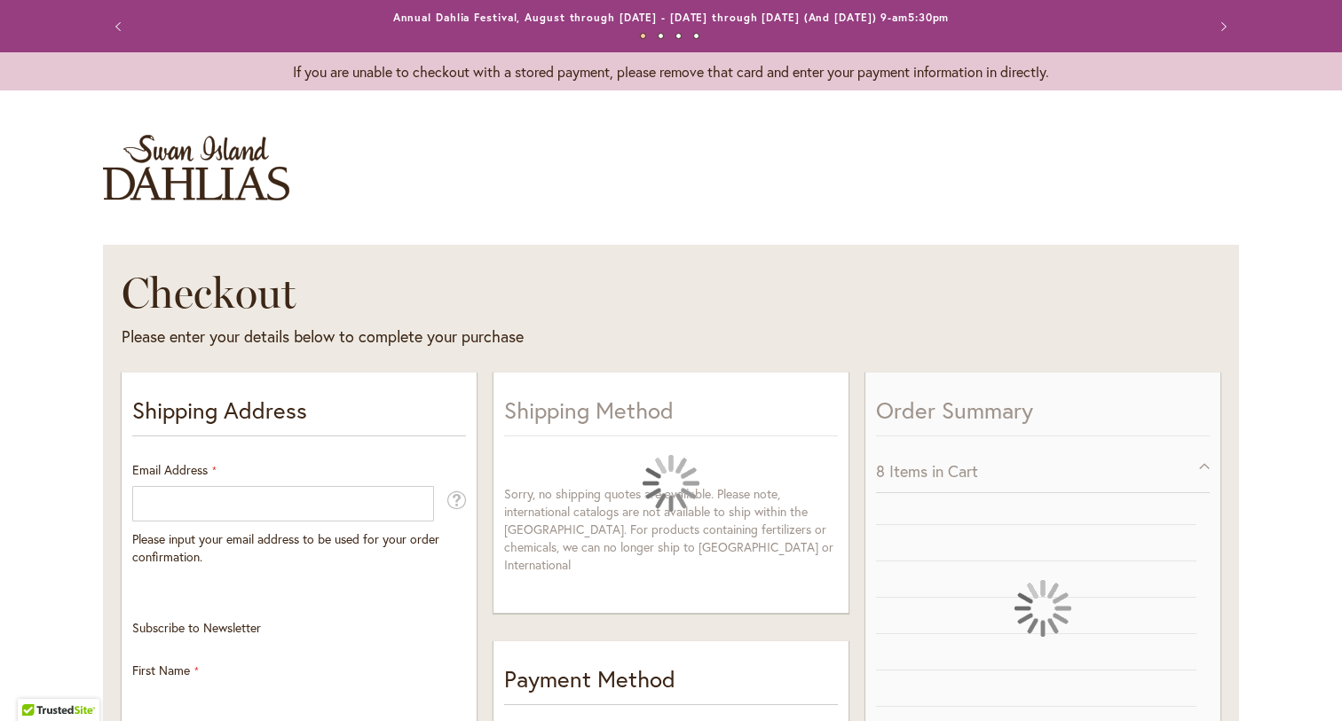
select select "**"
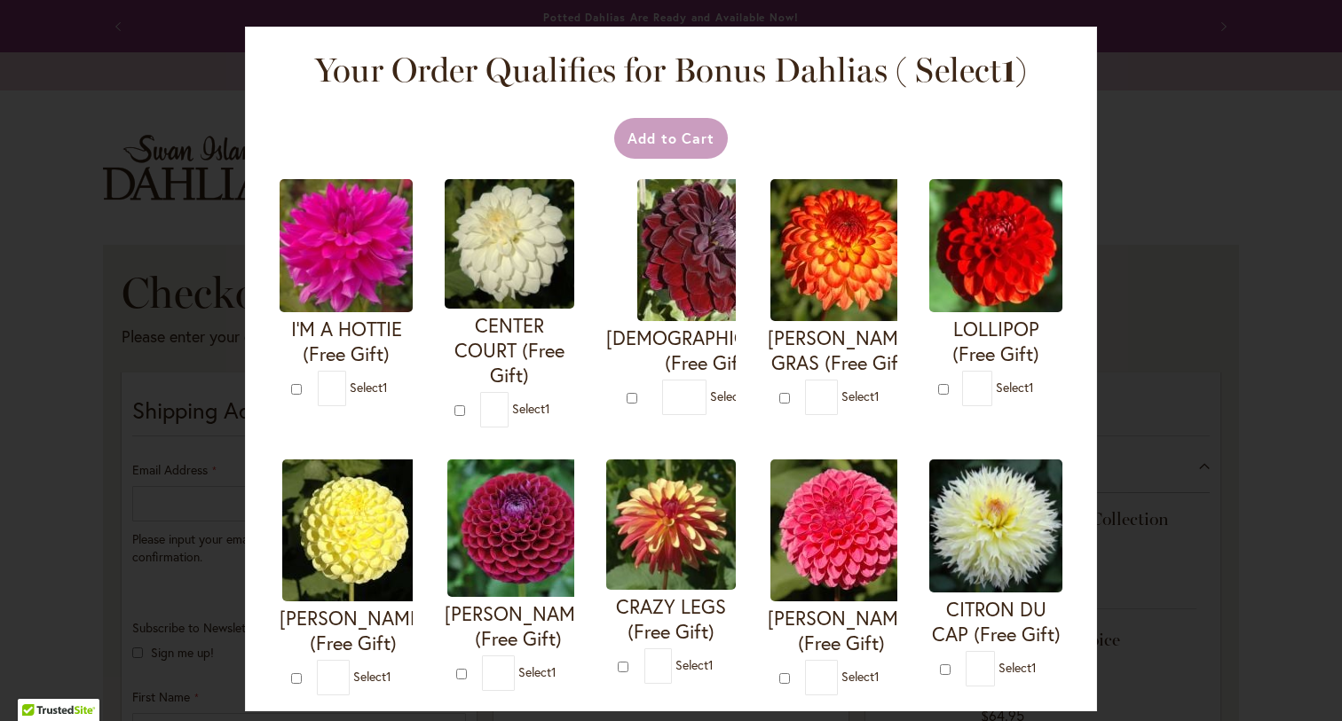
click at [1154, 569] on div "Your Order Qualifies for Bonus Dahlias ( Select 1 ) Add to Cart I'M A HOTTIE (F…" at bounding box center [671, 360] width 1342 height 721
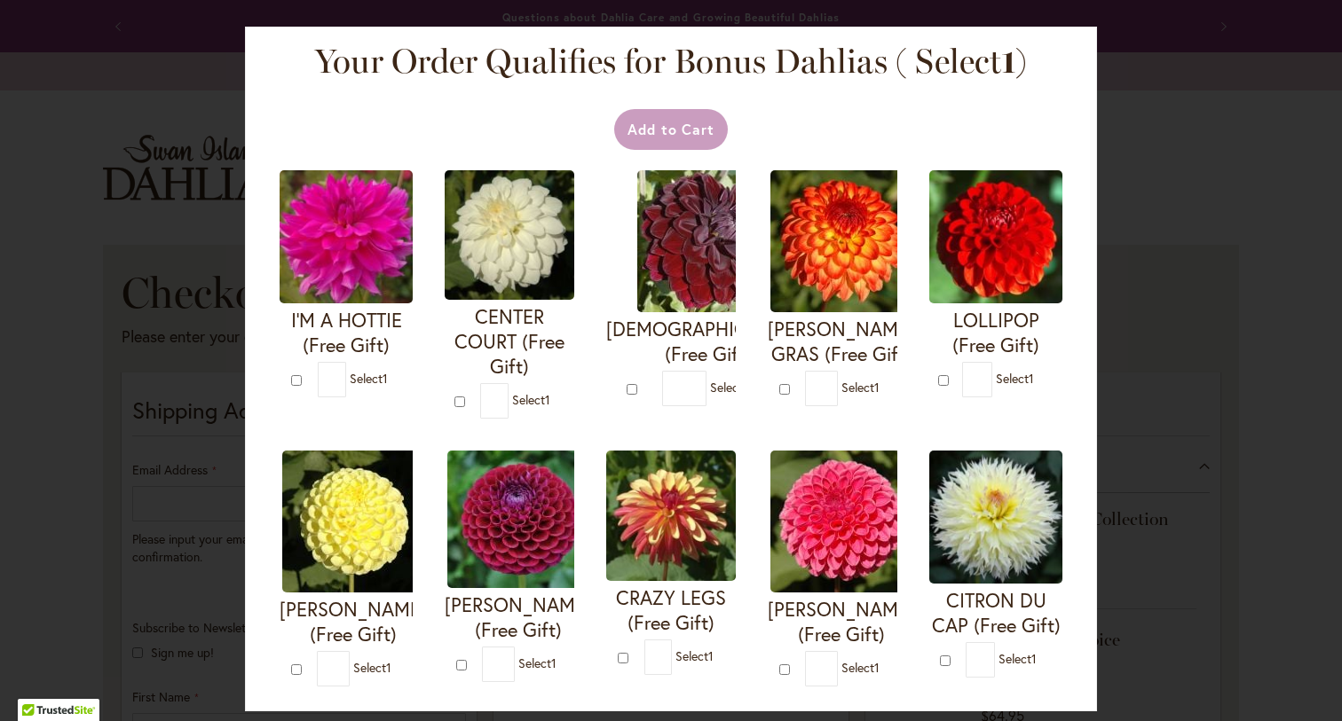
click at [364, 259] on img at bounding box center [346, 236] width 133 height 133
type input "*"
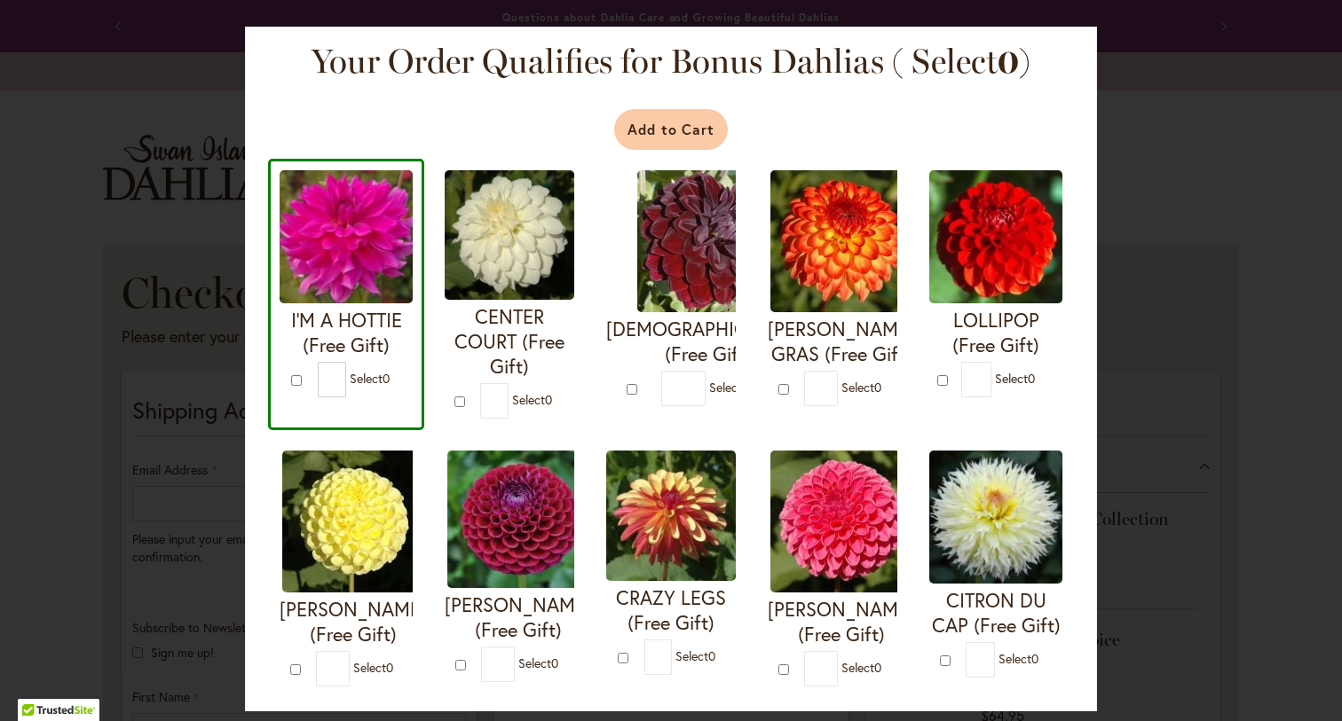
click at [642, 130] on button "Add to Cart" at bounding box center [671, 129] width 114 height 41
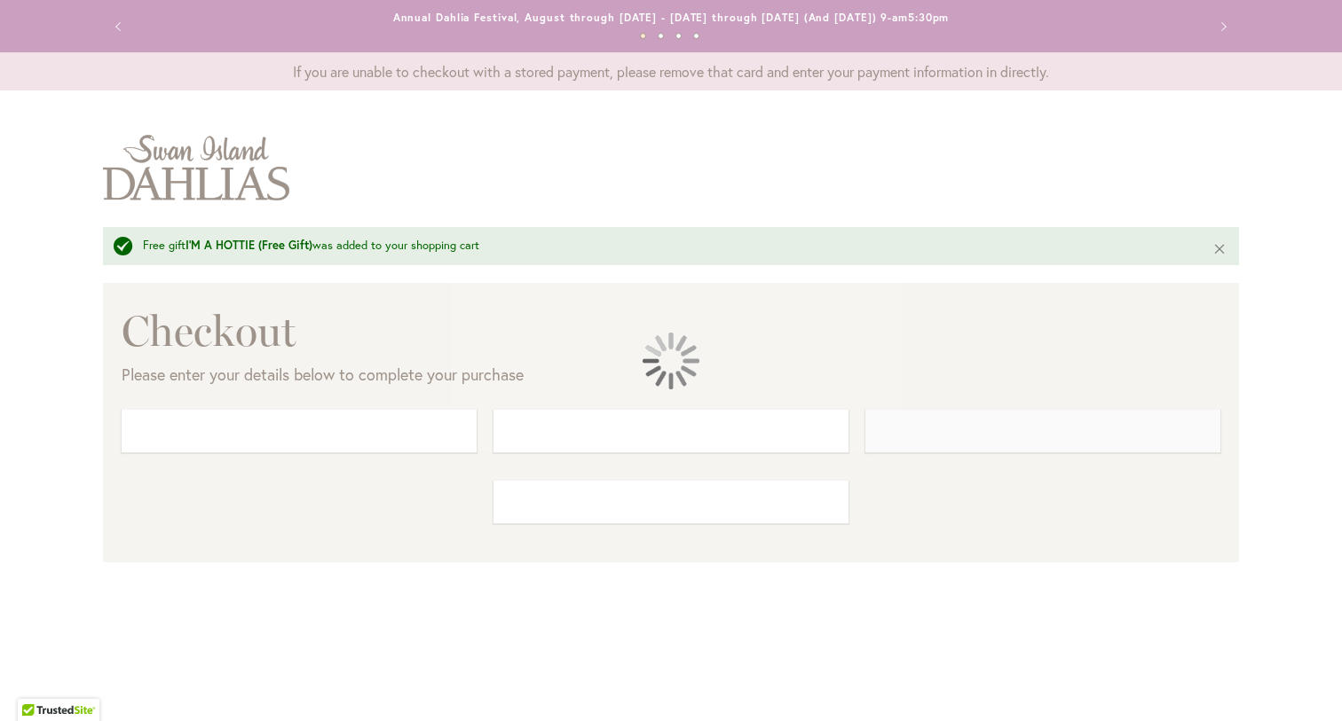
select select "**"
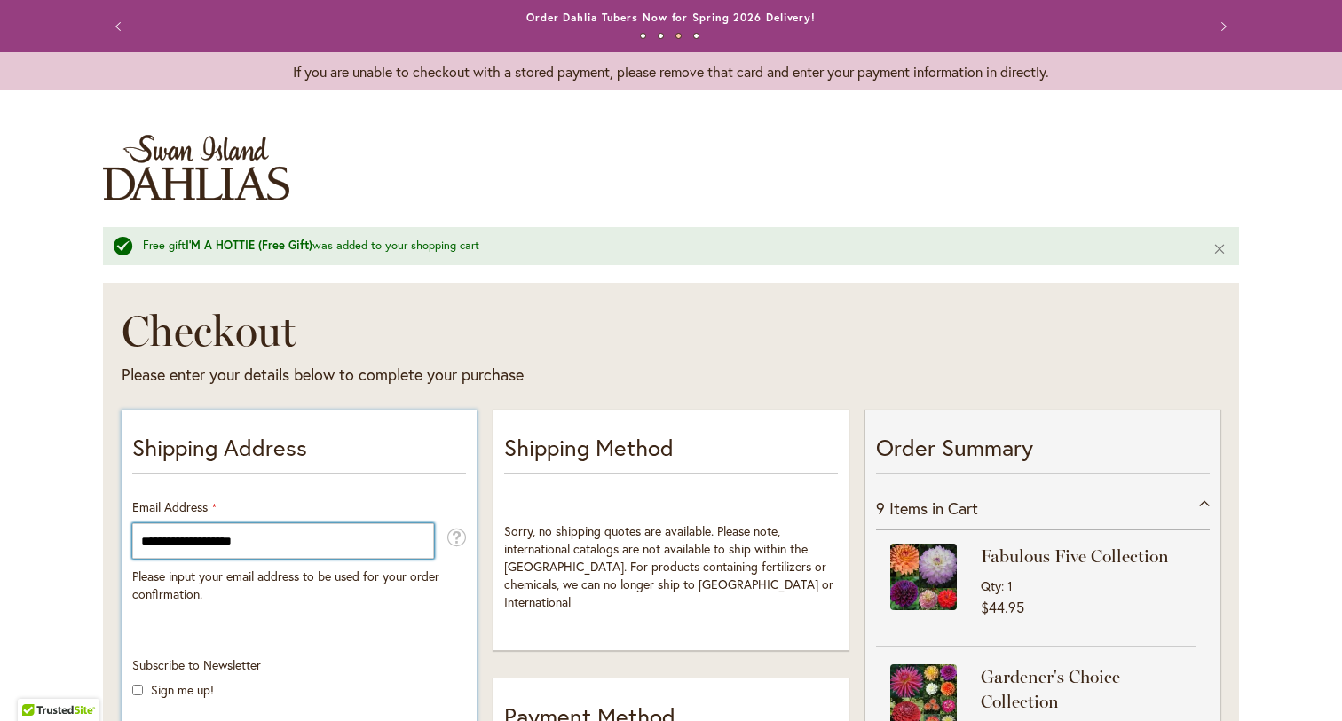
type input "**********"
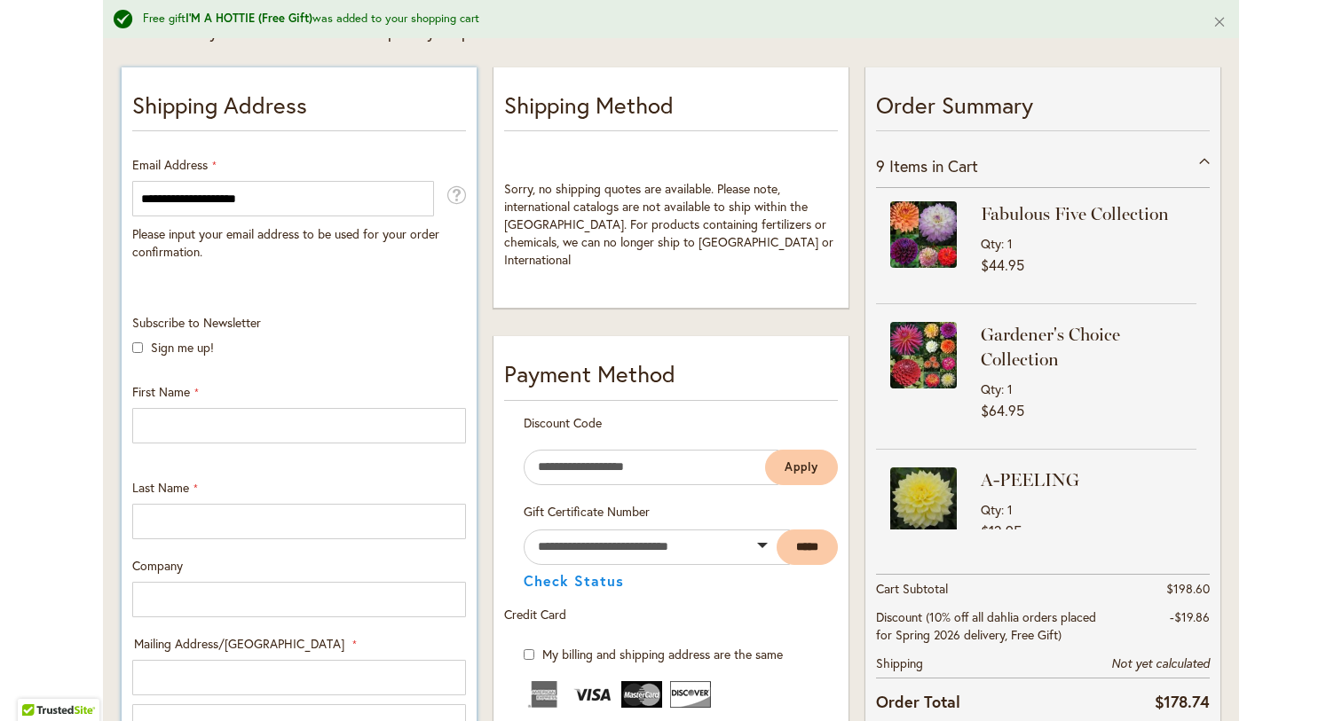
scroll to position [345, 0]
